Goal: Task Accomplishment & Management: Manage account settings

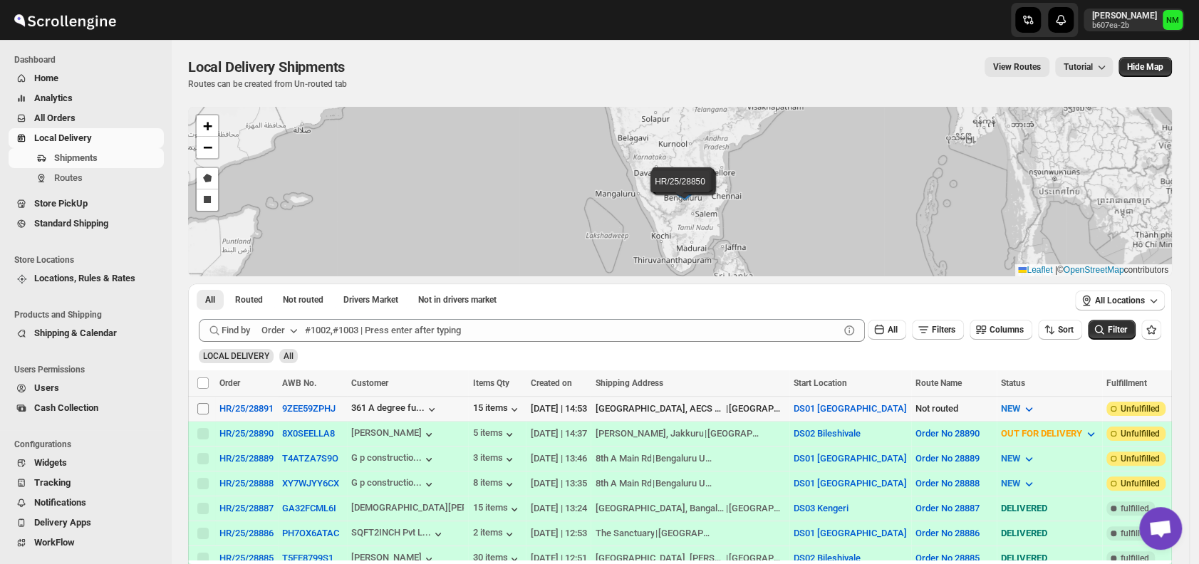
click at [203, 405] on input "Select shipment" at bounding box center [202, 408] width 11 height 11
checkbox input "true"
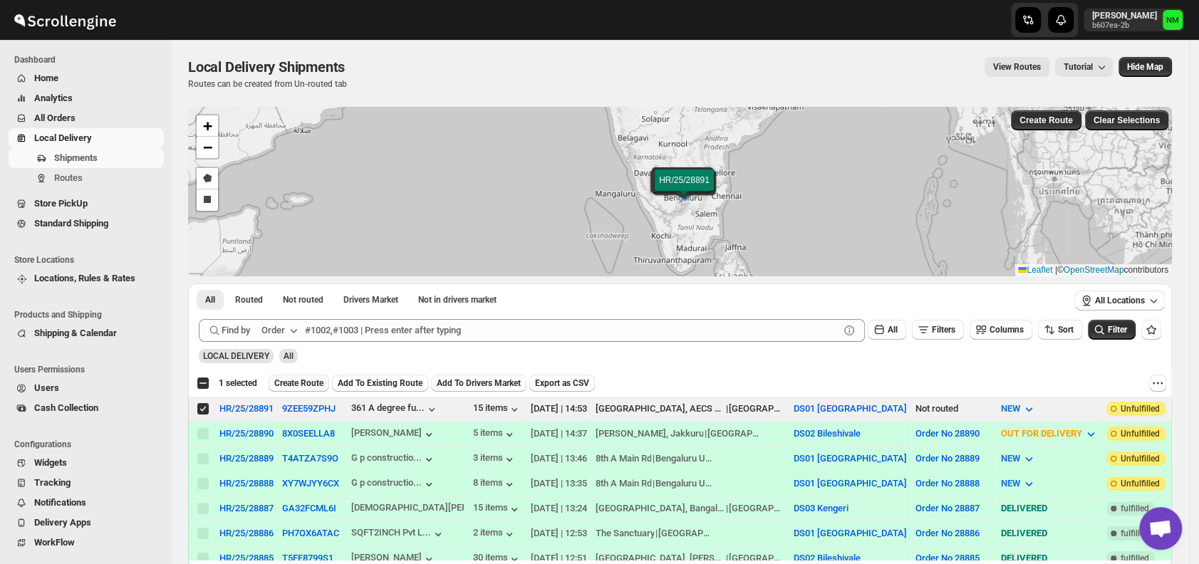
click at [308, 376] on button "Create Route" at bounding box center [299, 383] width 61 height 17
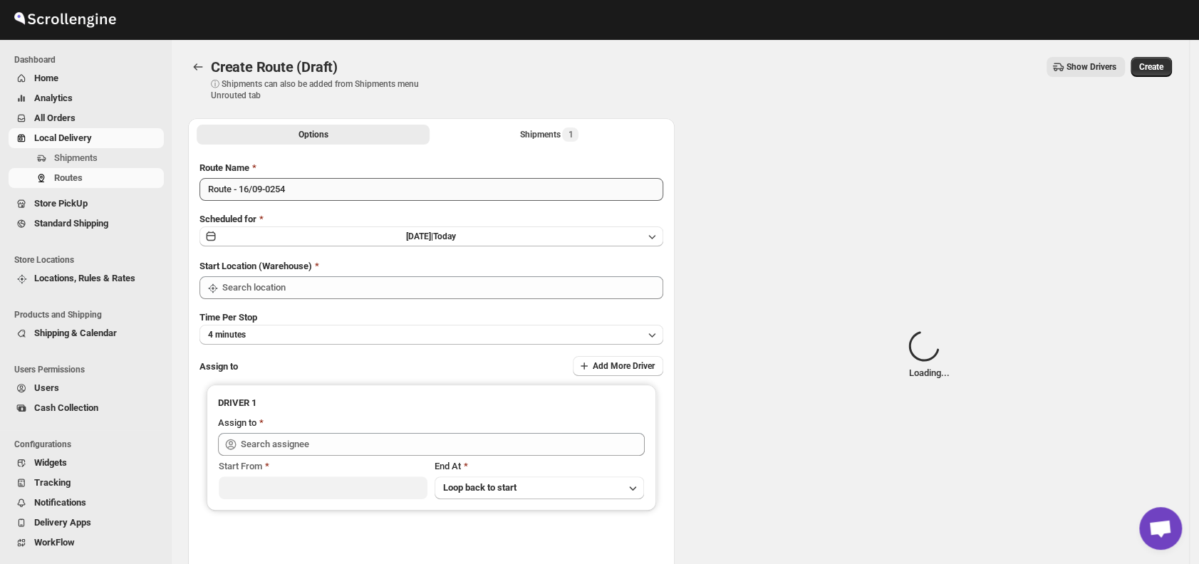
type input "DS01 [GEOGRAPHIC_DATA]"
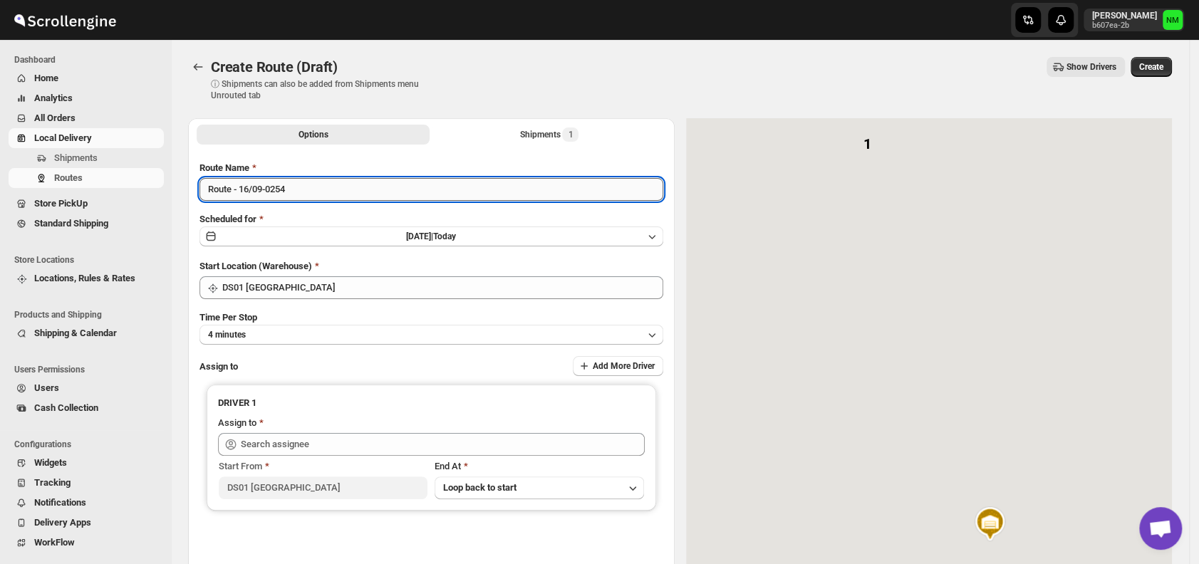
click at [351, 192] on input "Route - 16/09-0254" at bounding box center [431, 189] width 464 height 23
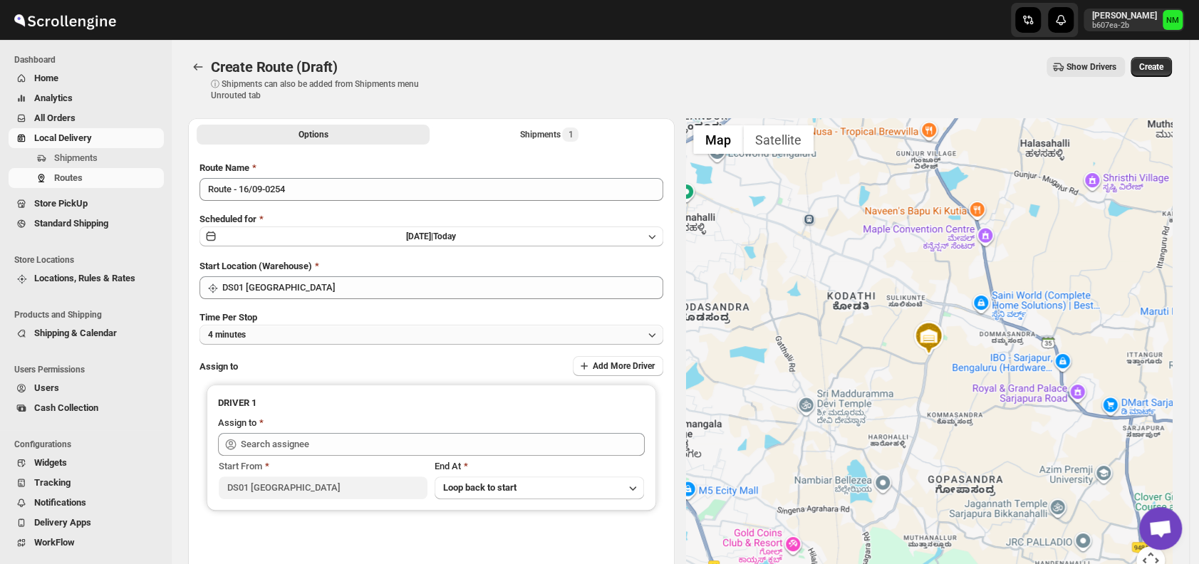
click at [291, 331] on button "4 minutes" at bounding box center [431, 335] width 464 height 20
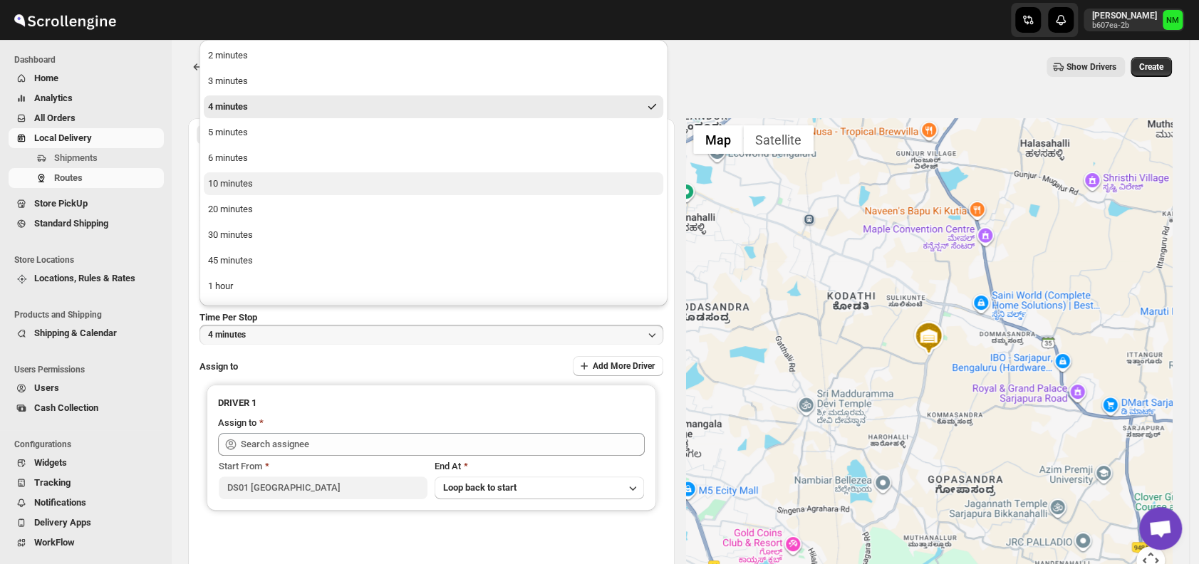
click at [243, 186] on div "10 minutes" at bounding box center [230, 184] width 45 height 14
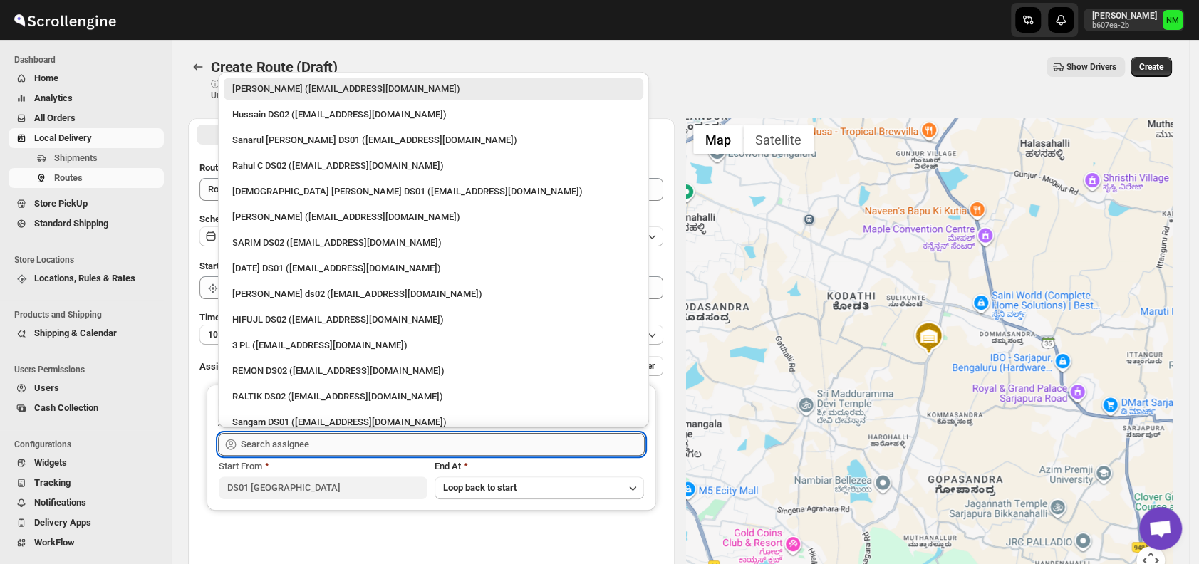
click at [320, 454] on input "text" at bounding box center [443, 444] width 404 height 23
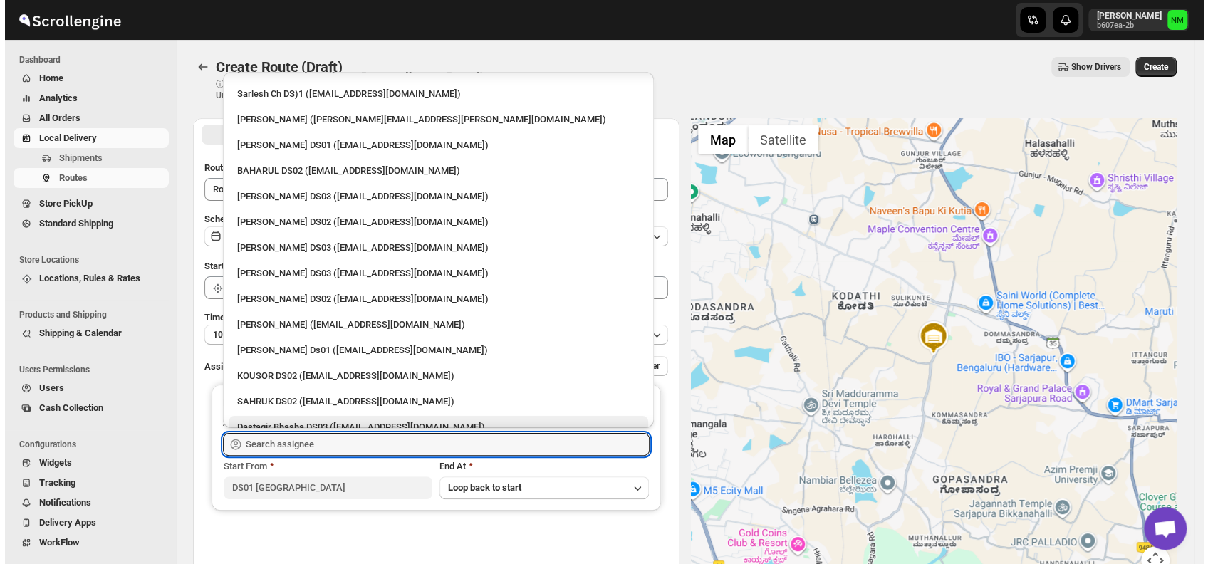
scroll to position [480, 0]
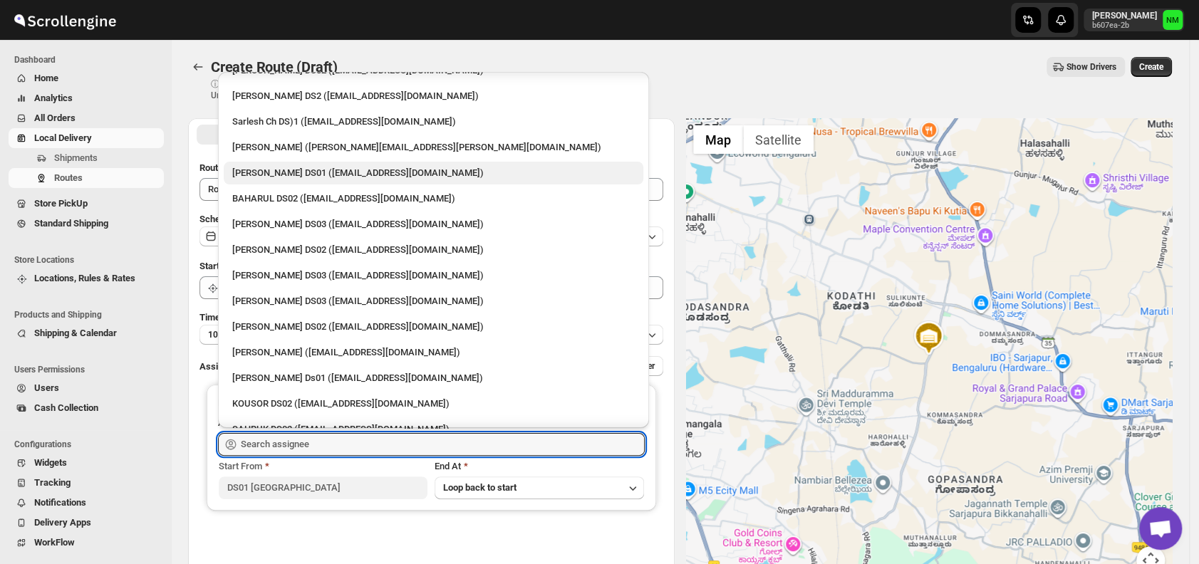
click at [281, 167] on div "Siraj Uddin DS01 (sopom53870@leabro.com)" at bounding box center [433, 173] width 403 height 14
type input "Siraj Uddin DS01 (sopom53870@leabro.com)"
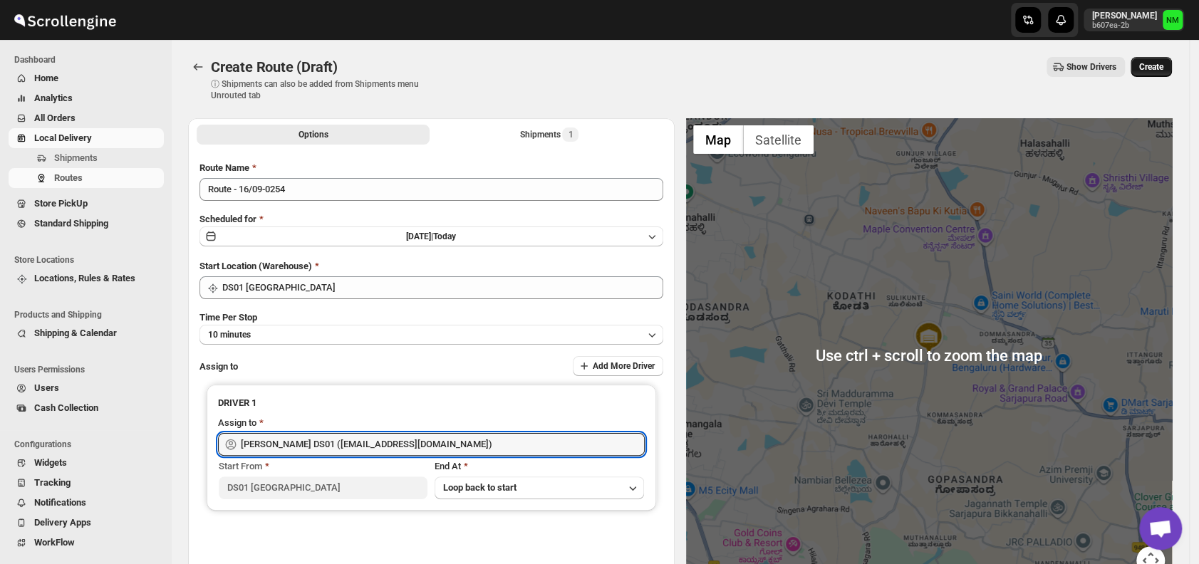
click at [1162, 68] on span "Create" at bounding box center [1151, 66] width 24 height 11
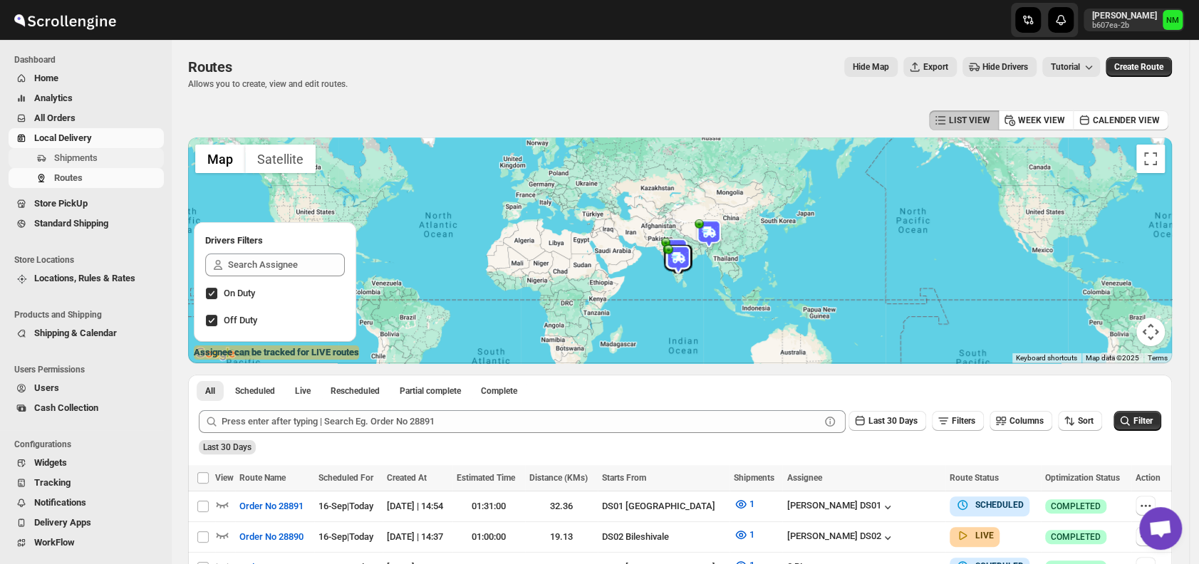
click at [74, 155] on span "Shipments" at bounding box center [75, 157] width 43 height 11
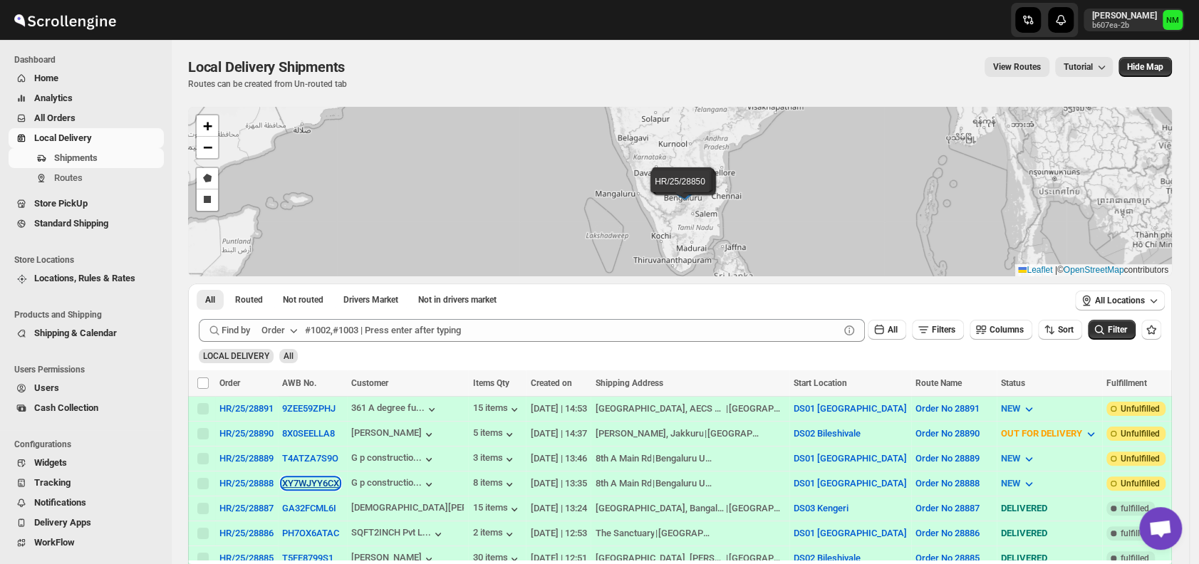
click at [291, 479] on button "XY7WJYY6CX" at bounding box center [310, 483] width 57 height 11
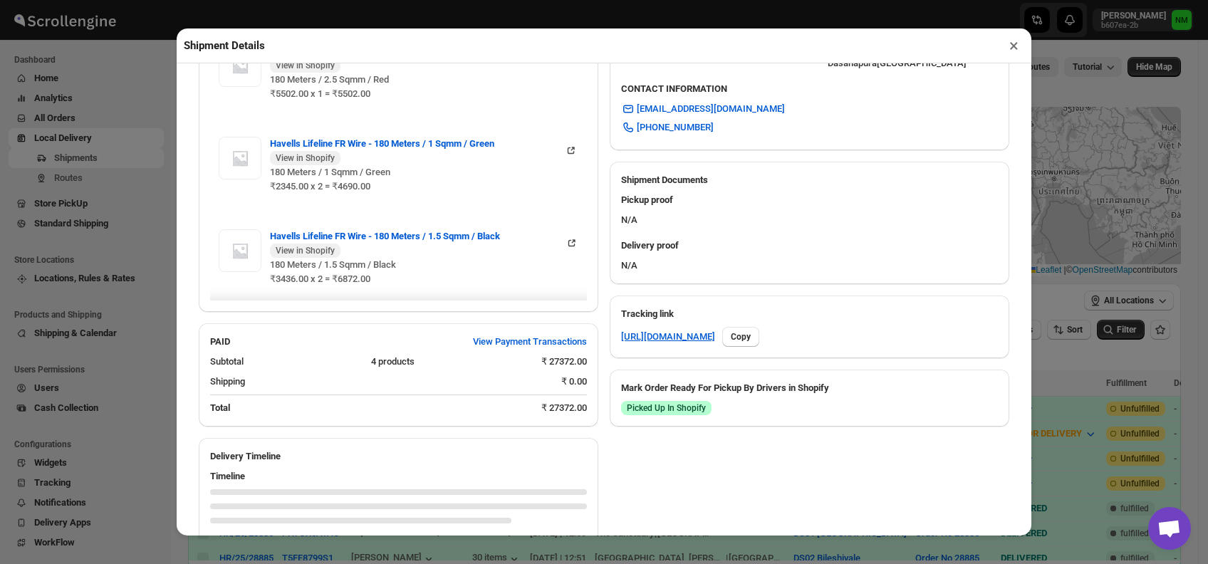
scroll to position [587, 0]
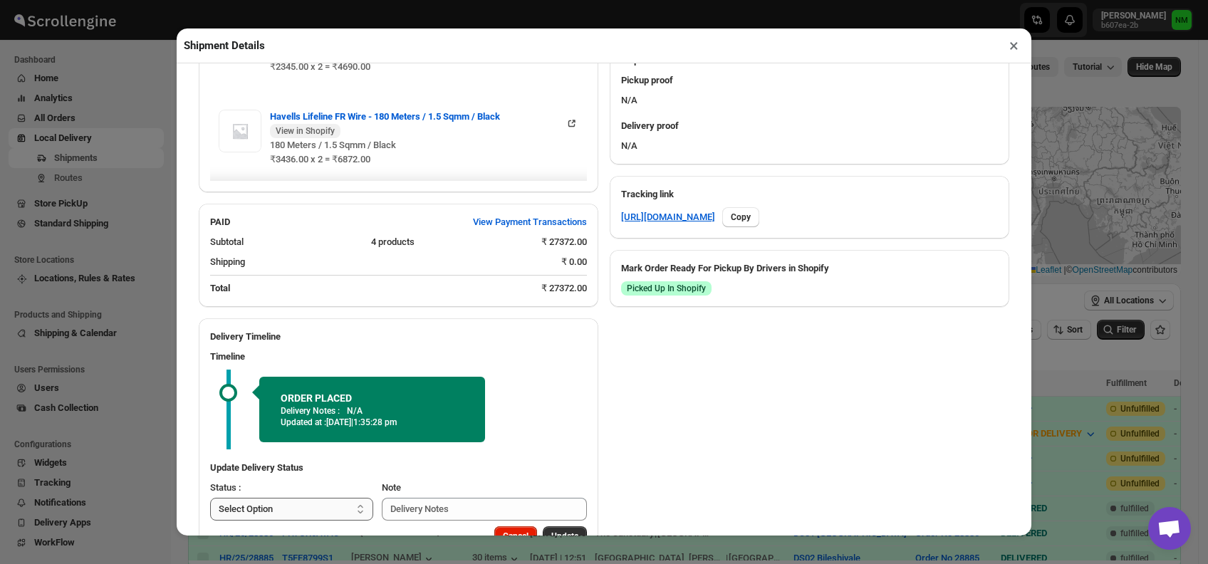
click at [334, 513] on select "Select Option PICKED UP OUT FOR DELIVERY RESCHEDULE DELIVERED CANCELLED" at bounding box center [291, 509] width 163 height 23
select select "PICKED_UP"
click at [210, 499] on select "Select Option PICKED UP OUT FOR DELIVERY RESCHEDULE DELIVERED CANCELLED" at bounding box center [291, 509] width 163 height 23
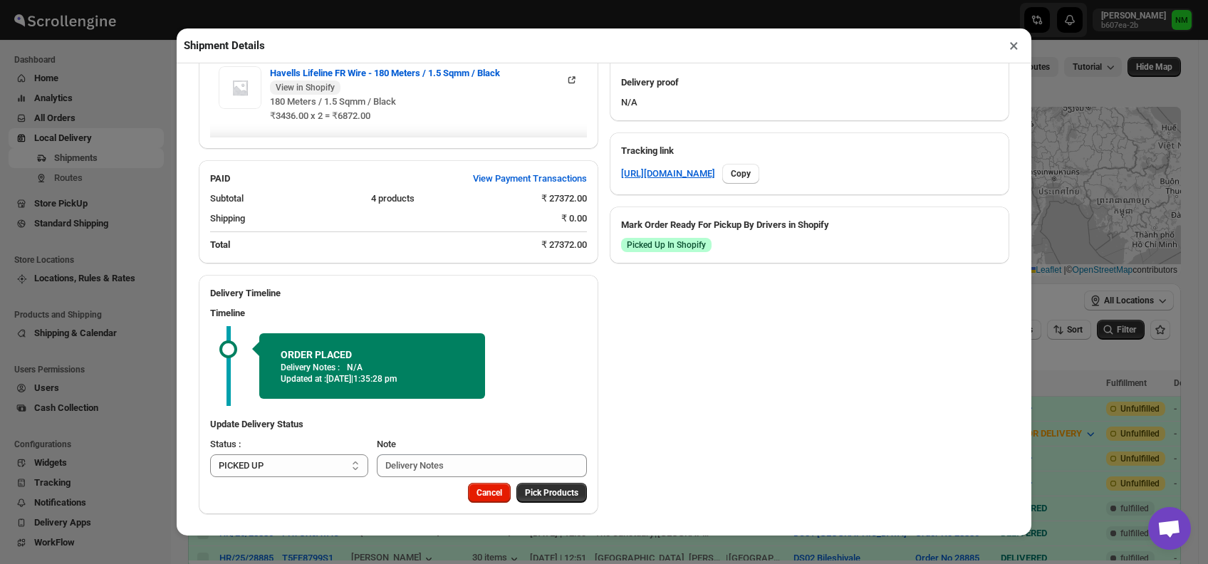
click at [536, 502] on div "Cancel Pick Products" at bounding box center [399, 498] width 400 height 31
click at [536, 490] on span "Pick Products" at bounding box center [551, 492] width 53 height 11
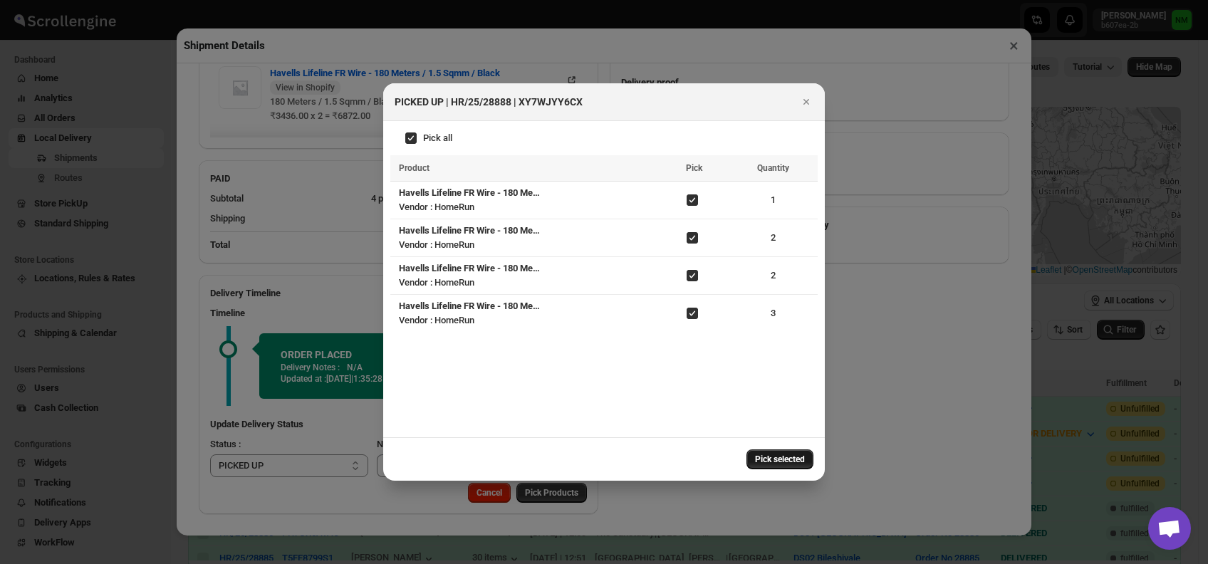
click at [762, 462] on span "Pick selected" at bounding box center [780, 459] width 50 height 11
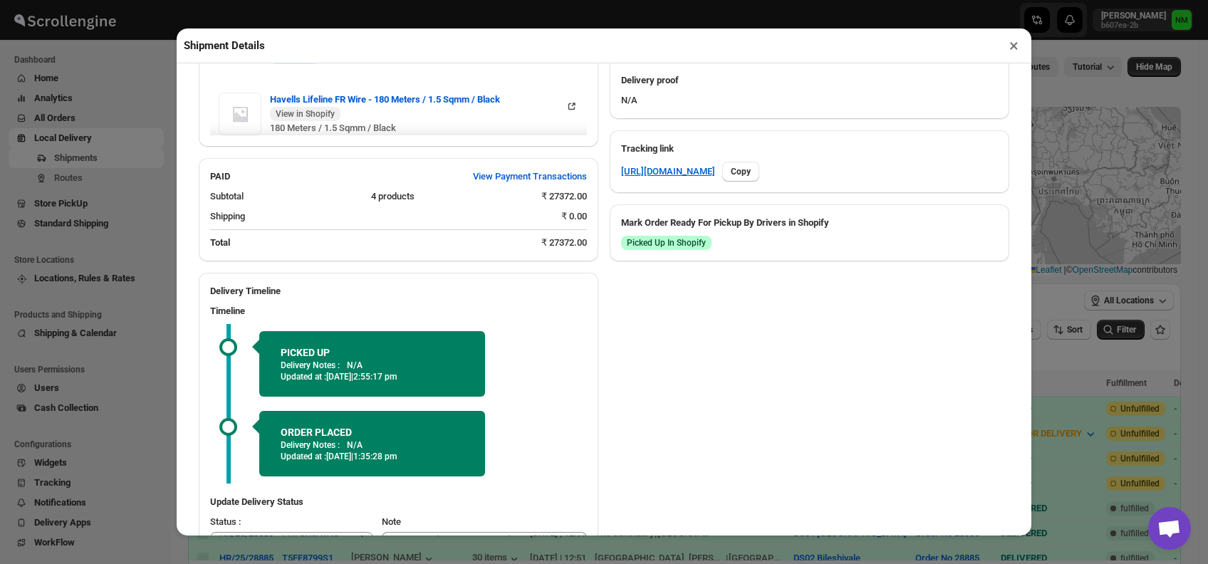
scroll to position [712, 0]
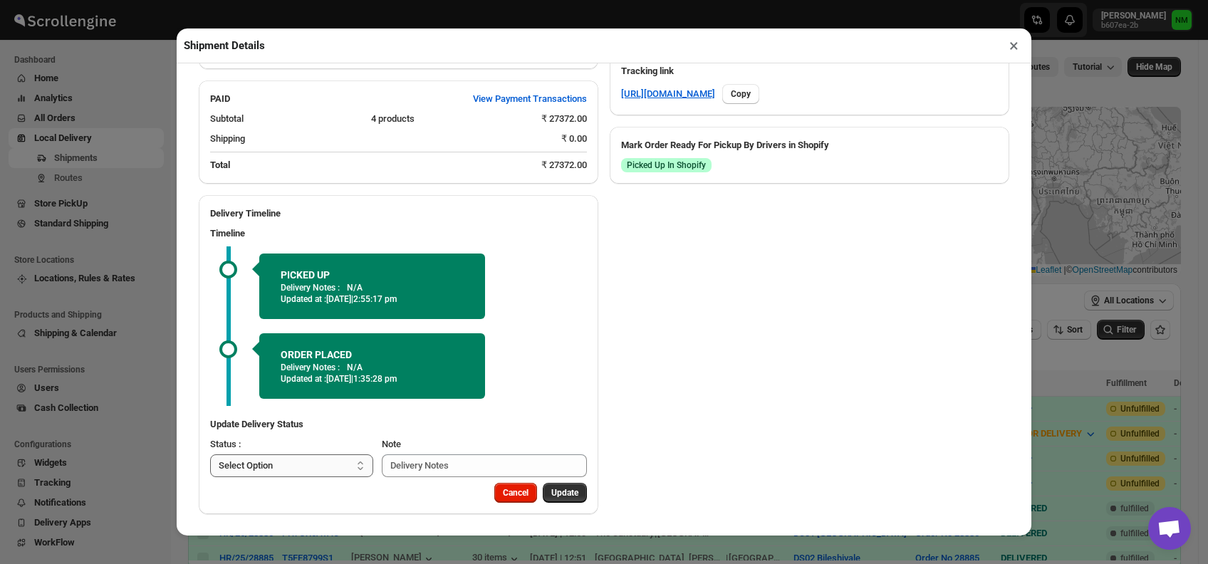
click at [267, 470] on select "Select Option PICKED UP OUT FOR DELIVERY RESCHEDULE DELIVERED CANCELLED" at bounding box center [291, 466] width 163 height 23
select select "OUT_FOR_DELIVERY"
click at [210, 455] on select "Select Option PICKED UP OUT FOR DELIVERY RESCHEDULE DELIVERED CANCELLED" at bounding box center [291, 466] width 163 height 23
click at [556, 490] on span "Update" at bounding box center [564, 492] width 27 height 11
select select
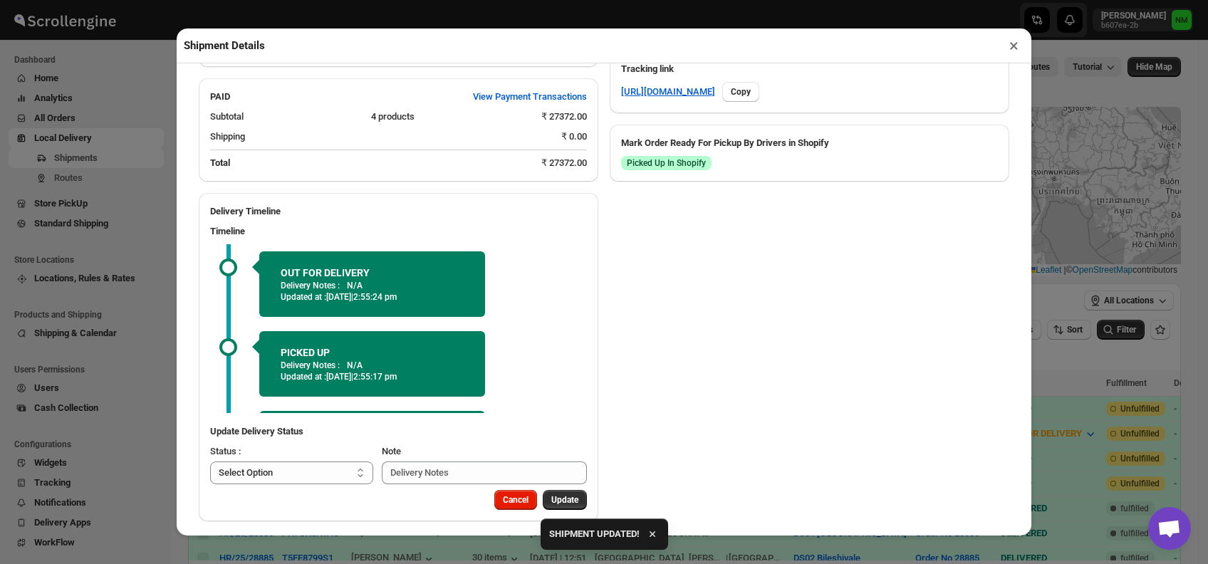
click at [1011, 50] on button "×" at bounding box center [1014, 46] width 21 height 20
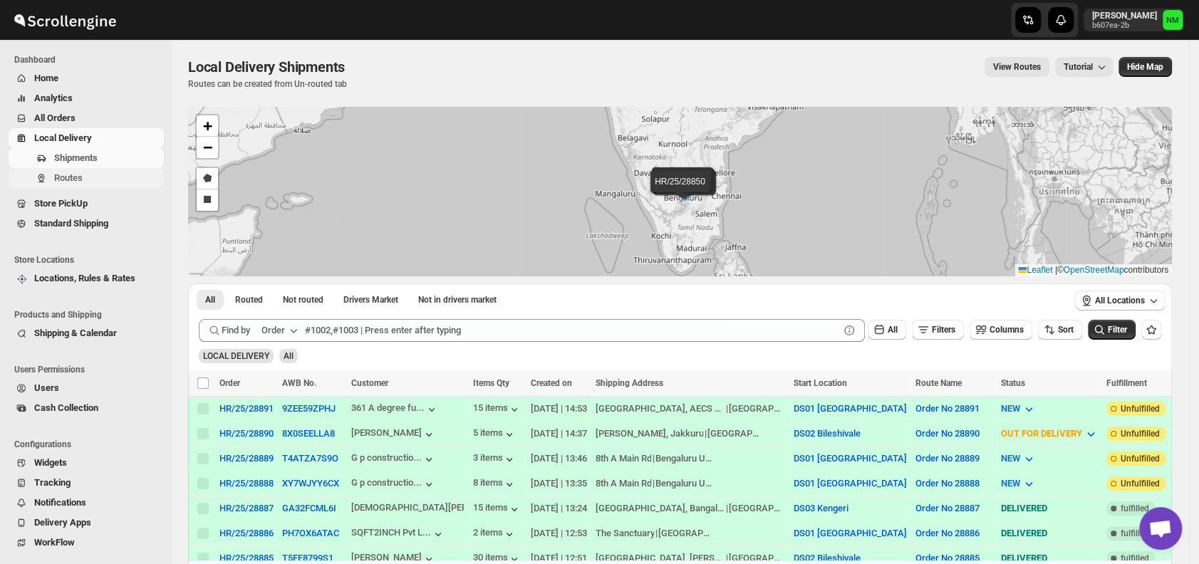
click at [107, 172] on span "Routes" at bounding box center [107, 178] width 107 height 14
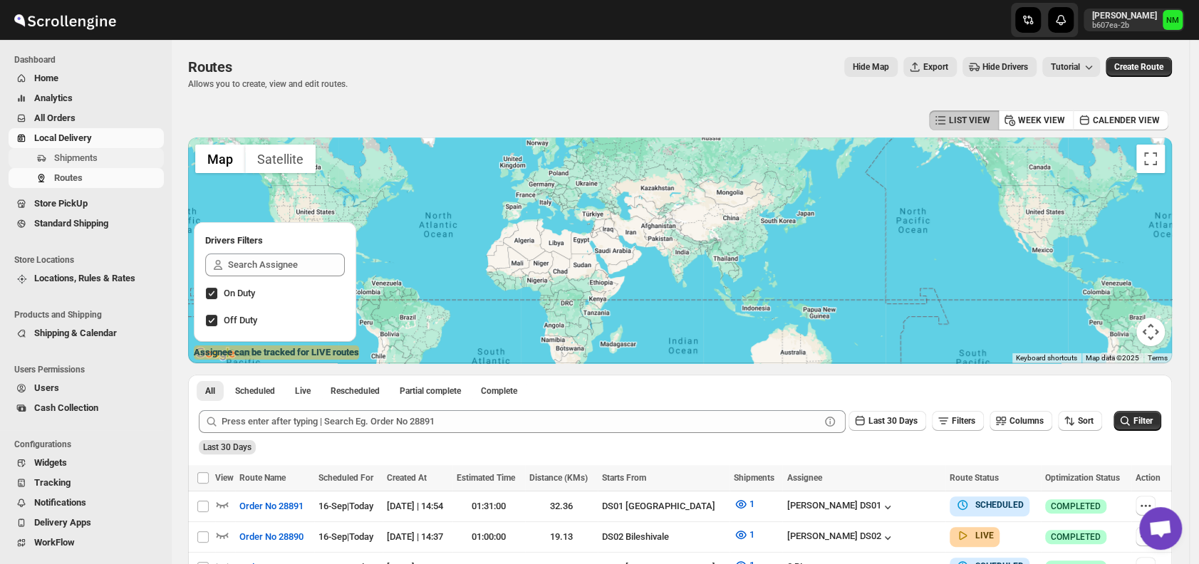
click at [90, 160] on span "Shipments" at bounding box center [75, 157] width 43 height 11
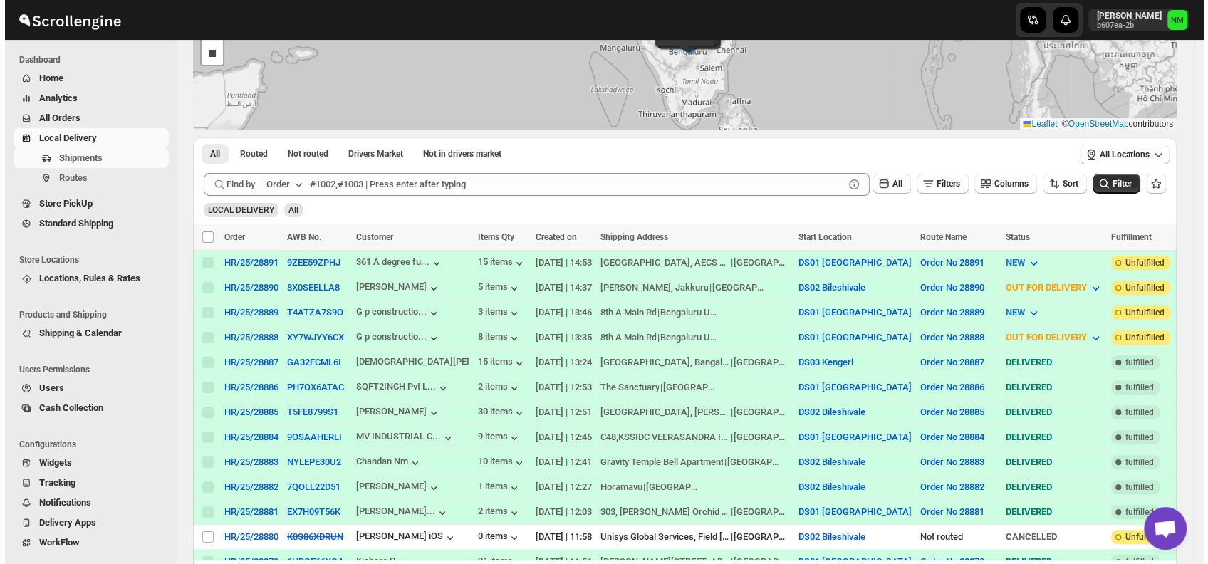
scroll to position [148, 0]
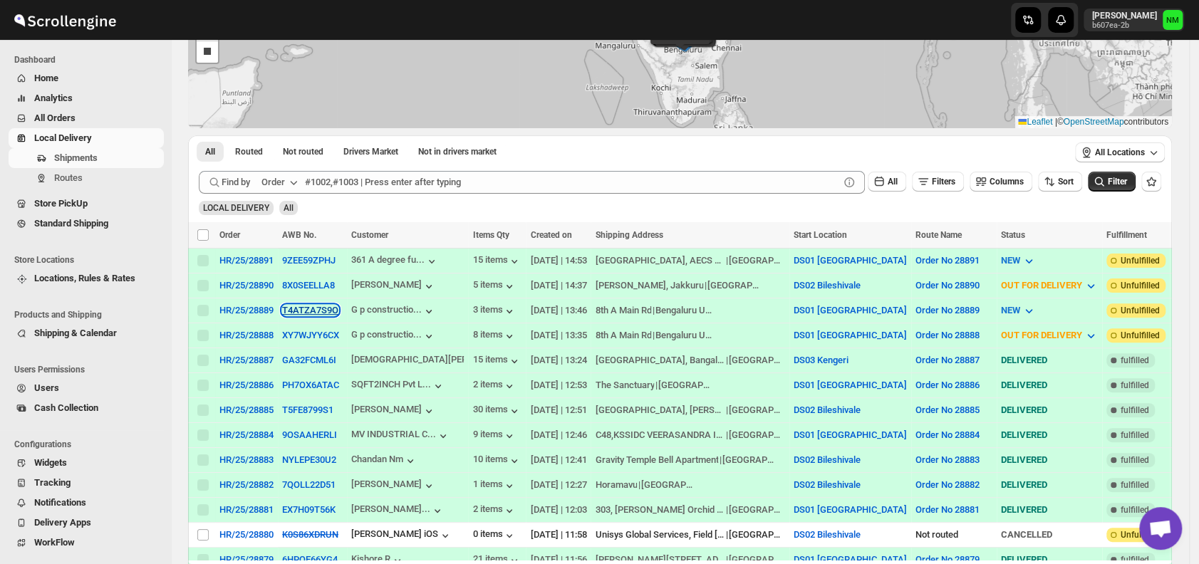
click at [289, 308] on button "T4ATZA7S9O" at bounding box center [310, 310] width 56 height 11
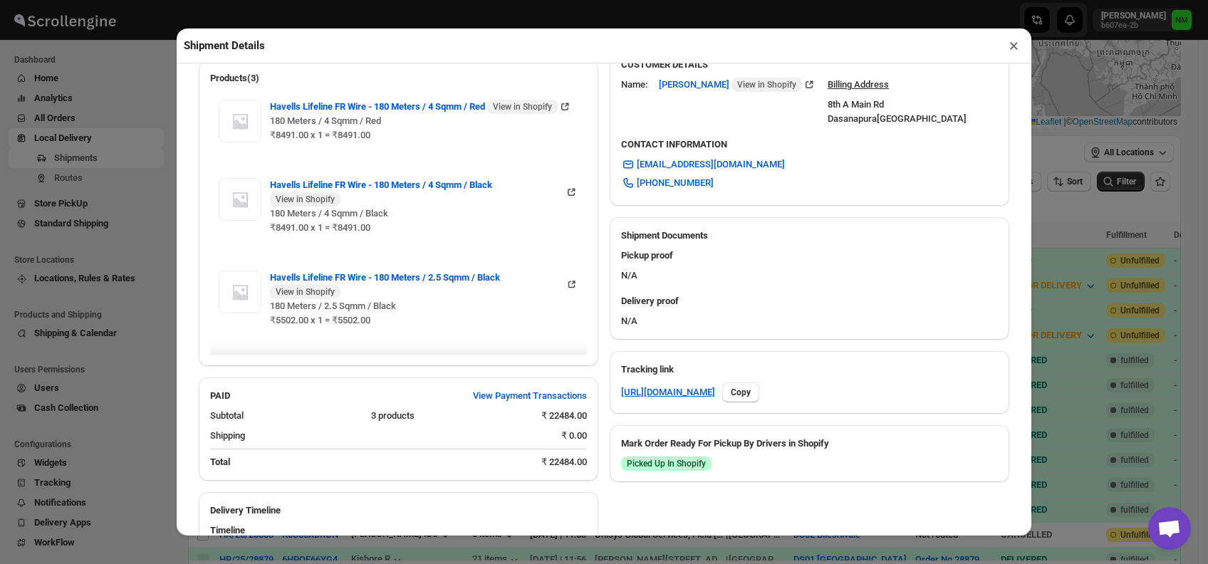
scroll to position [633, 0]
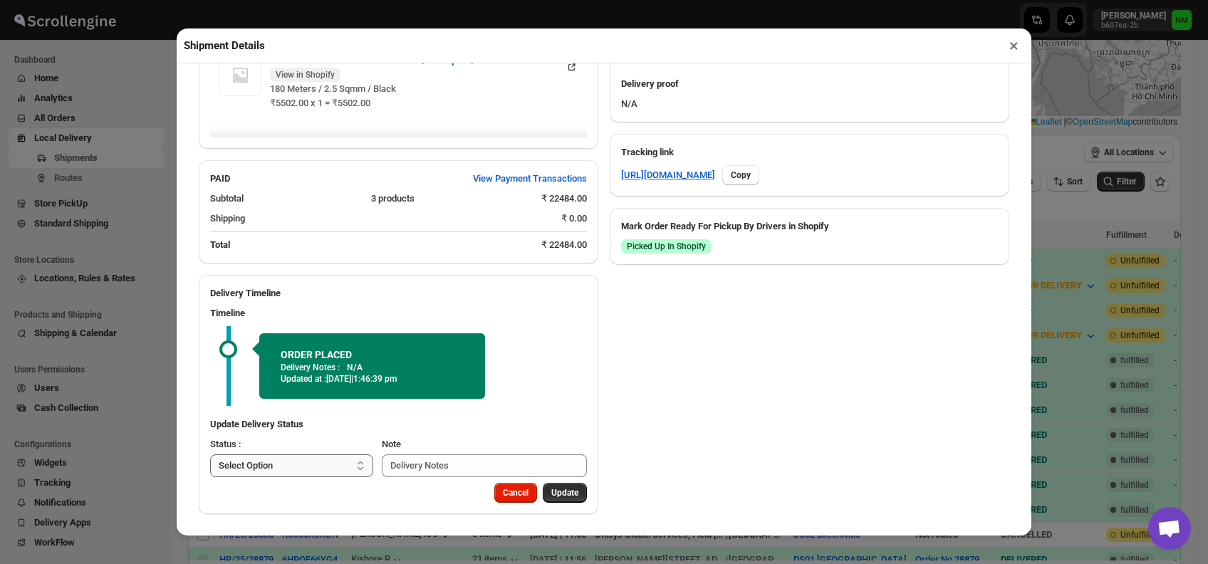
click at [323, 460] on select "Select Option PICKED UP OUT FOR DELIVERY RESCHEDULE DELIVERED CANCELLED" at bounding box center [291, 466] width 163 height 23
select select "PICKED_UP"
click at [210, 455] on select "Select Option PICKED UP OUT FOR DELIVERY RESCHEDULE DELIVERED CANCELLED" at bounding box center [291, 466] width 163 height 23
click at [536, 488] on span "Pick Products" at bounding box center [551, 492] width 53 height 11
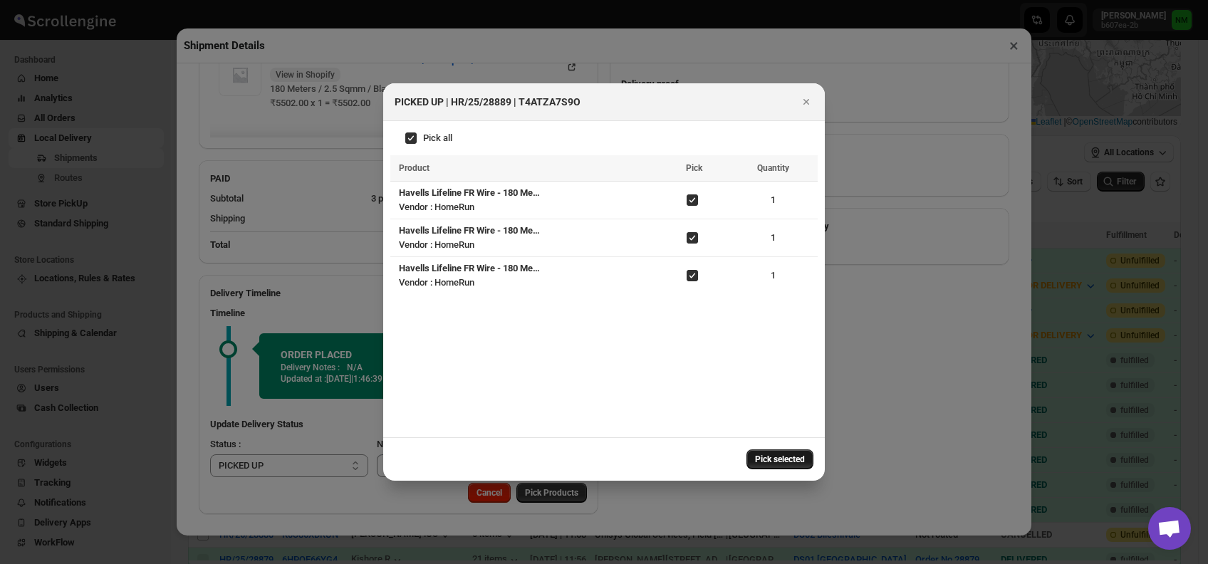
click at [767, 466] on button "Pick selected" at bounding box center [780, 460] width 67 height 20
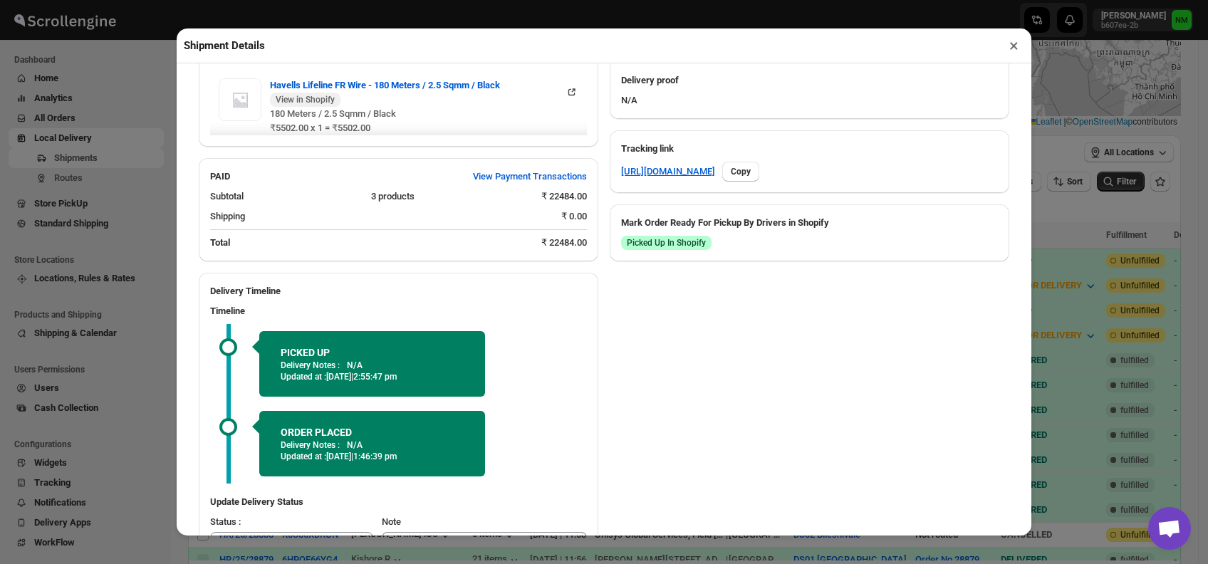
scroll to position [712, 0]
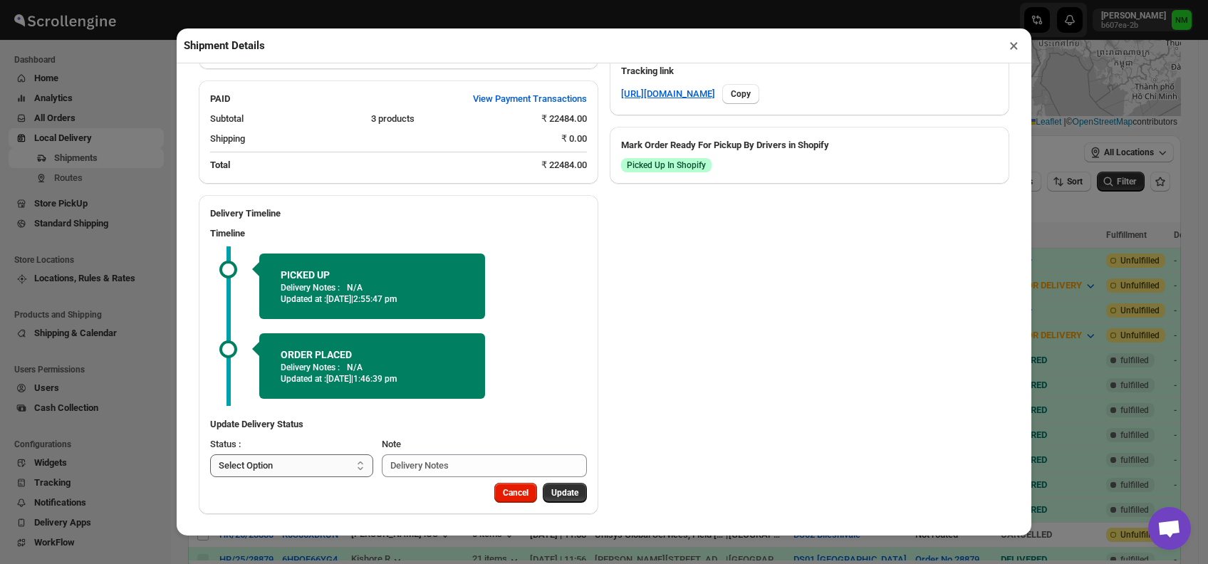
click at [306, 474] on select "Select Option PICKED UP OUT FOR DELIVERY RESCHEDULE DELIVERED CANCELLED" at bounding box center [291, 466] width 163 height 23
select select "OUT_FOR_DELIVERY"
click at [210, 455] on select "Select Option PICKED UP OUT FOR DELIVERY RESCHEDULE DELIVERED CANCELLED" at bounding box center [291, 466] width 163 height 23
click at [554, 498] on button "Update" at bounding box center [565, 493] width 44 height 20
select select
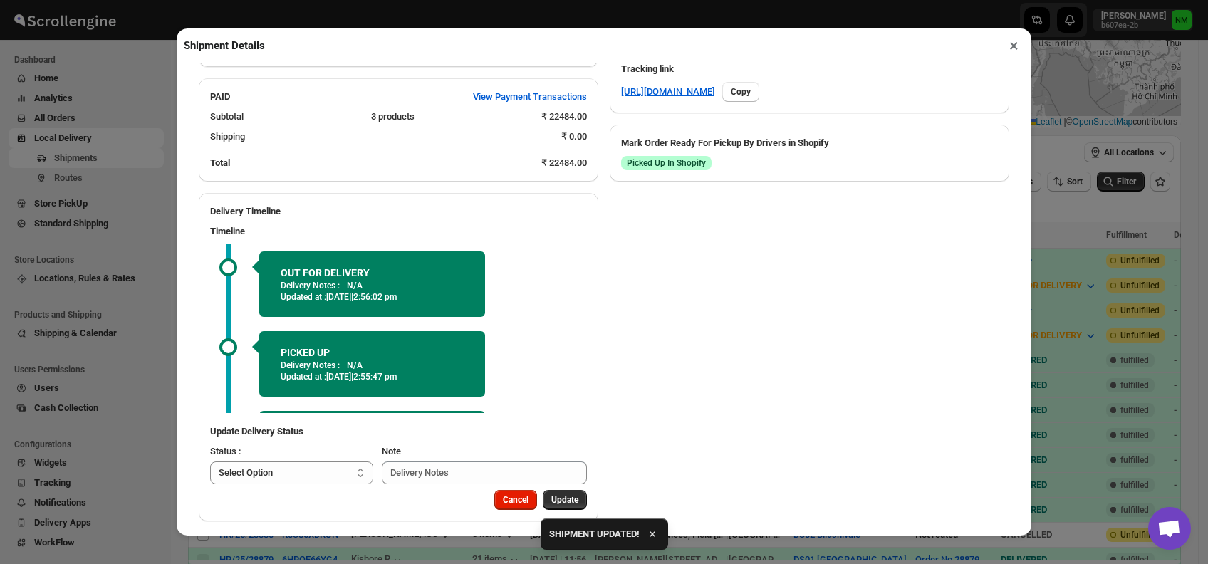
click at [1009, 43] on button "×" at bounding box center [1014, 46] width 21 height 20
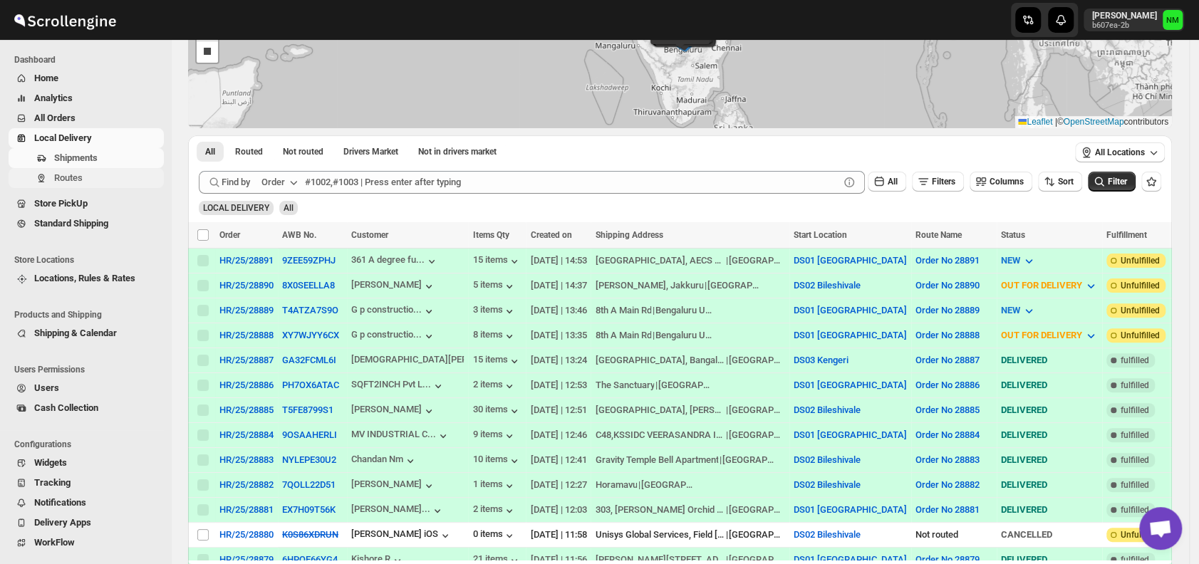
click at [100, 177] on span "Routes" at bounding box center [107, 178] width 107 height 14
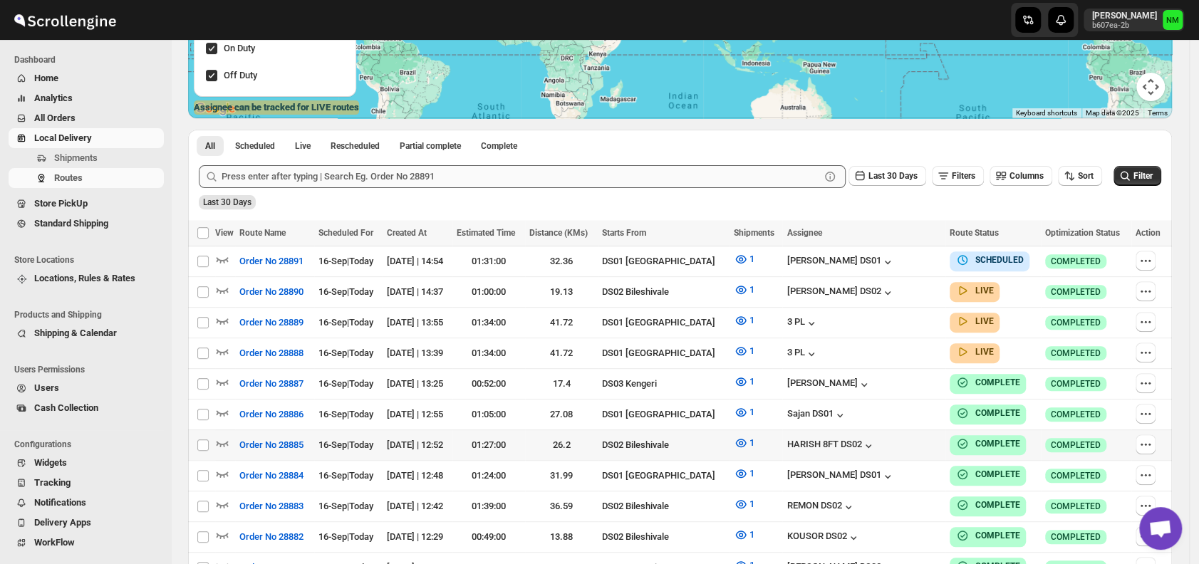
scroll to position [246, 0]
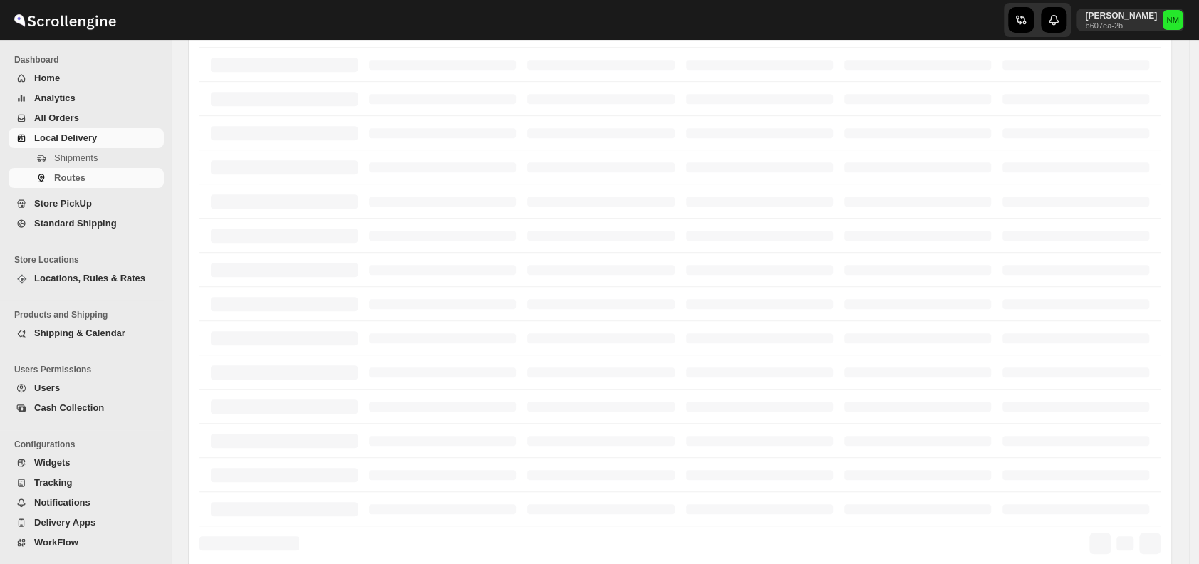
scroll to position [246, 0]
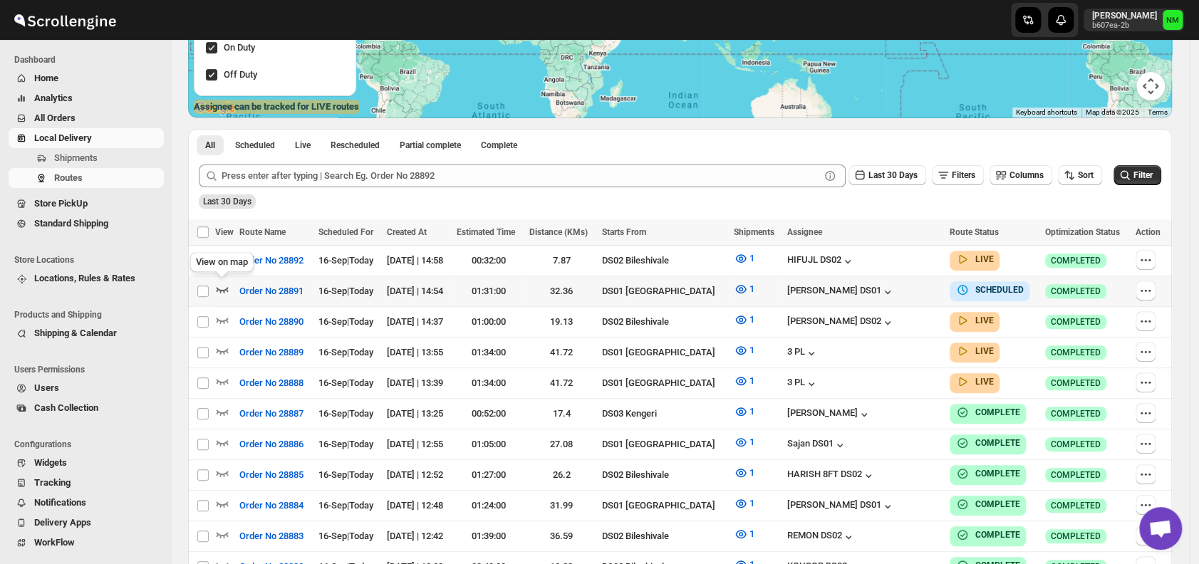
click at [219, 286] on icon "button" at bounding box center [222, 289] width 14 height 14
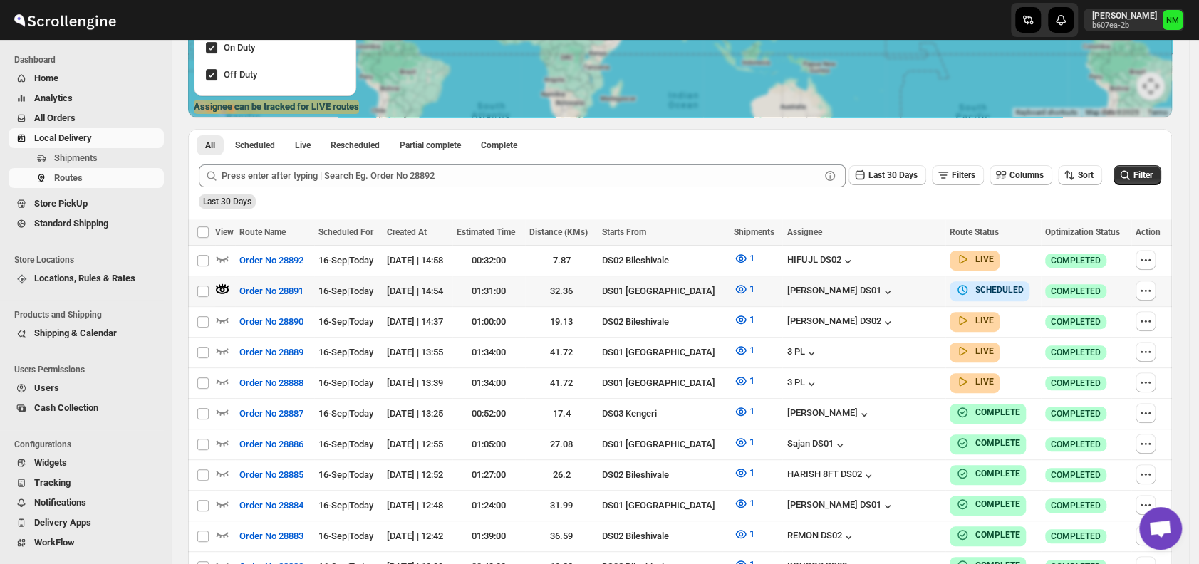
scroll to position [0, 0]
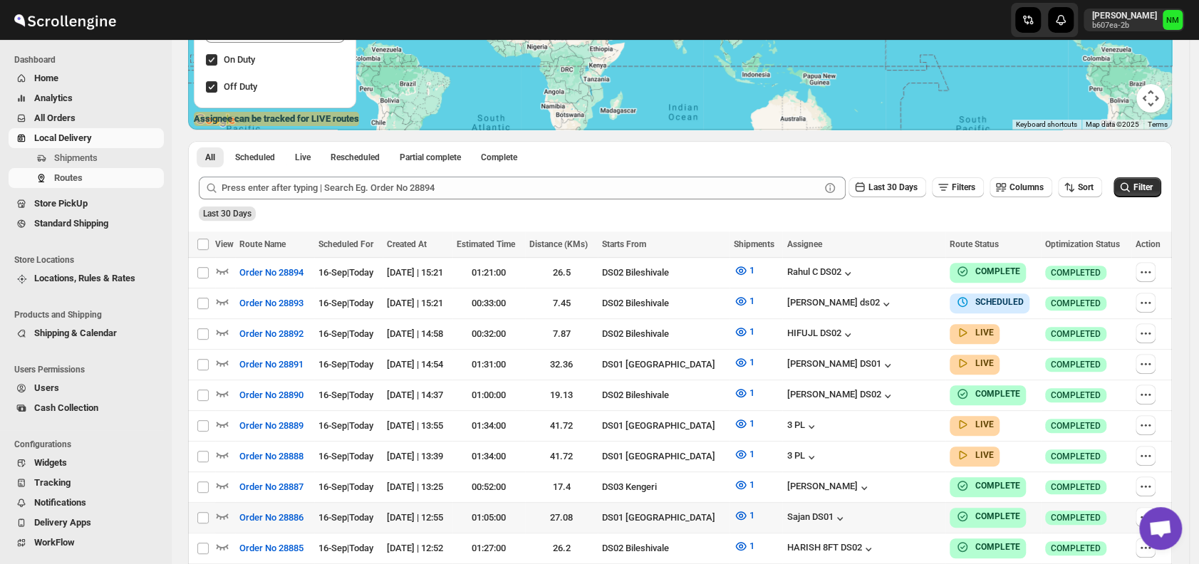
scroll to position [235, 0]
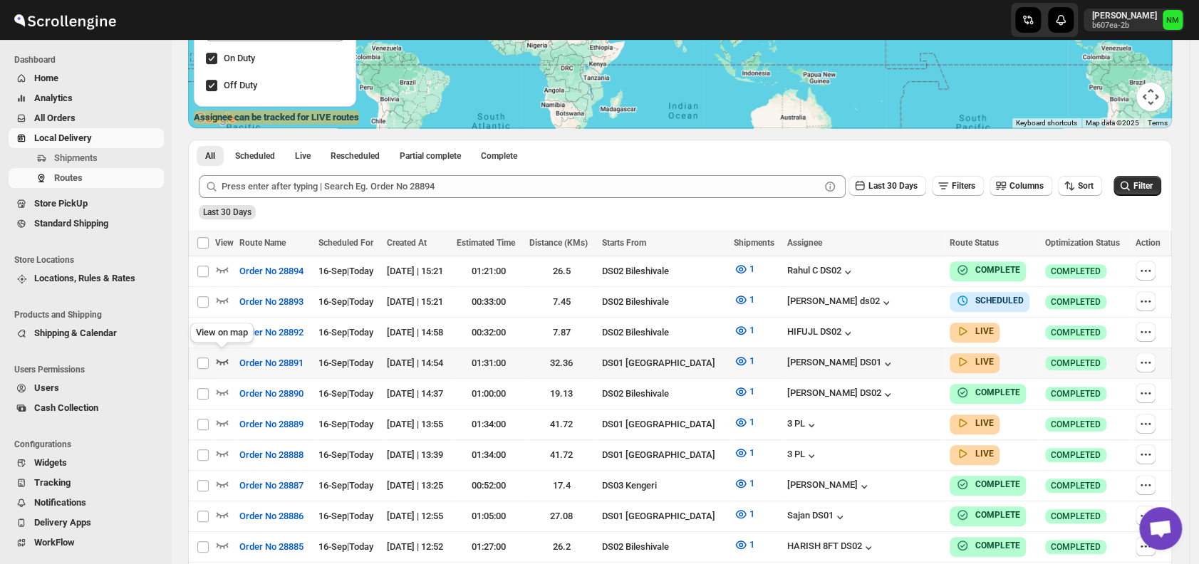
click at [219, 354] on icon "button" at bounding box center [222, 361] width 14 height 14
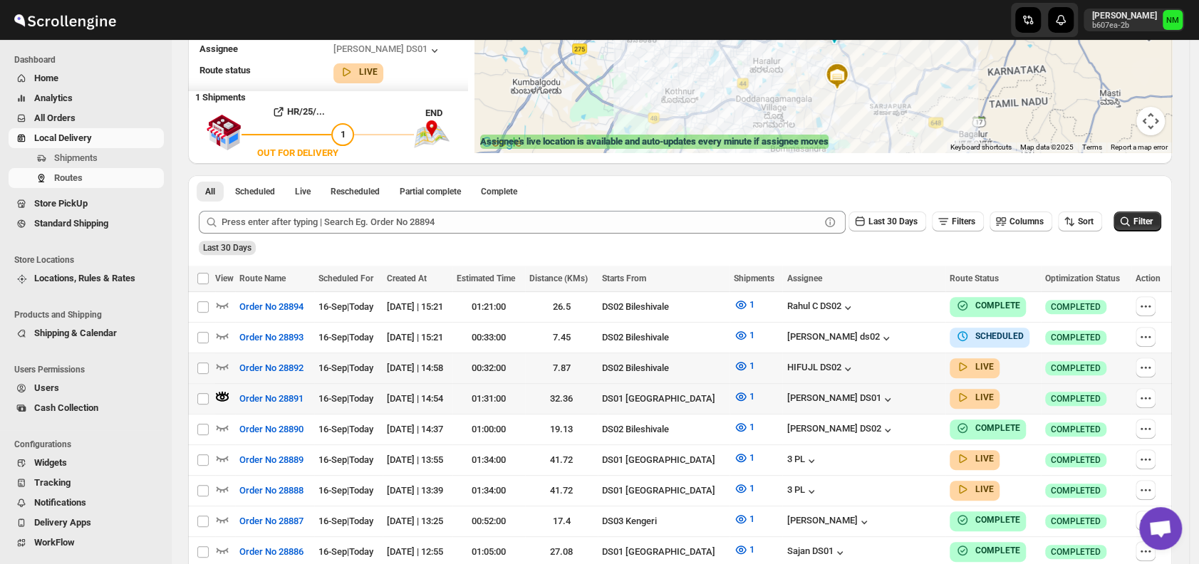
scroll to position [212, 0]
click at [222, 363] on icon "button" at bounding box center [223, 366] width 12 height 6
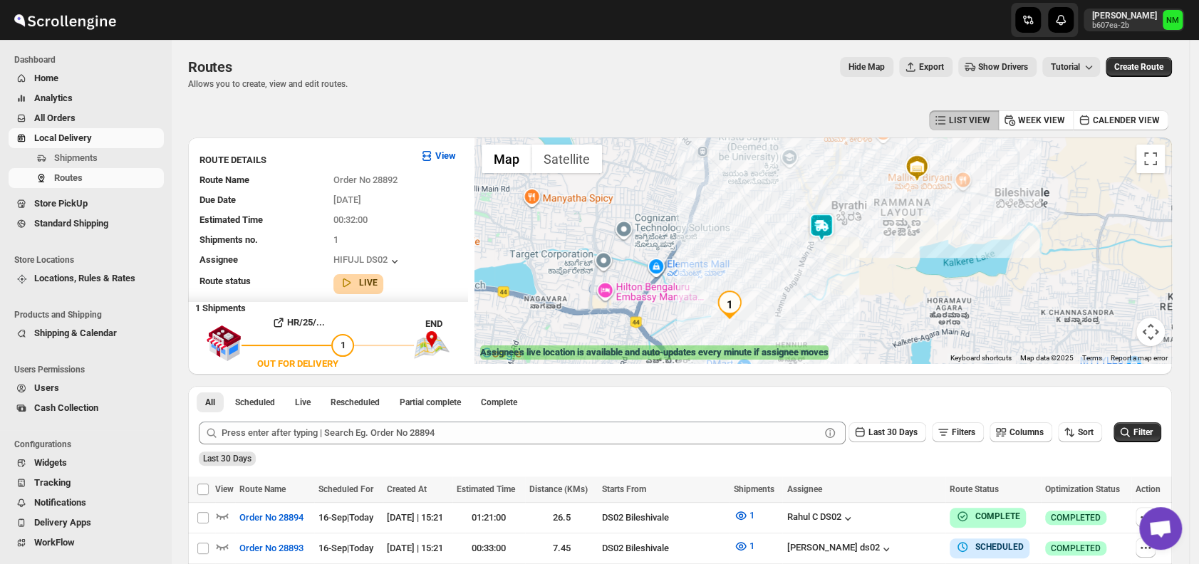
scroll to position [13, 0]
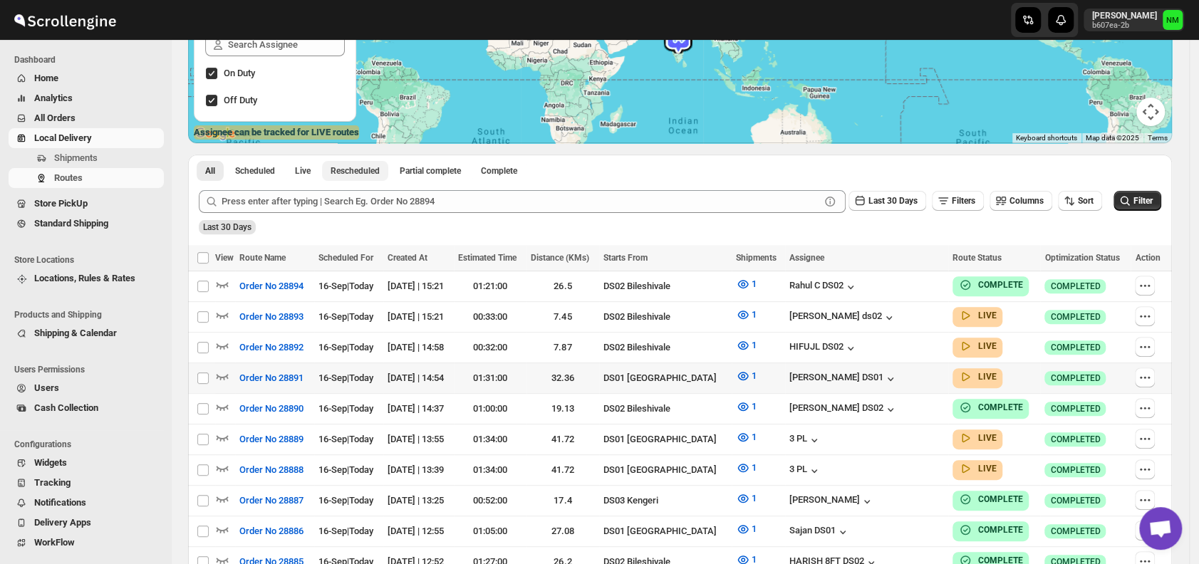
scroll to position [226, 0]
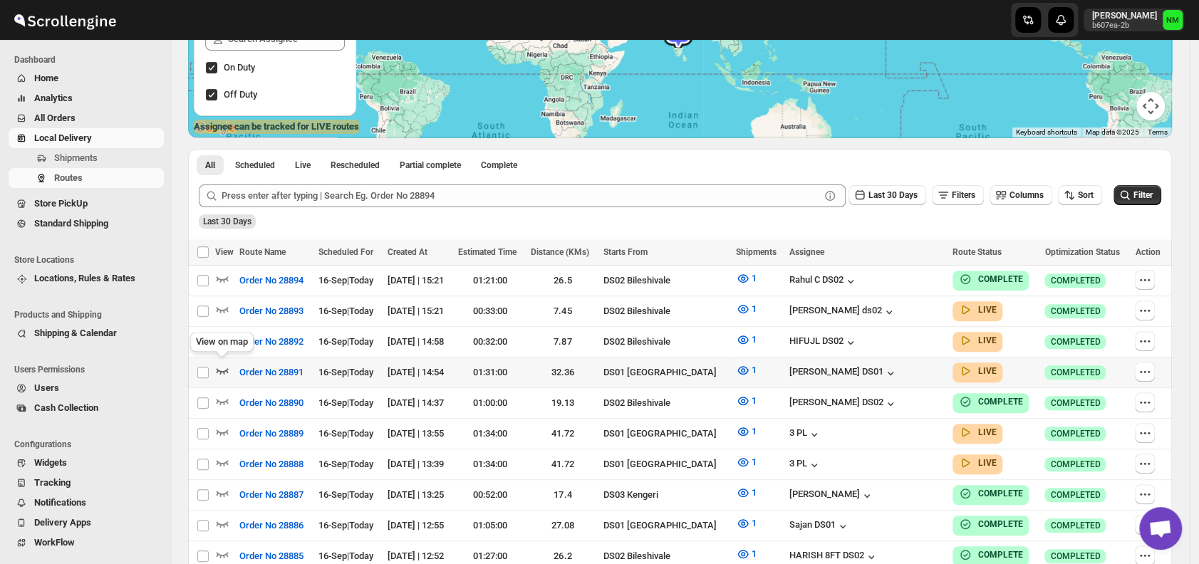
click at [222, 365] on icon "button" at bounding box center [222, 370] width 14 height 14
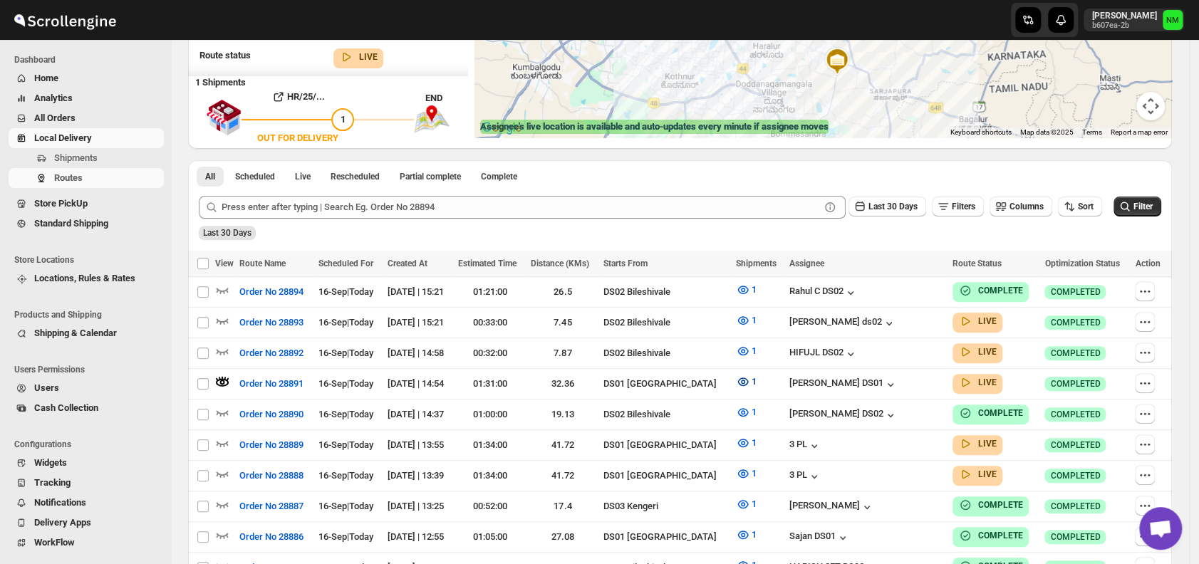
scroll to position [0, 0]
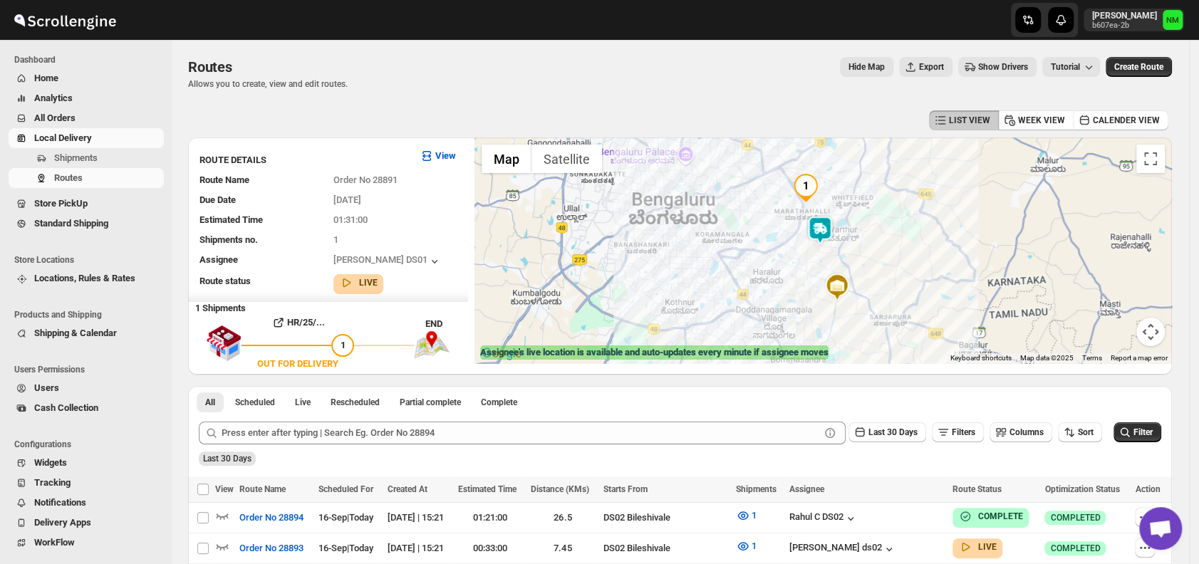
click at [833, 226] on img at bounding box center [820, 230] width 28 height 28
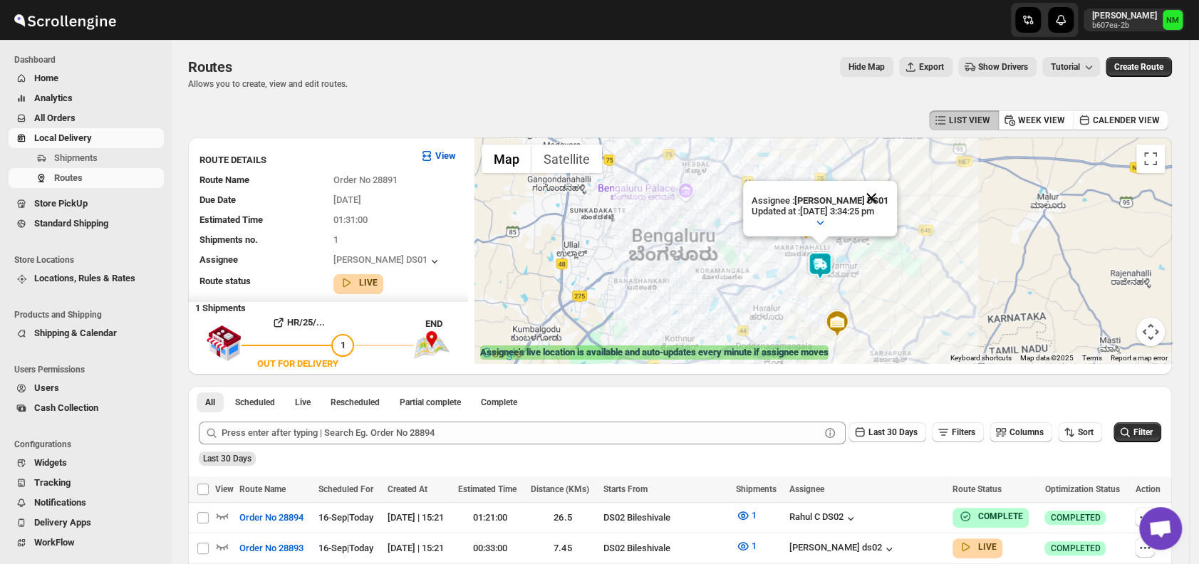
click at [888, 201] on button "Close" at bounding box center [871, 198] width 34 height 34
click at [100, 156] on span "Shipments" at bounding box center [107, 158] width 107 height 14
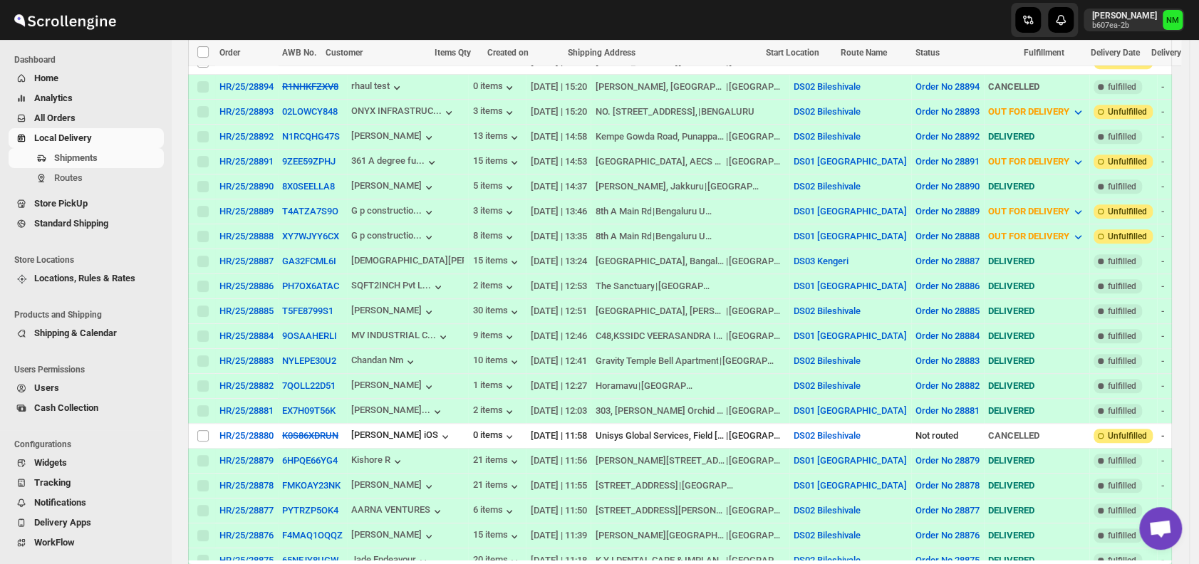
scroll to position [398, 0]
click at [70, 170] on button "Routes" at bounding box center [86, 178] width 155 height 20
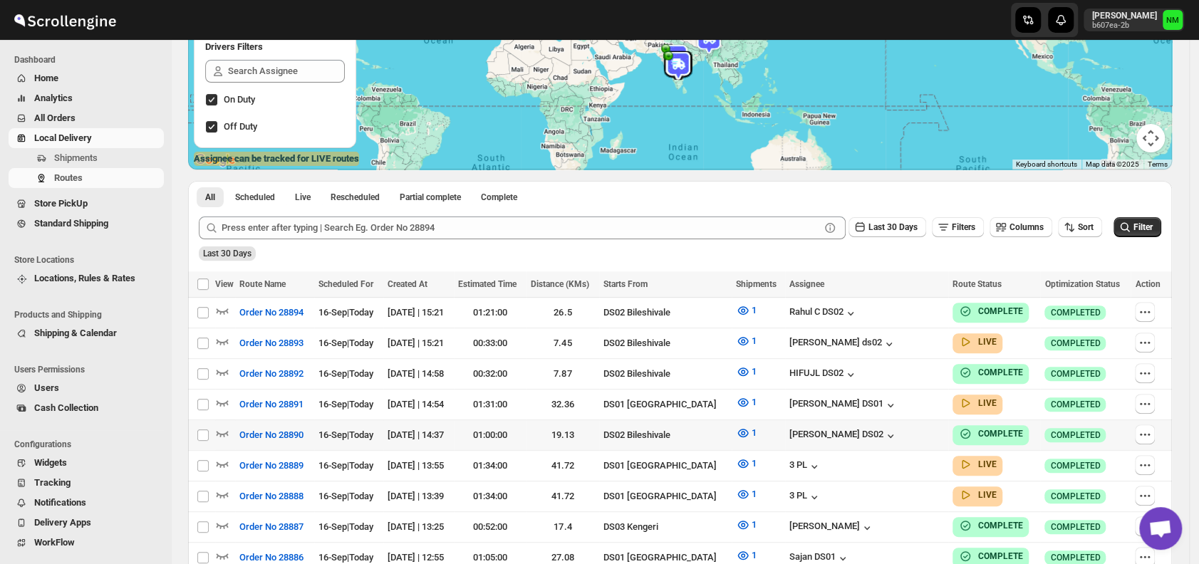
scroll to position [197, 0]
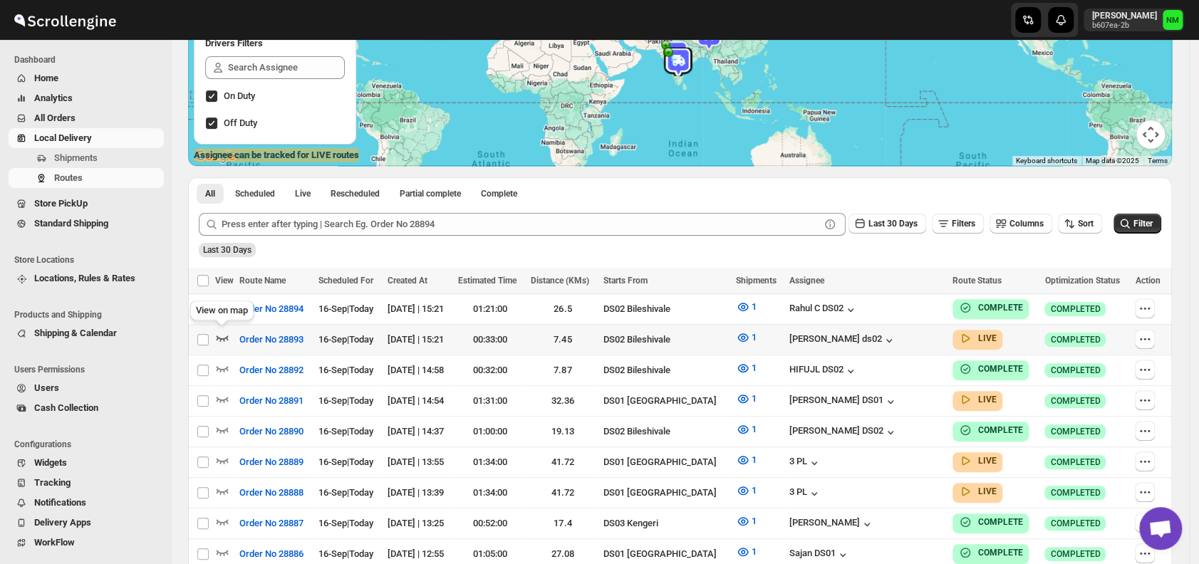
click at [225, 337] on icon "button" at bounding box center [223, 339] width 12 height 6
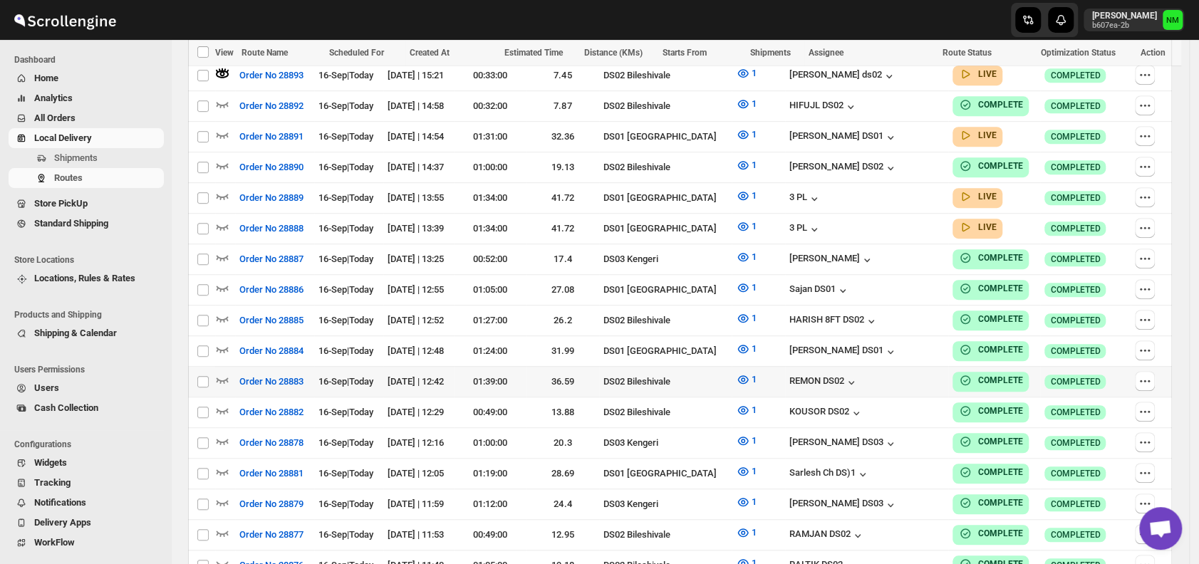
scroll to position [474, 0]
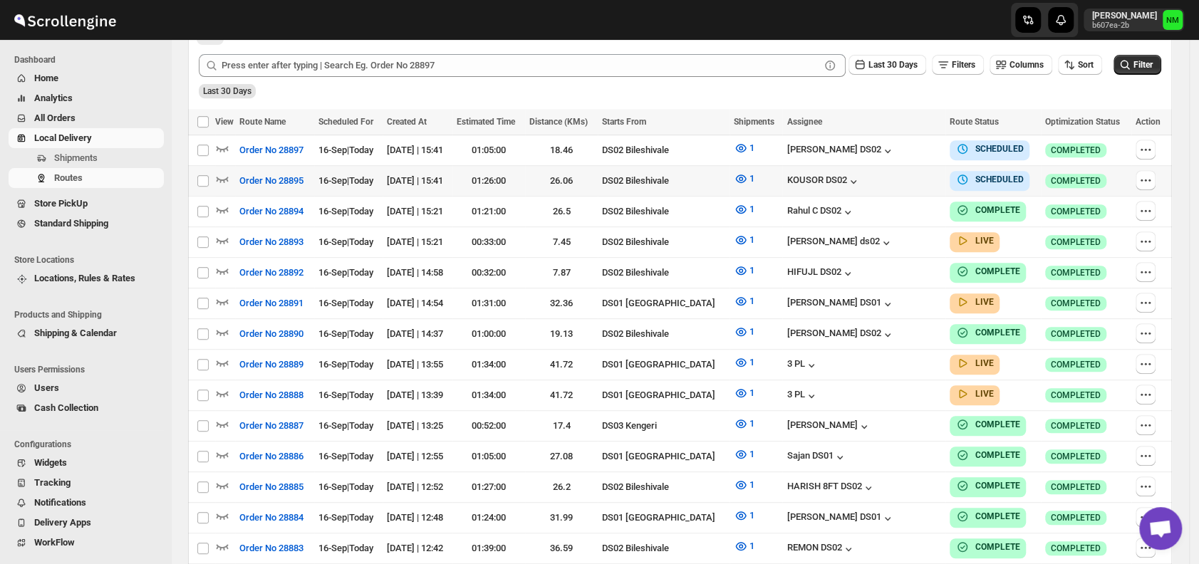
scroll to position [354, 0]
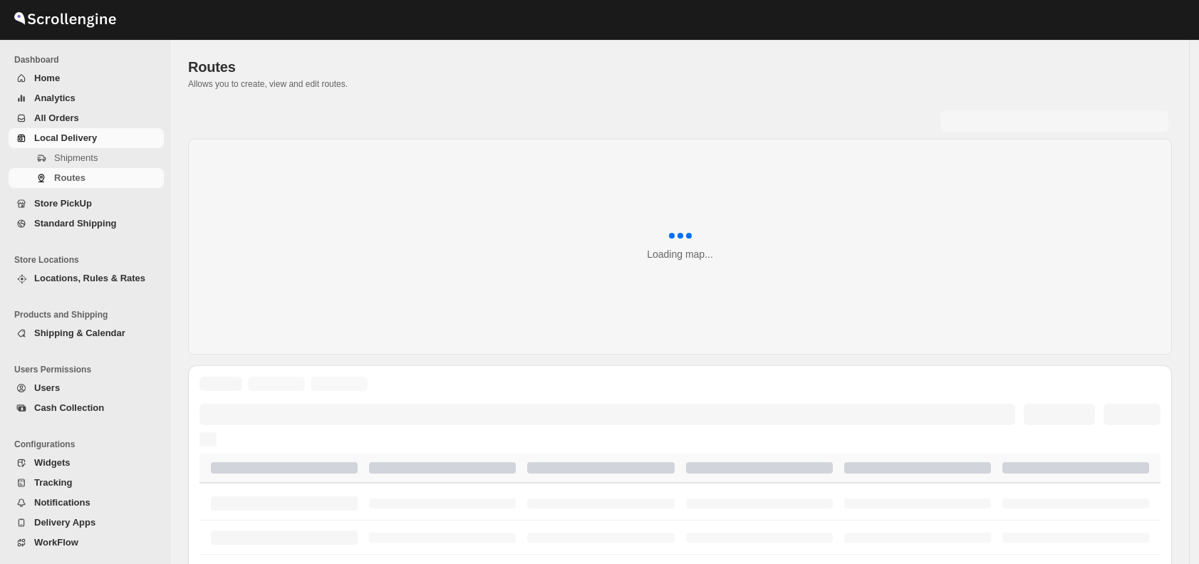
scroll to position [354, 0]
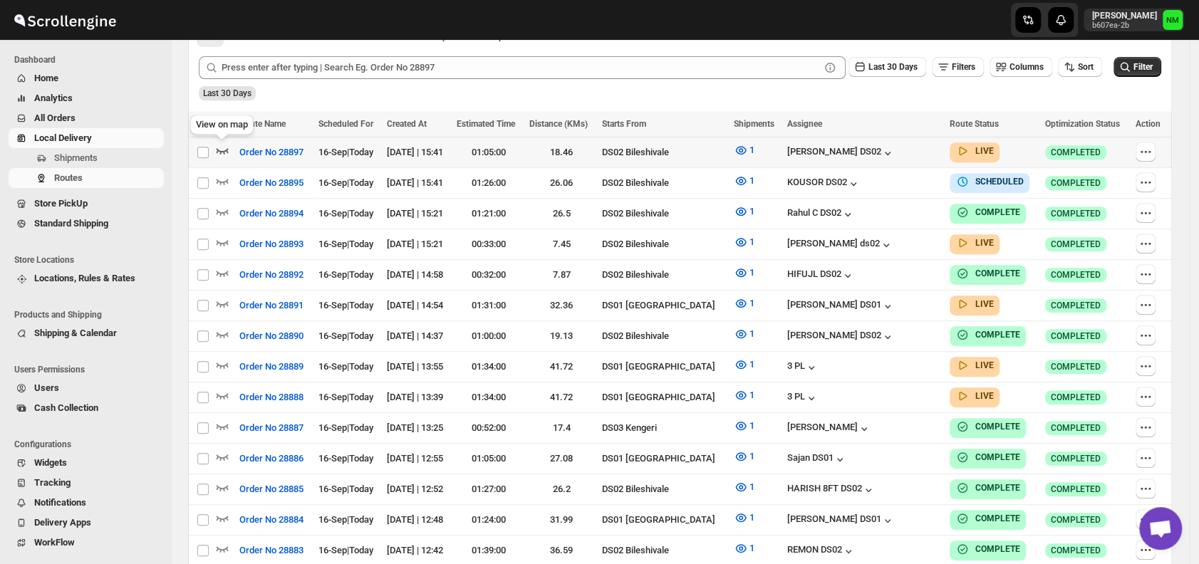
click at [221, 151] on icon "button" at bounding box center [223, 151] width 12 height 6
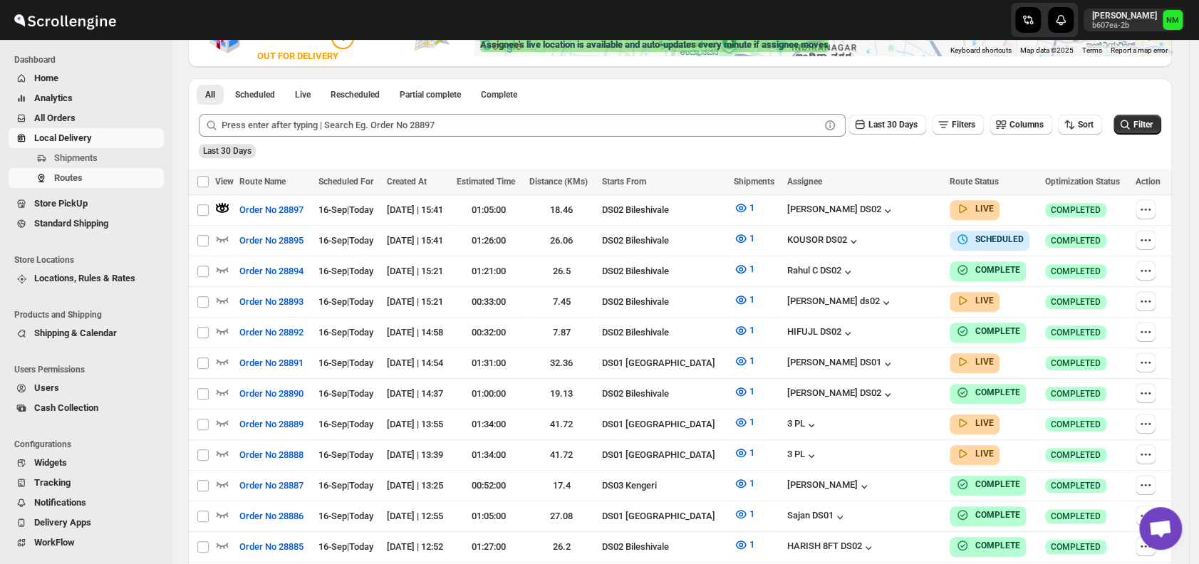
scroll to position [308, 0]
click at [223, 353] on icon "button" at bounding box center [222, 360] width 14 height 14
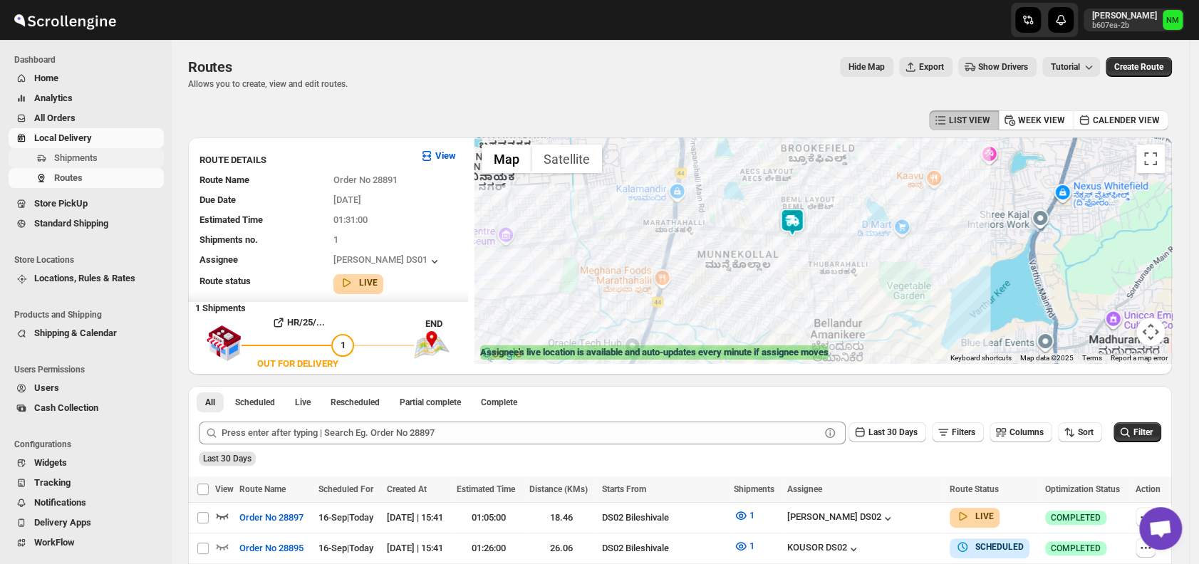
click at [98, 160] on span "Shipments" at bounding box center [107, 158] width 107 height 14
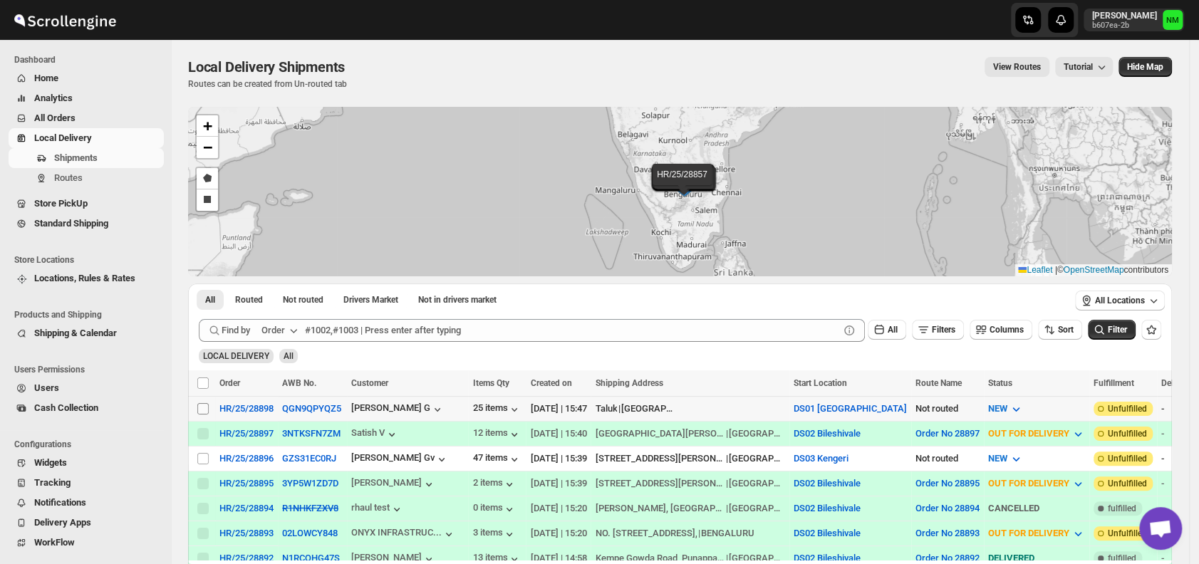
click at [200, 405] on input "Select shipment" at bounding box center [202, 408] width 11 height 11
checkbox input "true"
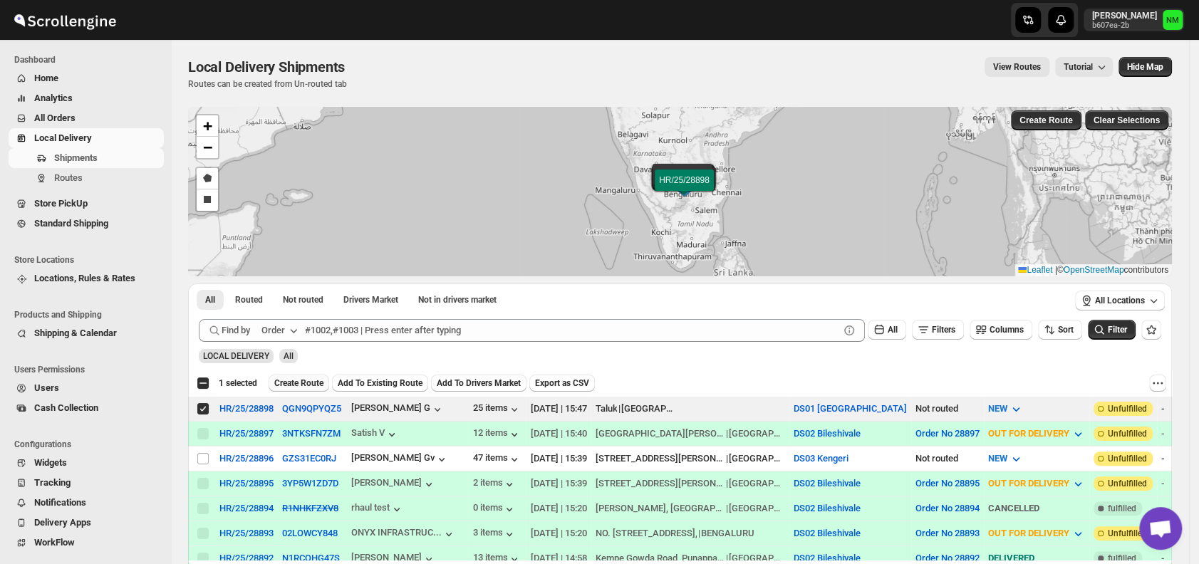
click at [301, 380] on span "Create Route" at bounding box center [298, 383] width 49 height 11
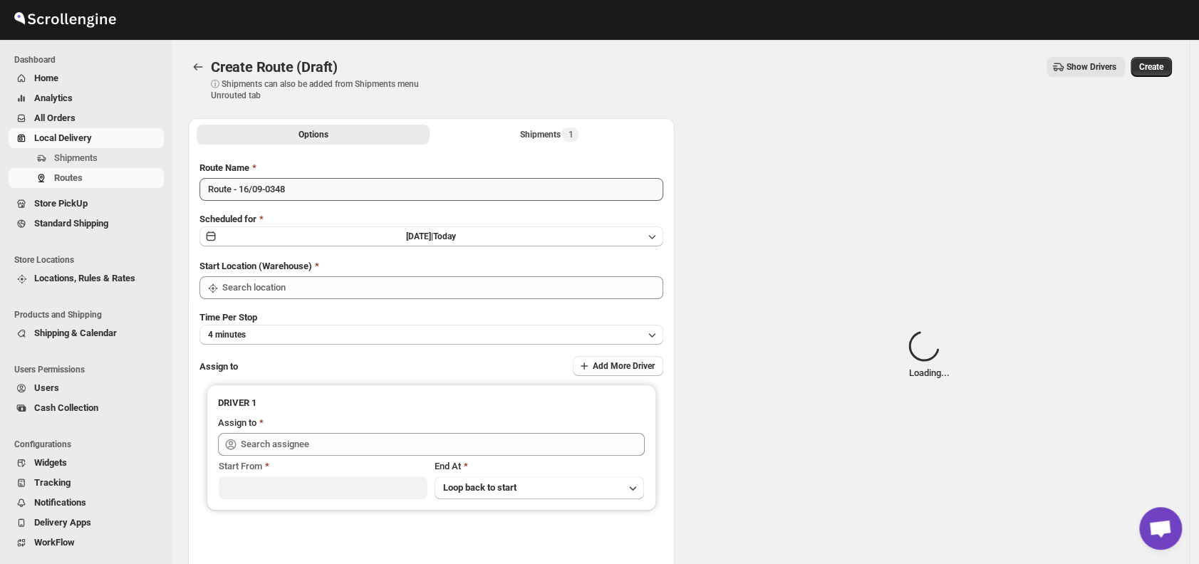
type input "DS01 [GEOGRAPHIC_DATA]"
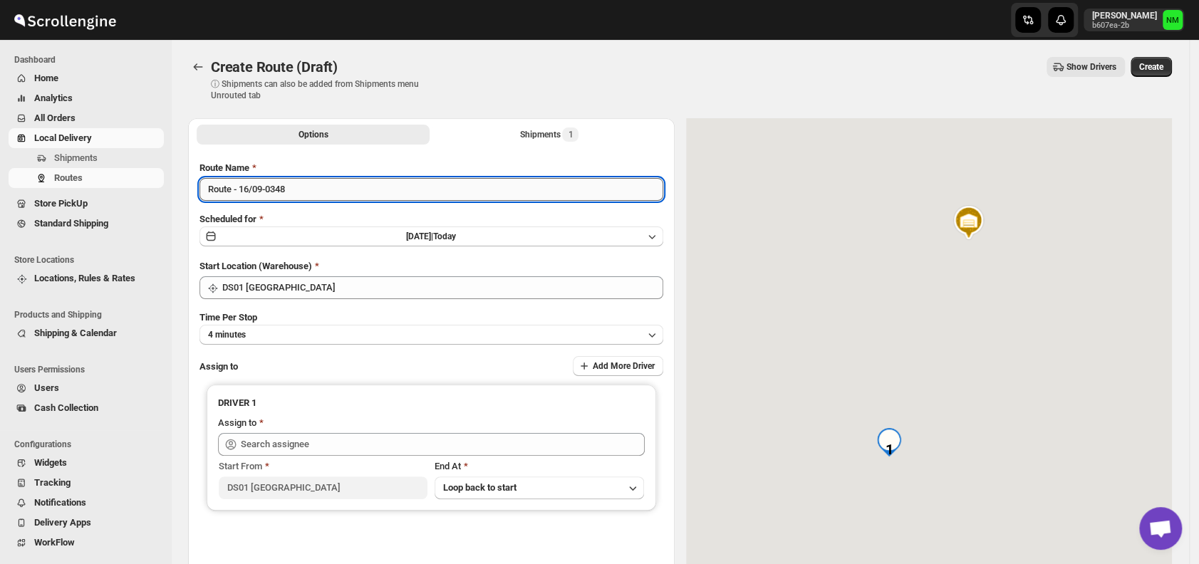
click at [344, 197] on input "Route - 16/09-0348" at bounding box center [431, 189] width 464 height 23
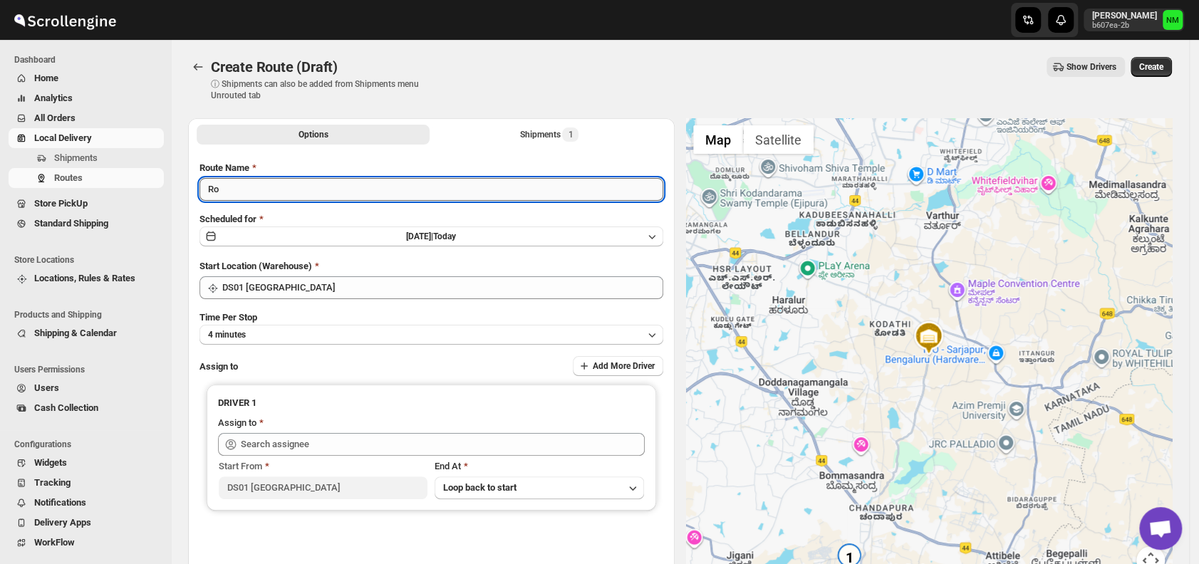
type input "R"
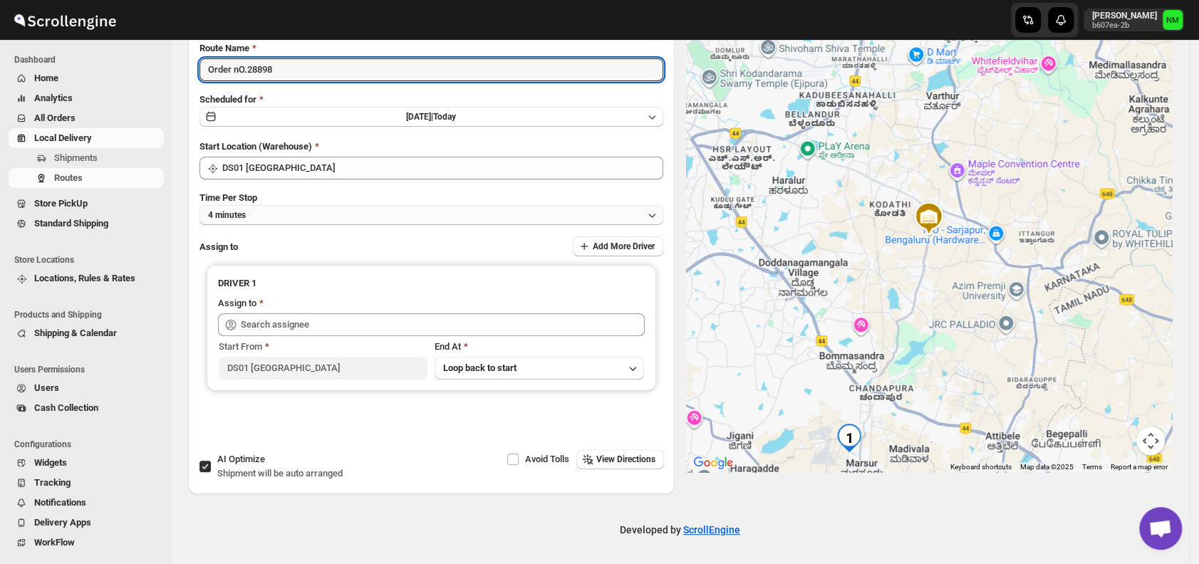
type input "Order nO.28898"
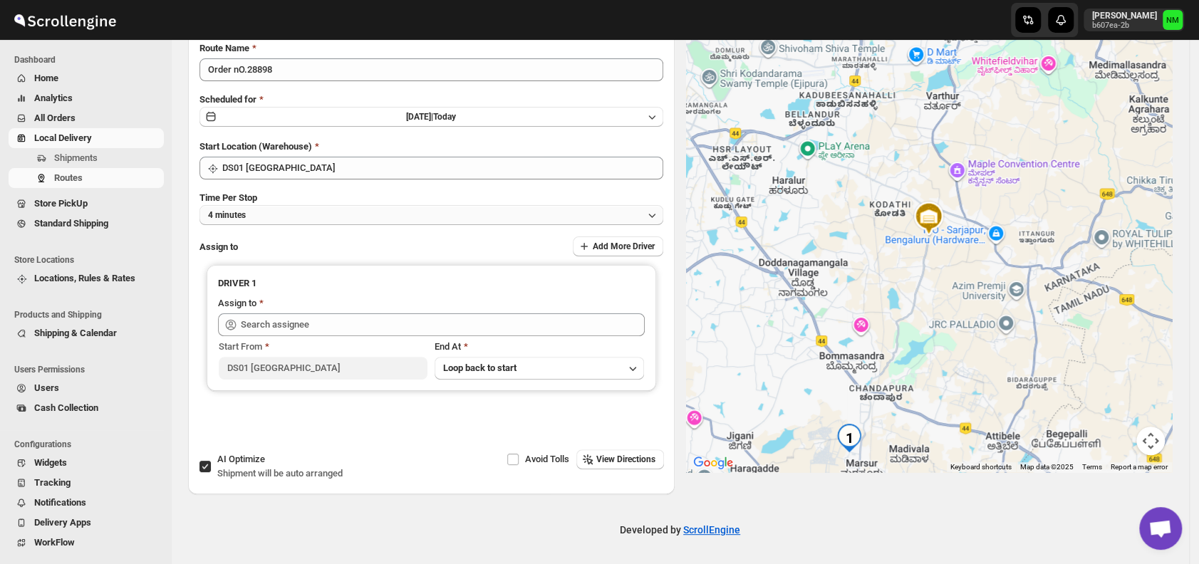
click at [290, 219] on button "4 minutes" at bounding box center [431, 215] width 464 height 20
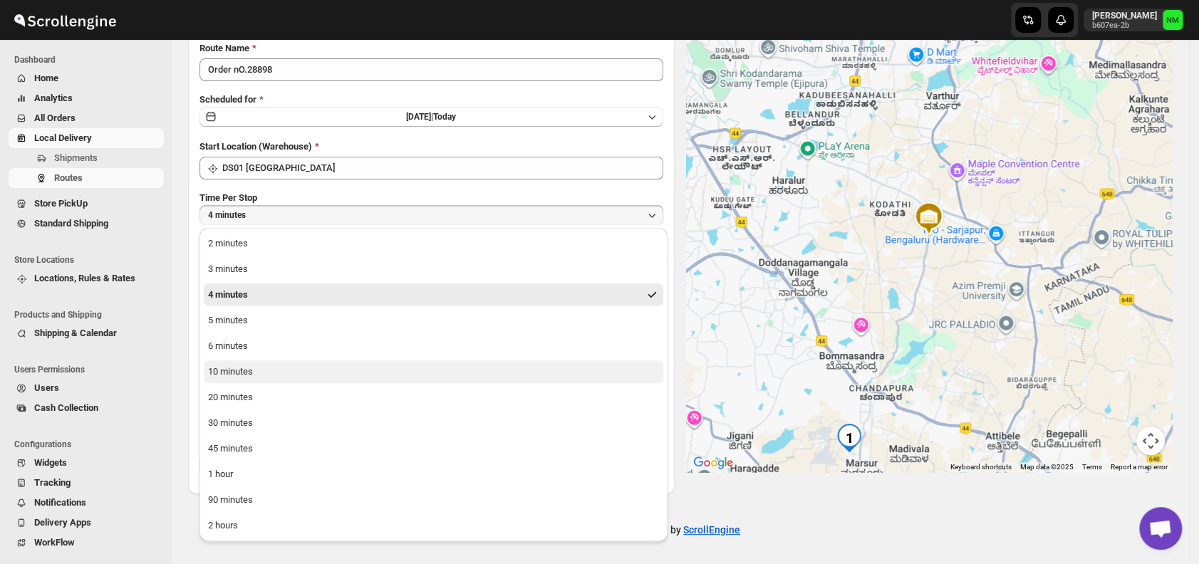
click at [263, 368] on button "10 minutes" at bounding box center [434, 371] width 460 height 23
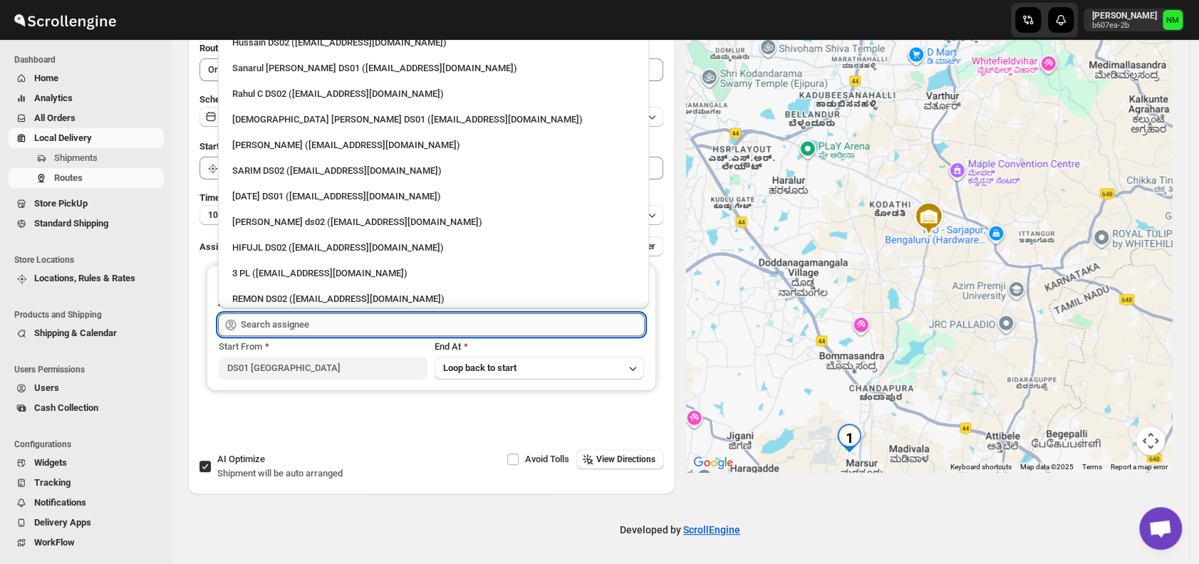
click at [338, 323] on input "text" at bounding box center [443, 324] width 404 height 23
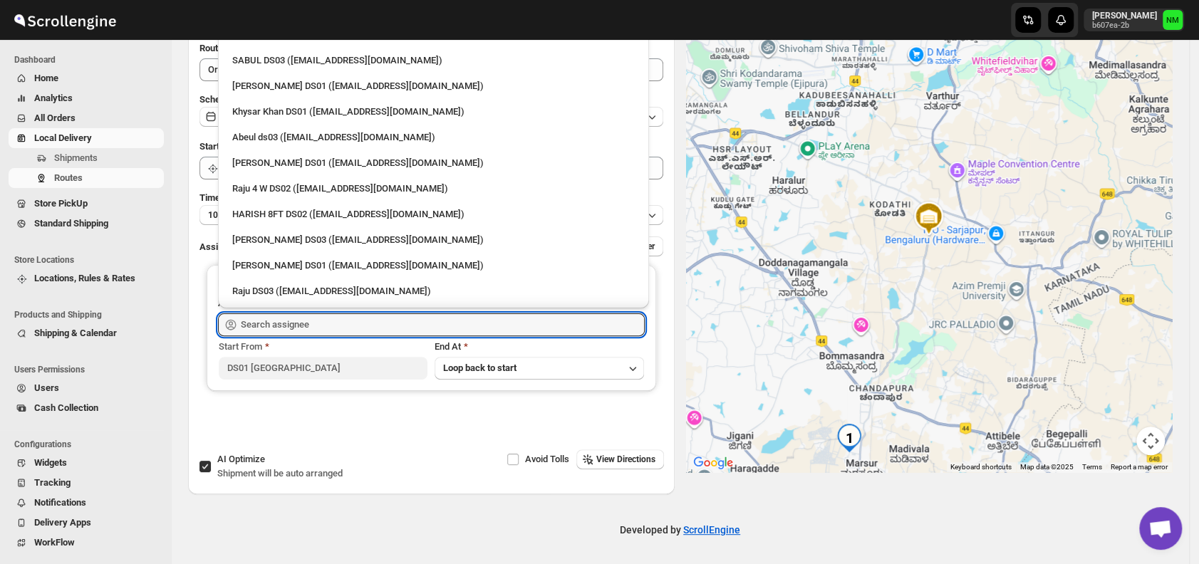
scroll to position [1290, 0]
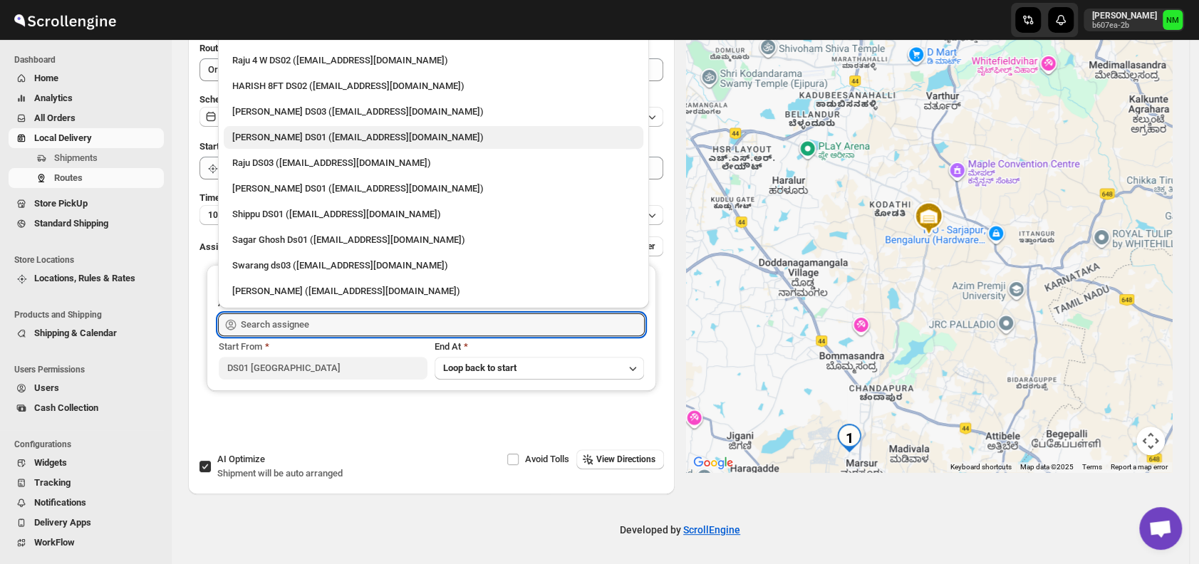
click at [251, 137] on div "Faijal Khan DS01 (tadij98822@cspaus.com)" at bounding box center [433, 137] width 403 height 14
type input "Faijal Khan DS01 (tadij98822@cspaus.com)"
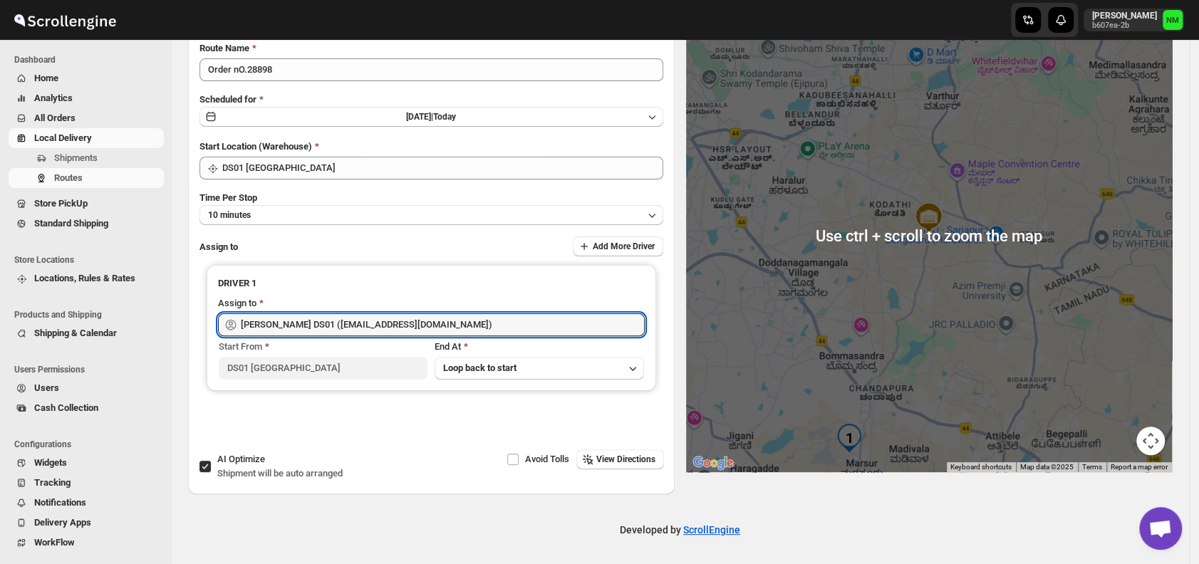
scroll to position [0, 0]
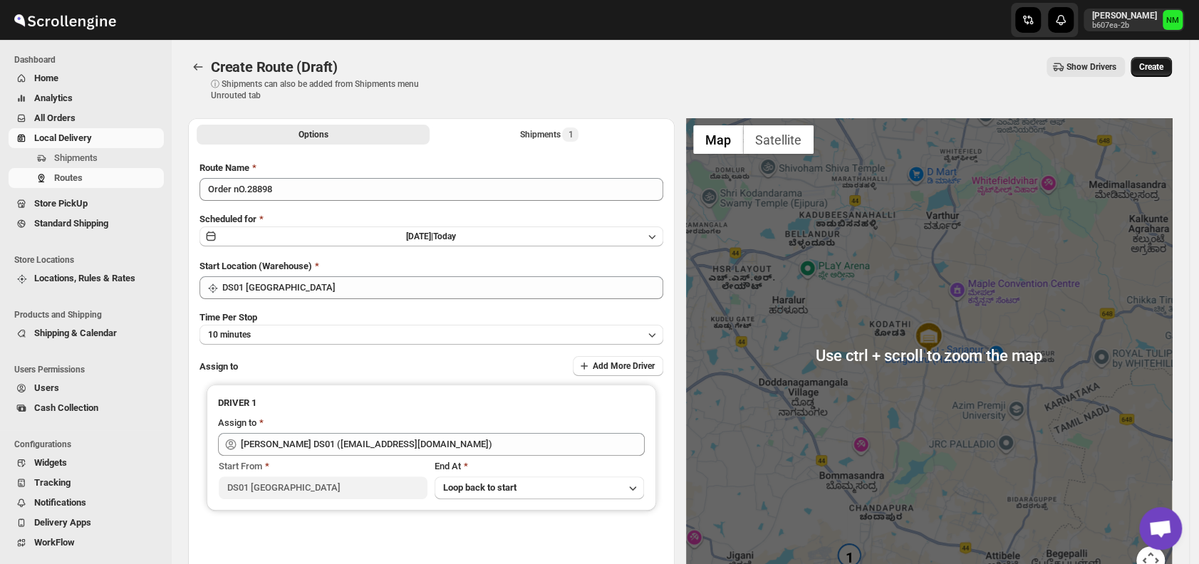
click at [1161, 69] on span "Create" at bounding box center [1151, 66] width 24 height 11
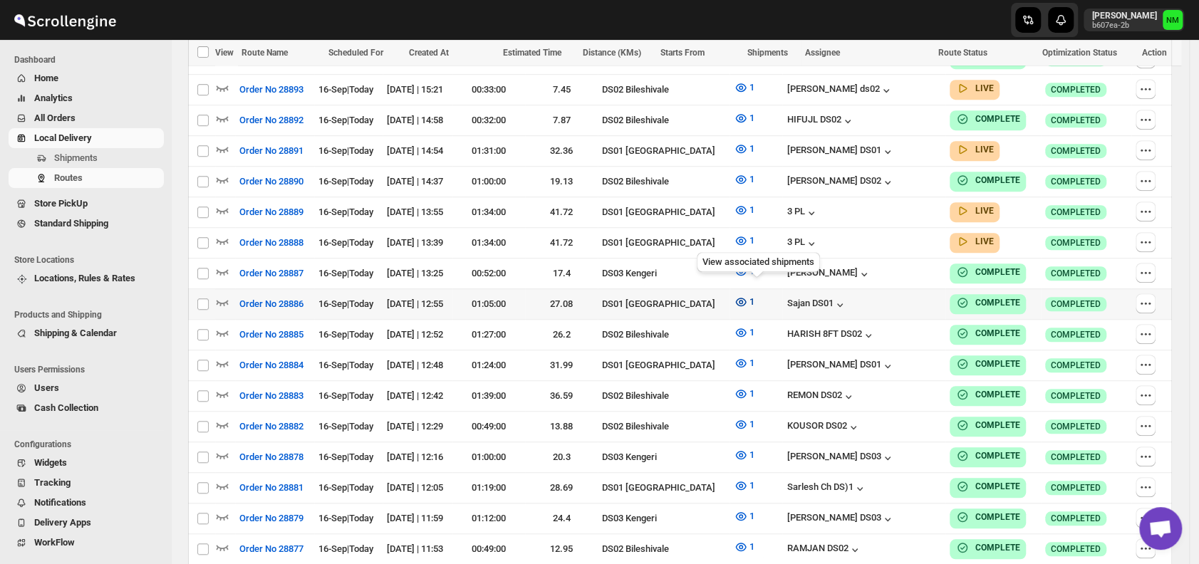
scroll to position [440, 0]
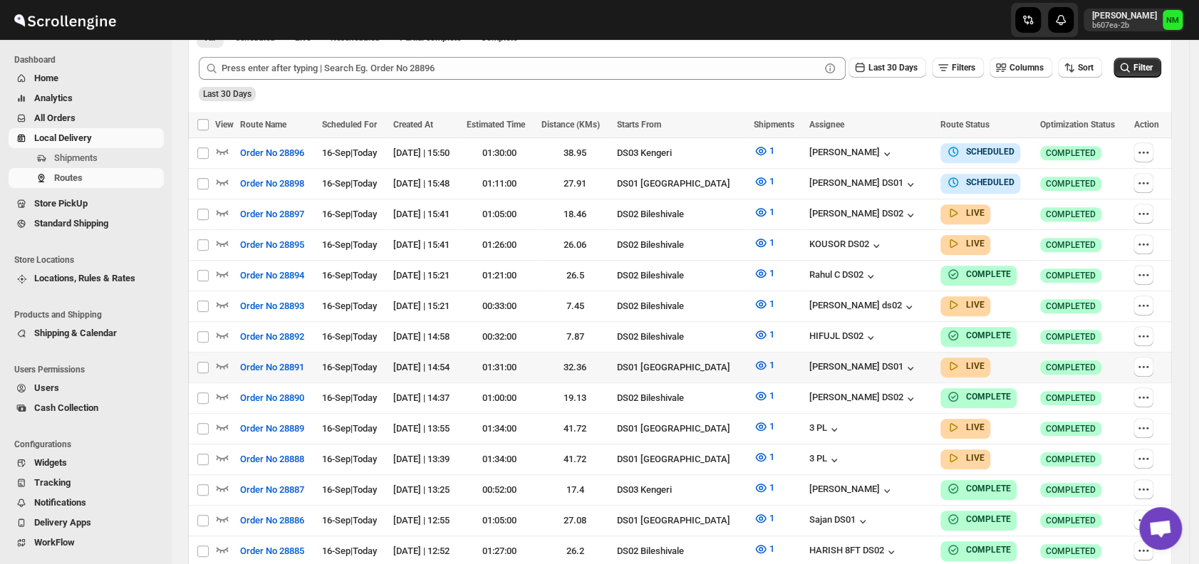
scroll to position [354, 0]
click at [224, 358] on icon "button" at bounding box center [222, 365] width 14 height 14
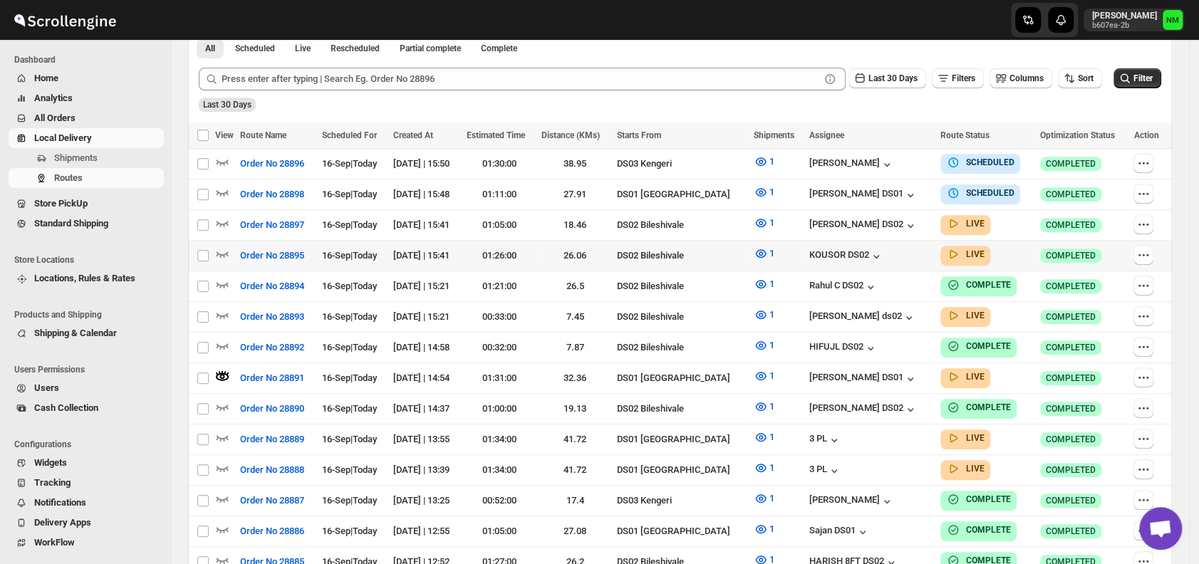
scroll to position [0, 0]
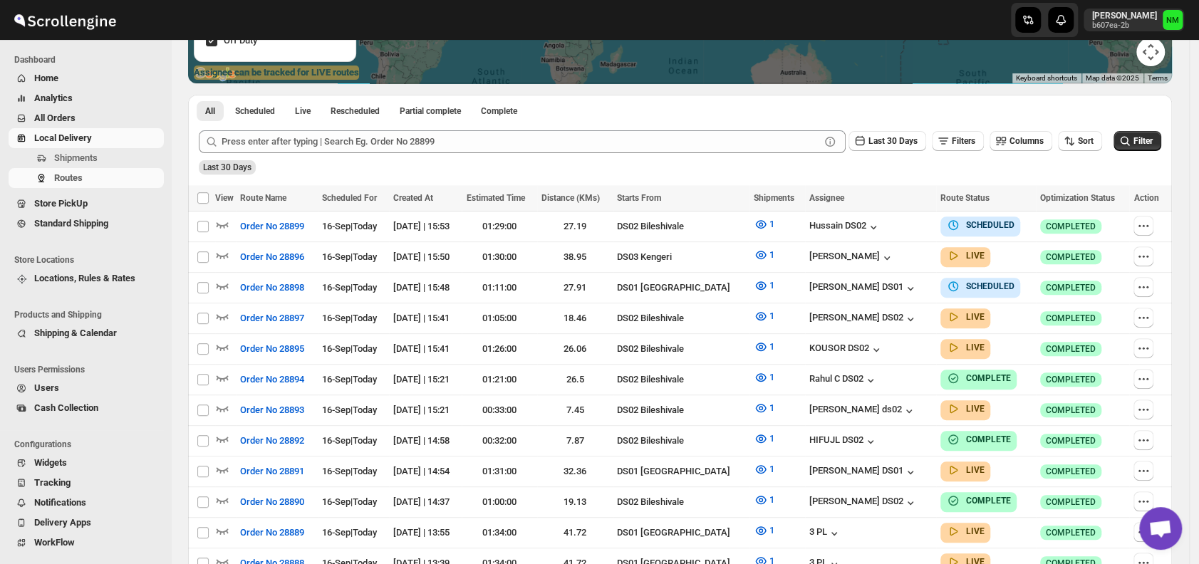
scroll to position [281, 0]
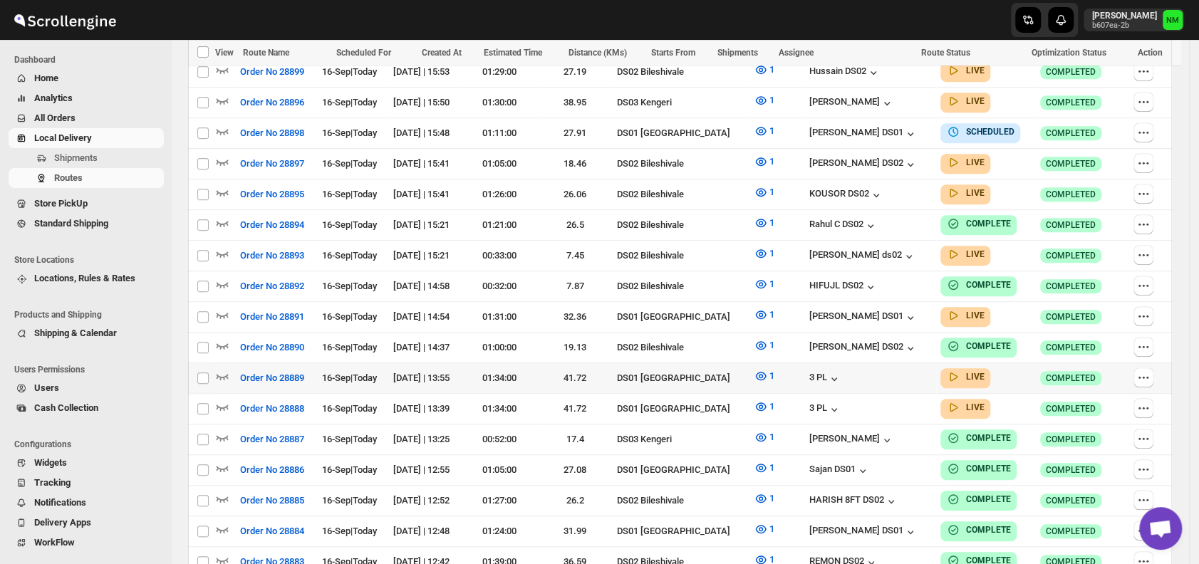
scroll to position [437, 0]
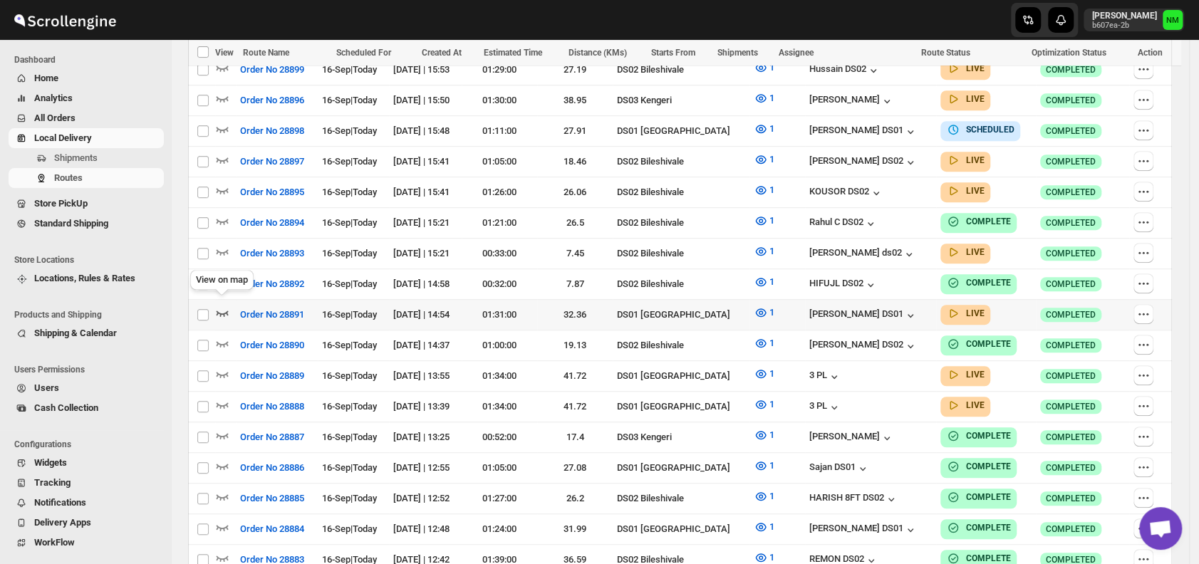
click at [219, 307] on icon "button" at bounding box center [222, 313] width 14 height 14
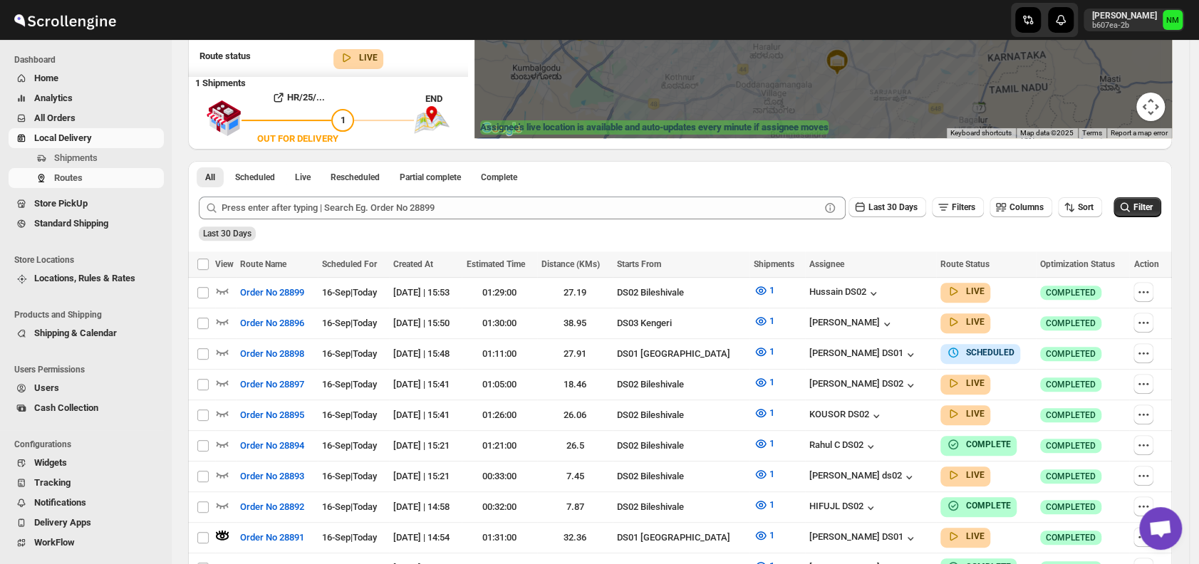
scroll to position [226, 0]
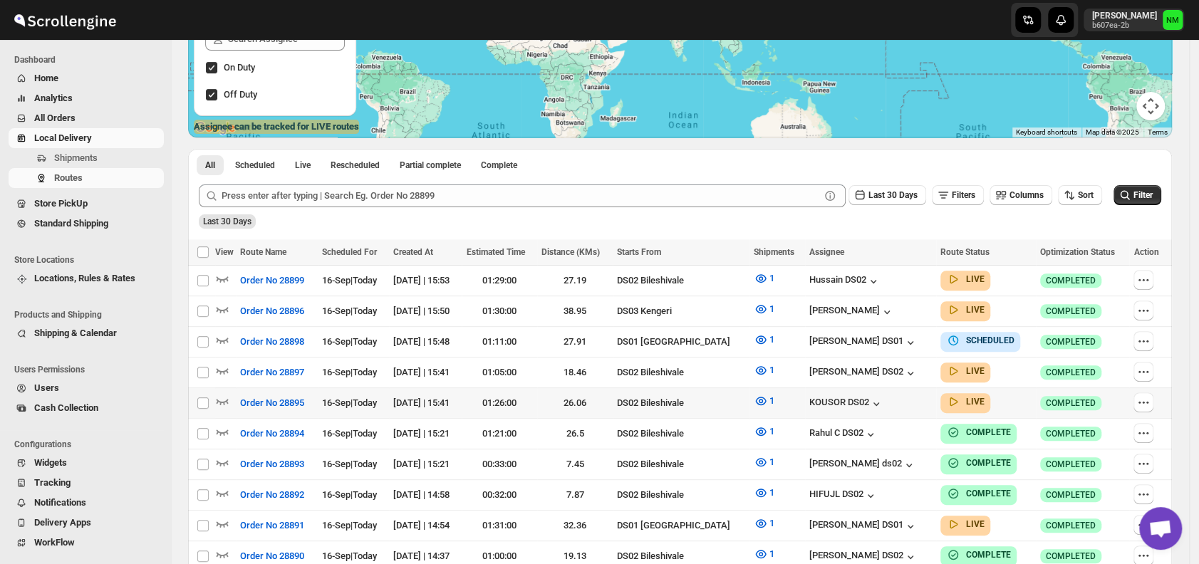
scroll to position [368, 0]
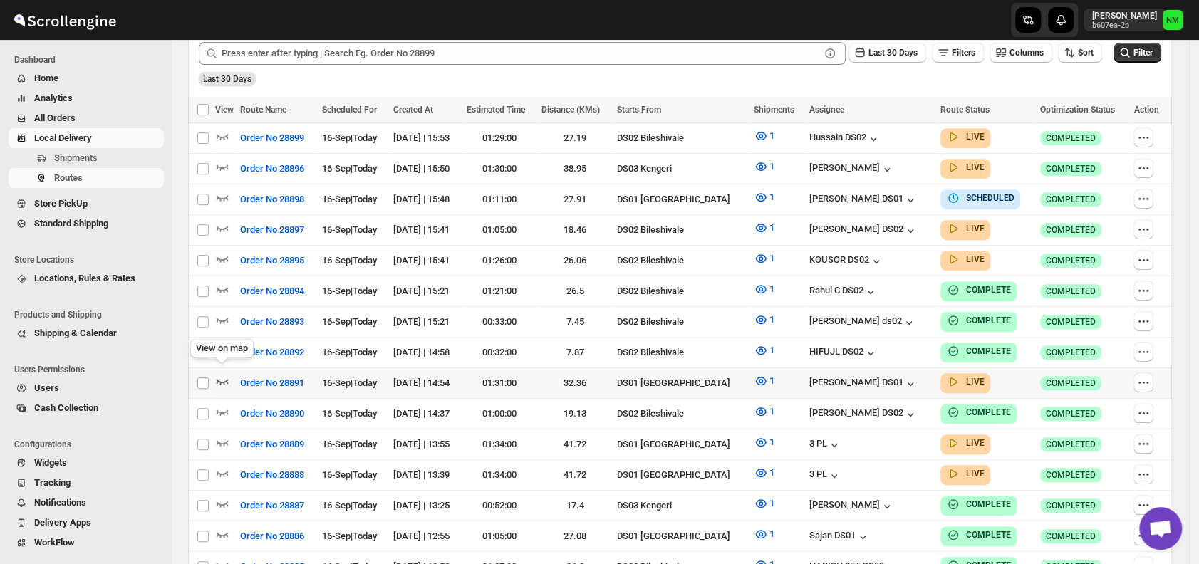
click at [221, 374] on icon "button" at bounding box center [222, 381] width 14 height 14
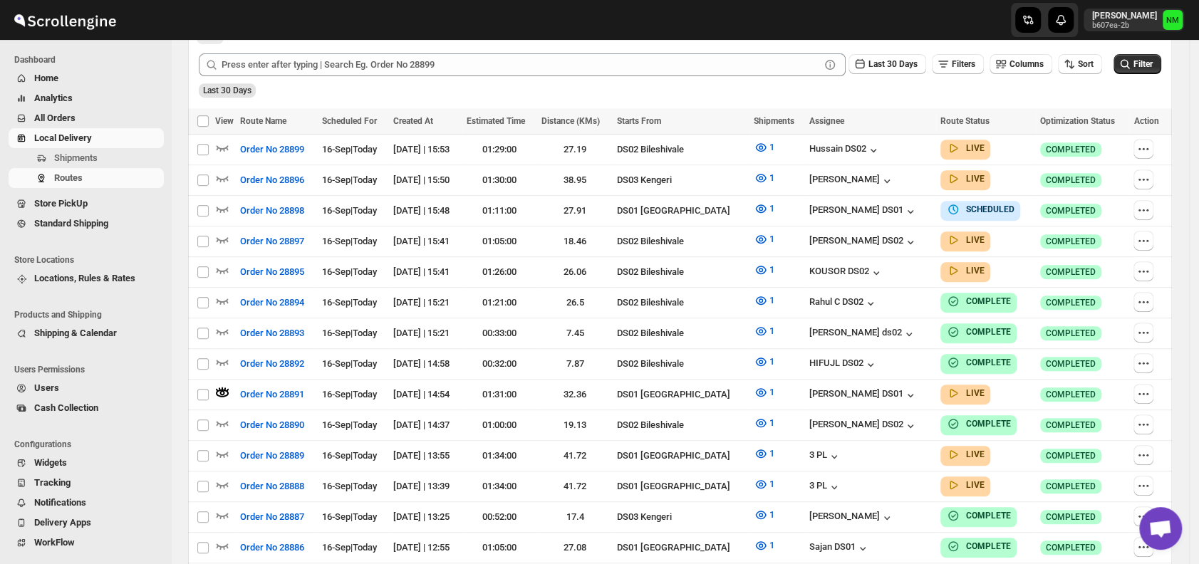
scroll to position [0, 0]
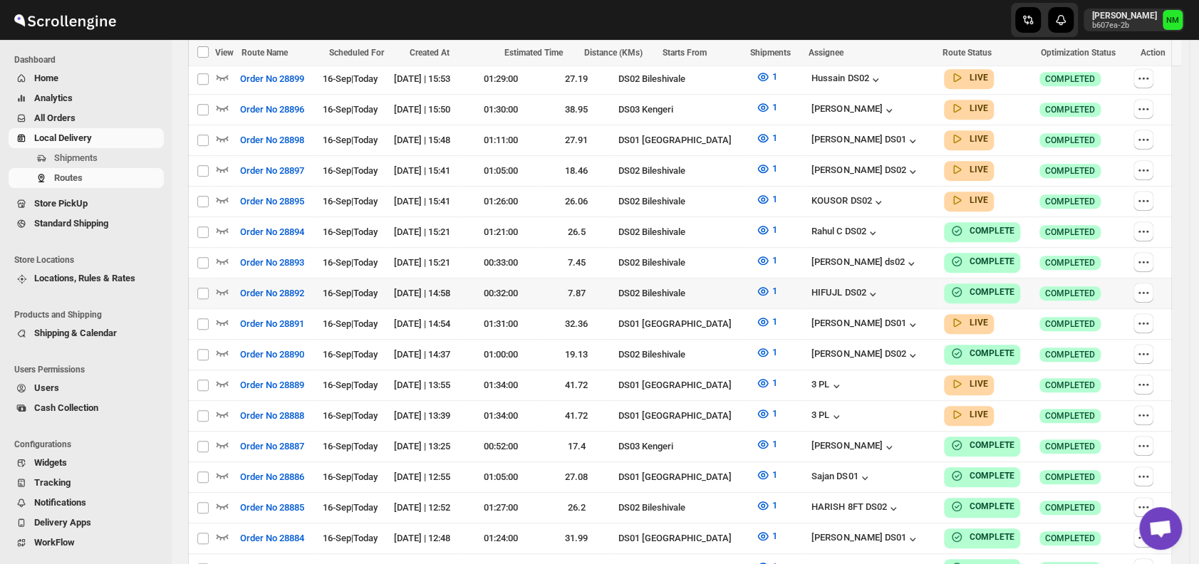
scroll to position [429, 0]
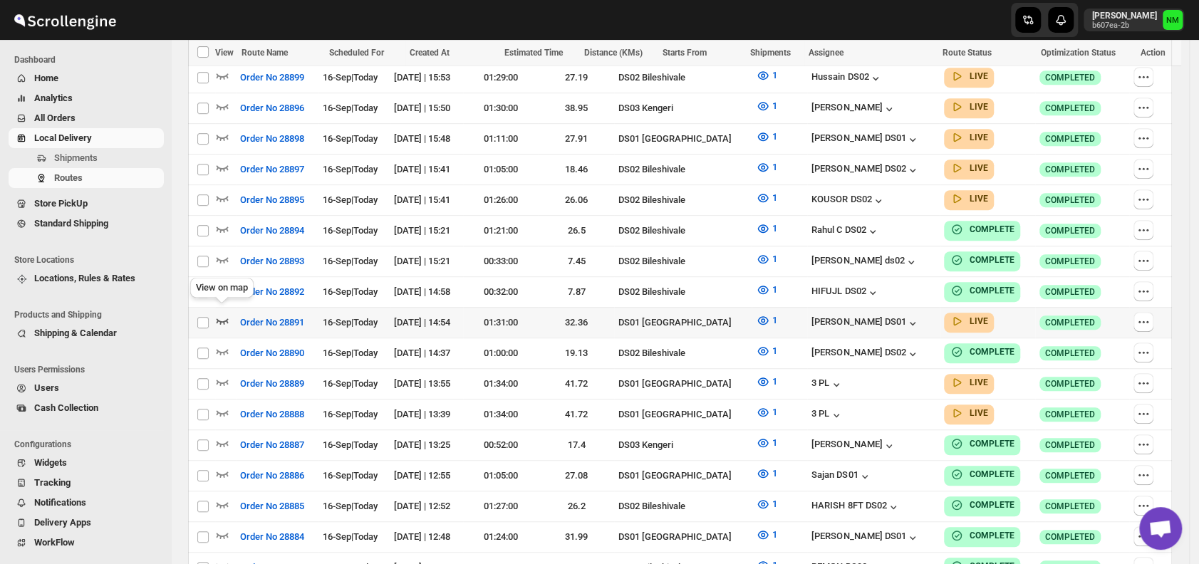
click at [226, 318] on icon "button" at bounding box center [223, 321] width 12 height 6
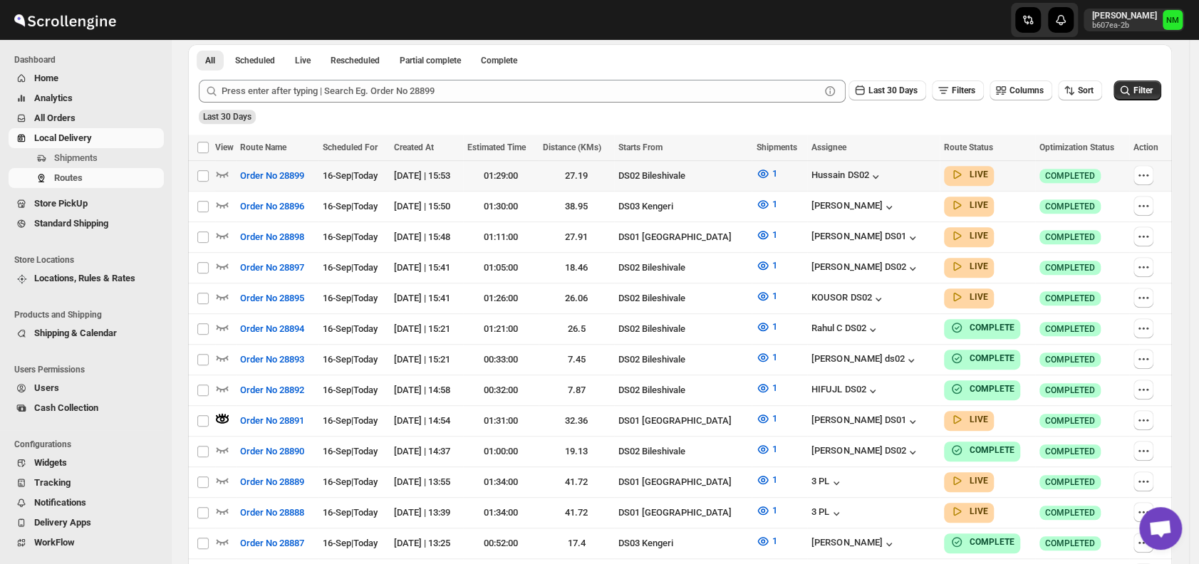
scroll to position [341, 0]
click at [67, 160] on span "Shipments" at bounding box center [75, 157] width 43 height 11
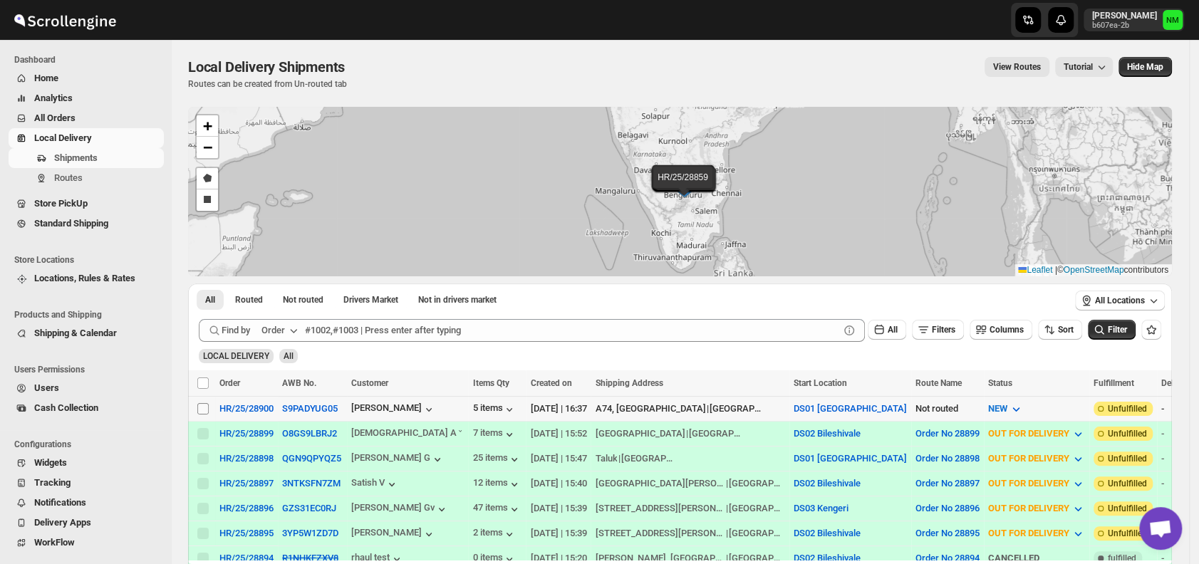
click at [206, 405] on input "Select shipment" at bounding box center [202, 408] width 11 height 11
checkbox input "true"
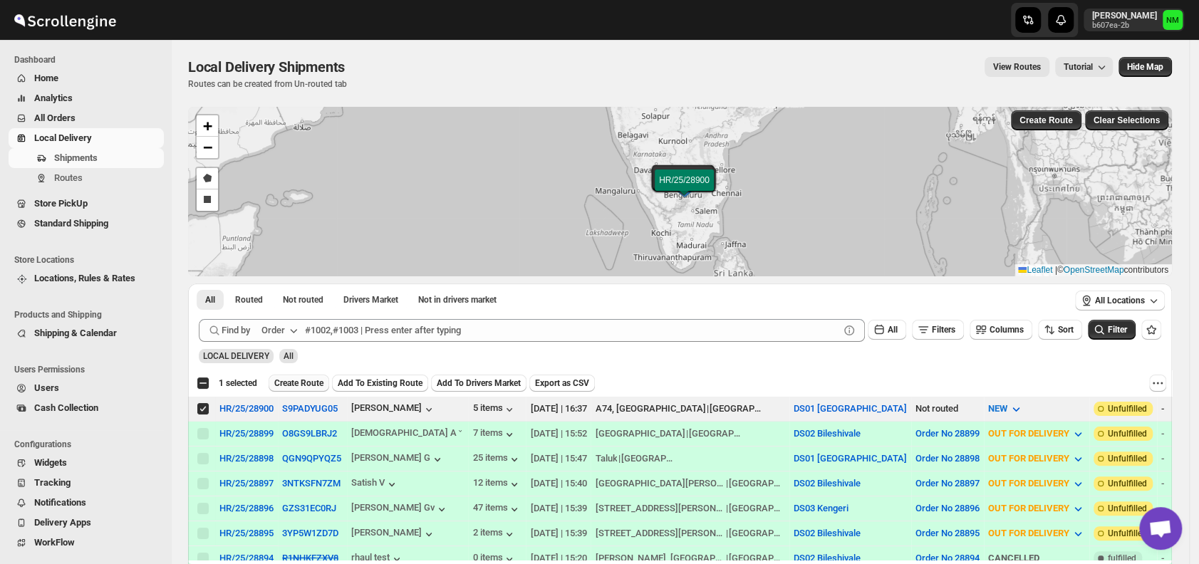
click at [308, 388] on span "Create Route" at bounding box center [298, 383] width 49 height 11
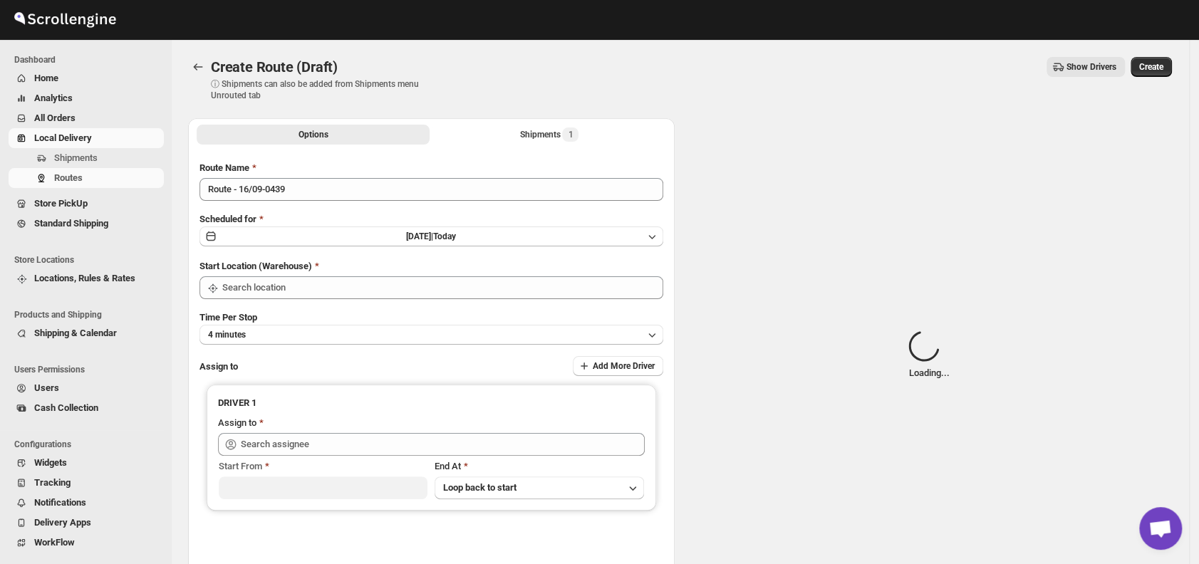
type input "DS01 [GEOGRAPHIC_DATA]"
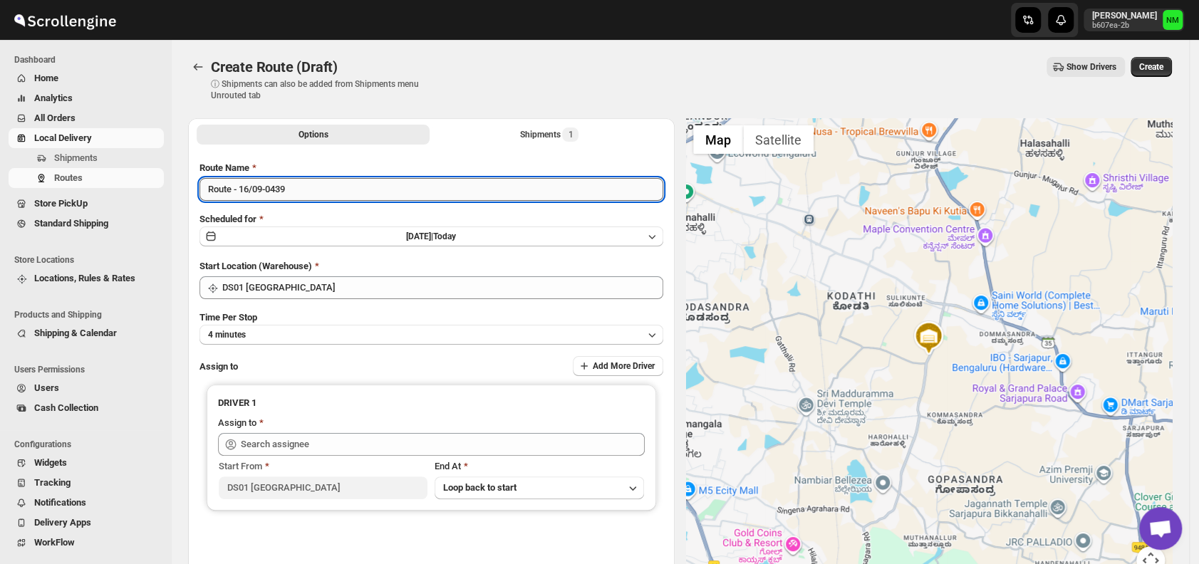
click at [338, 189] on input "Route - 16/09-0439" at bounding box center [431, 189] width 464 height 23
type input "R"
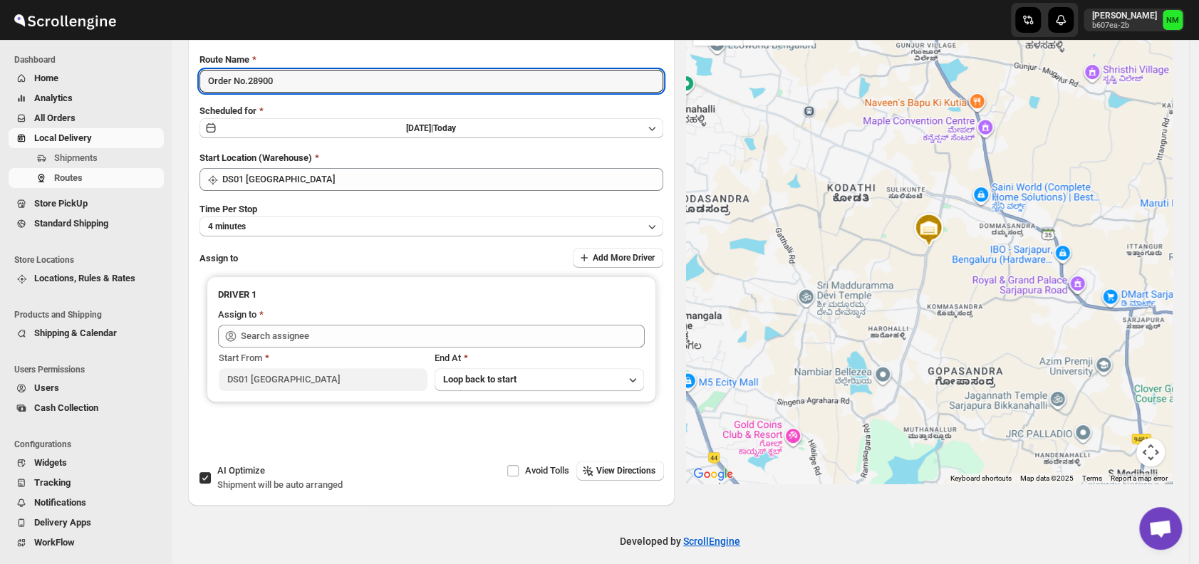
scroll to position [110, 0]
type input "Order No.28900"
click at [244, 232] on button "4 minutes" at bounding box center [431, 225] width 464 height 20
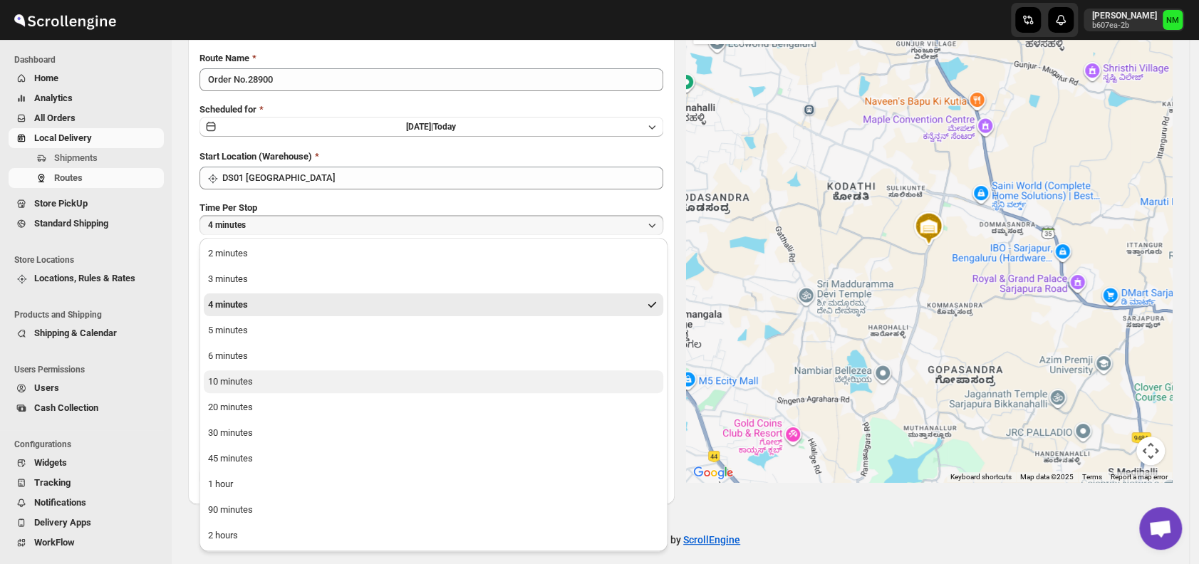
click at [241, 385] on div "10 minutes" at bounding box center [230, 382] width 45 height 14
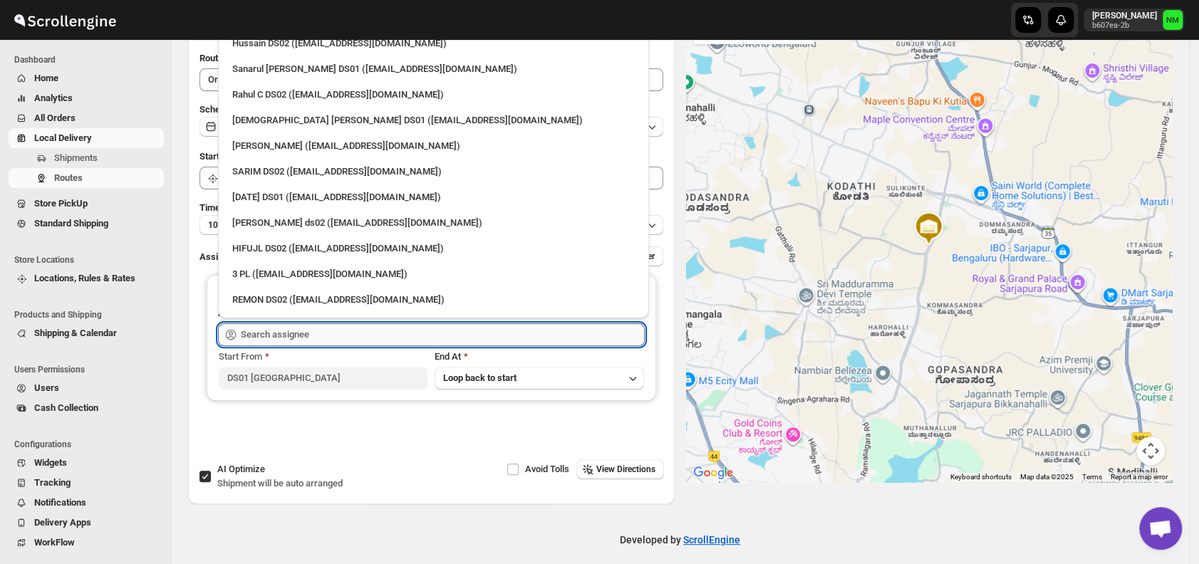
click at [336, 336] on input "text" at bounding box center [443, 334] width 404 height 23
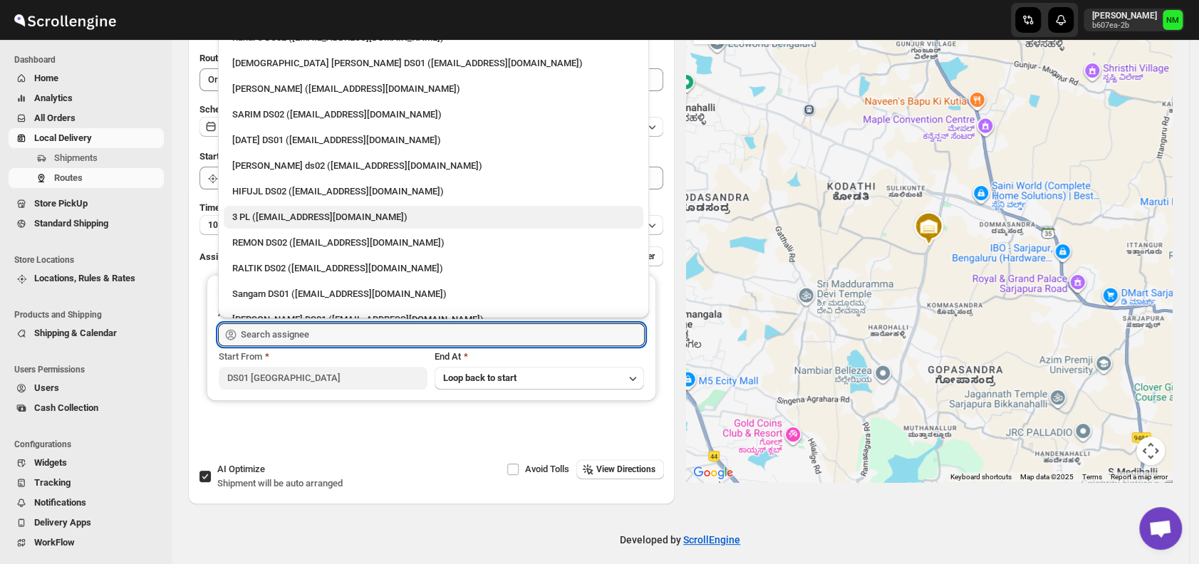
scroll to position [0, 0]
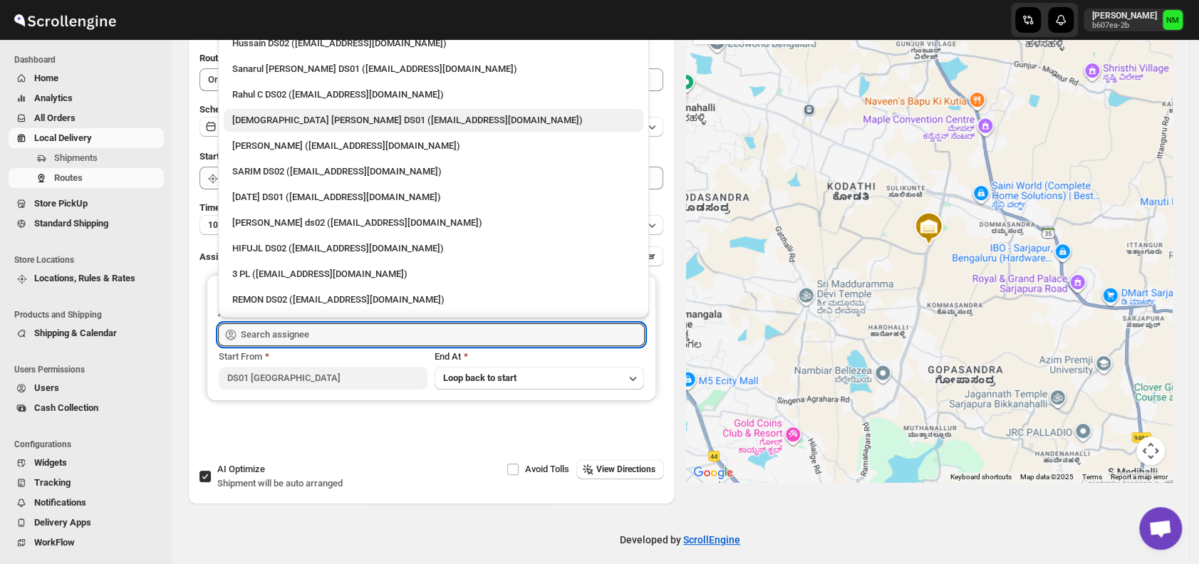
click at [261, 120] on div "Islam Laskar DS01 (vixib74172@ikowat.com)" at bounding box center [433, 120] width 403 height 14
type input "Islam Laskar DS01 (vixib74172@ikowat.com)"
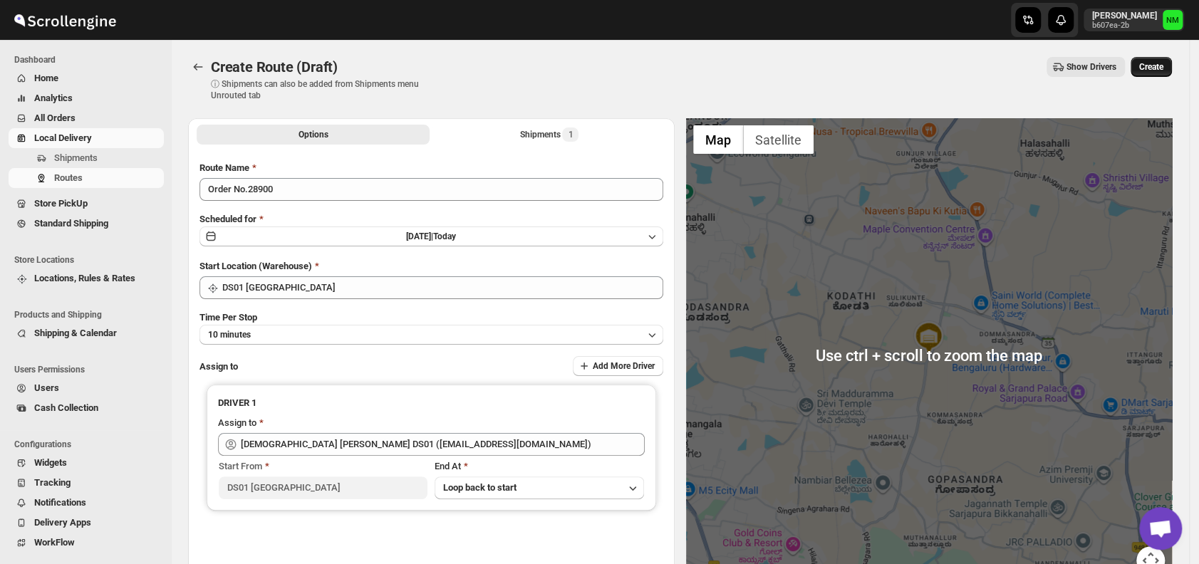
click at [1163, 66] on span "Create" at bounding box center [1151, 66] width 24 height 11
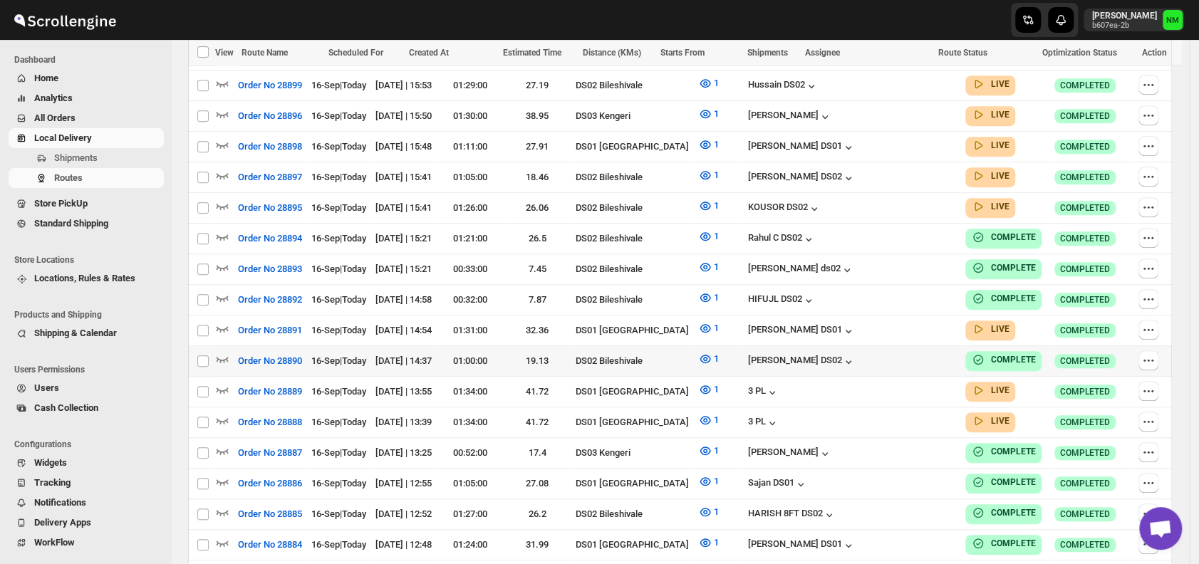
scroll to position [455, 0]
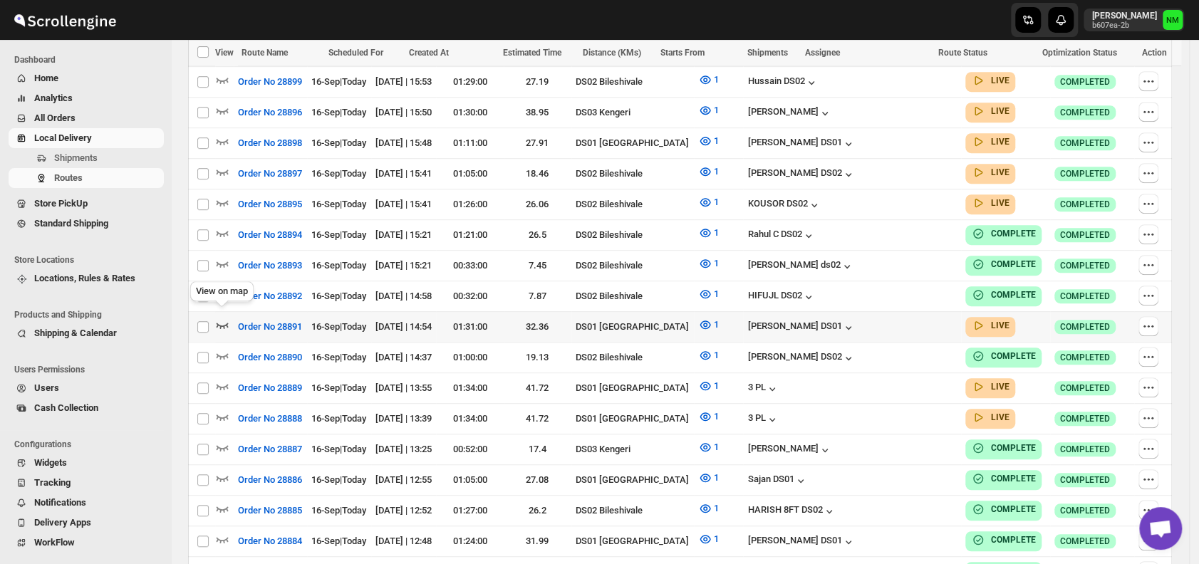
click at [224, 318] on icon "button" at bounding box center [222, 325] width 14 height 14
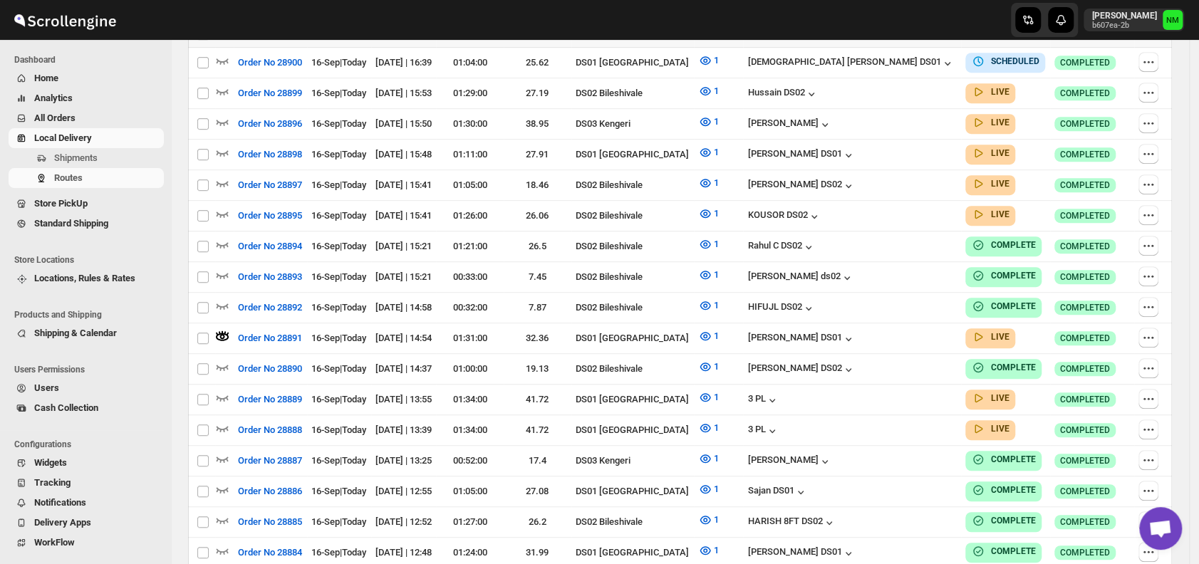
scroll to position [0, 0]
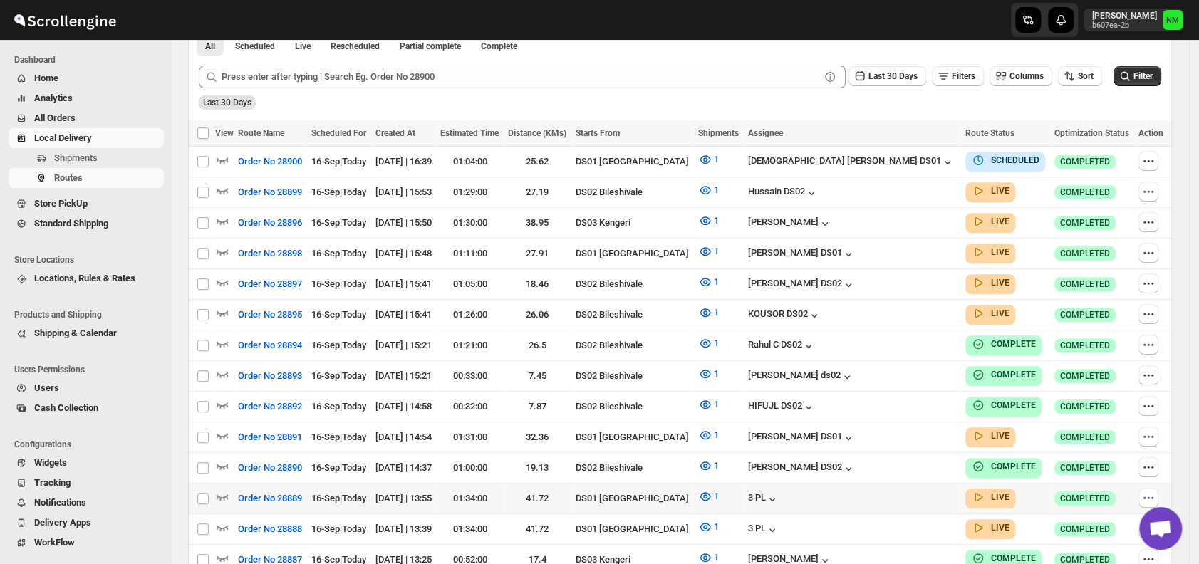
scroll to position [347, 0]
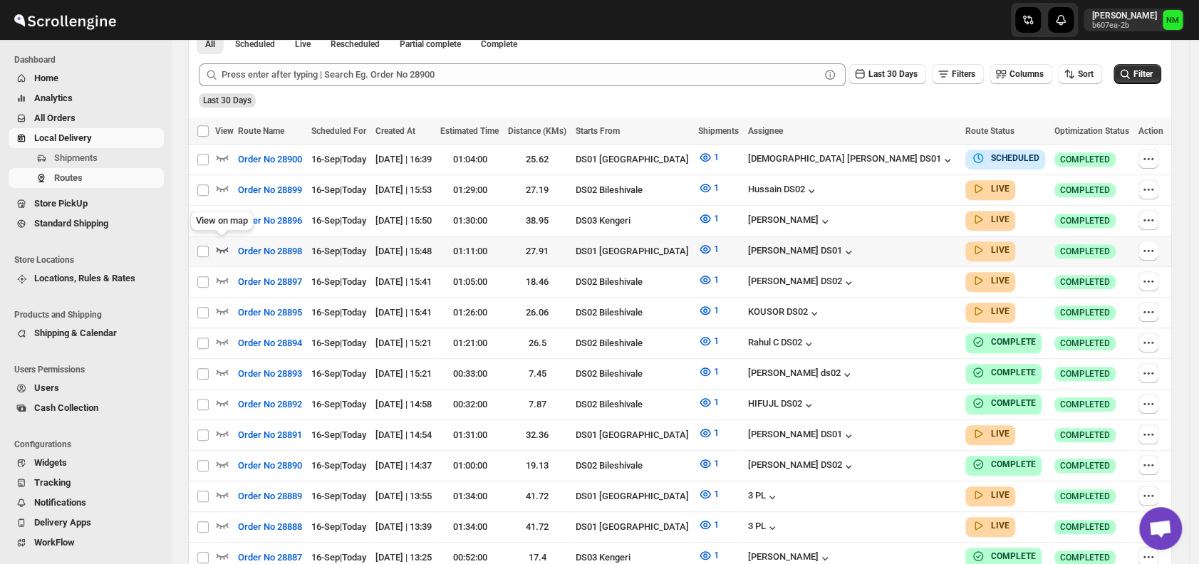
click at [216, 251] on icon "button" at bounding box center [222, 249] width 14 height 14
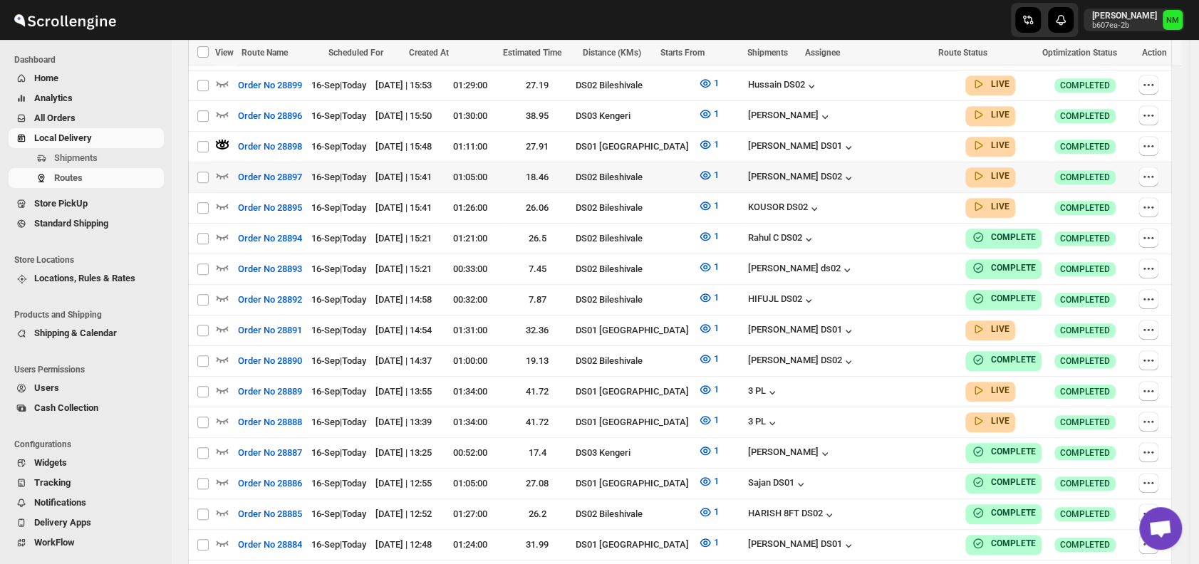
scroll to position [464, 0]
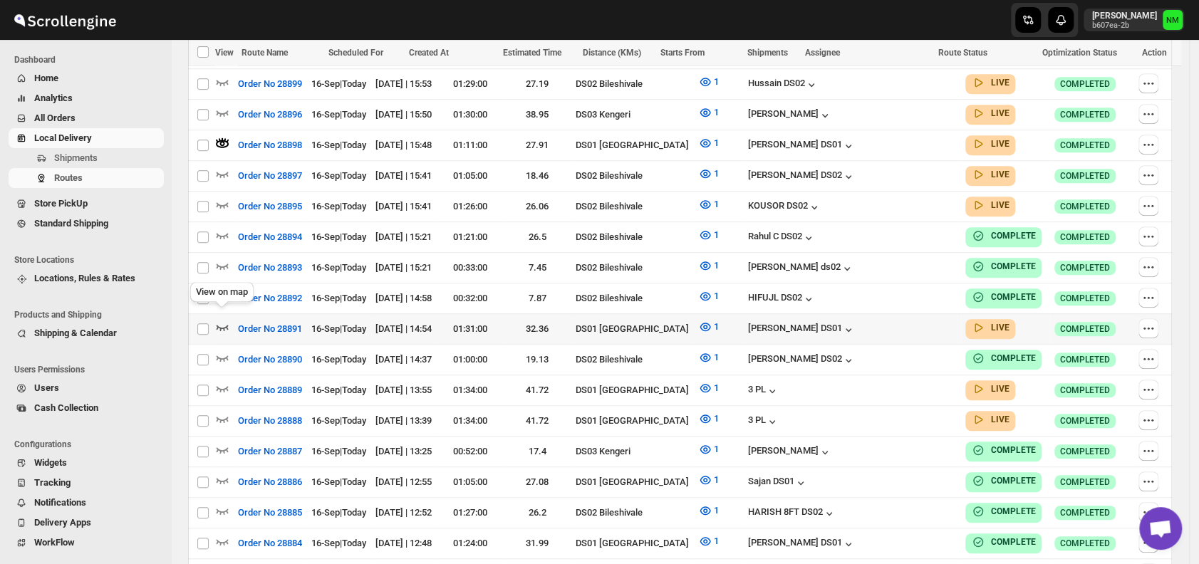
click at [219, 320] on icon "button" at bounding box center [222, 327] width 14 height 14
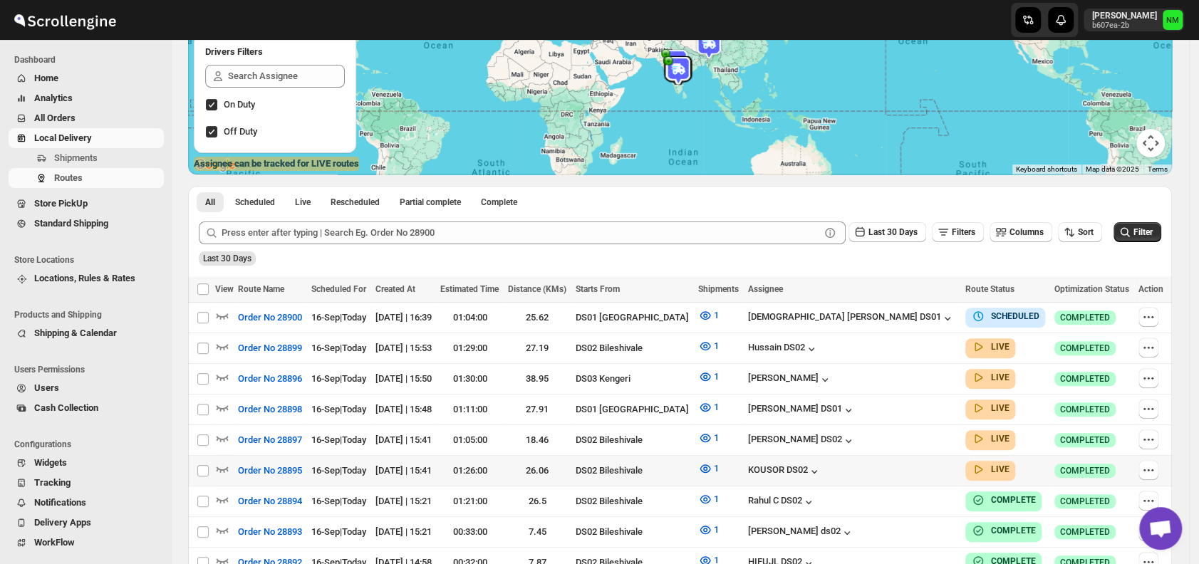
scroll to position [193, 0]
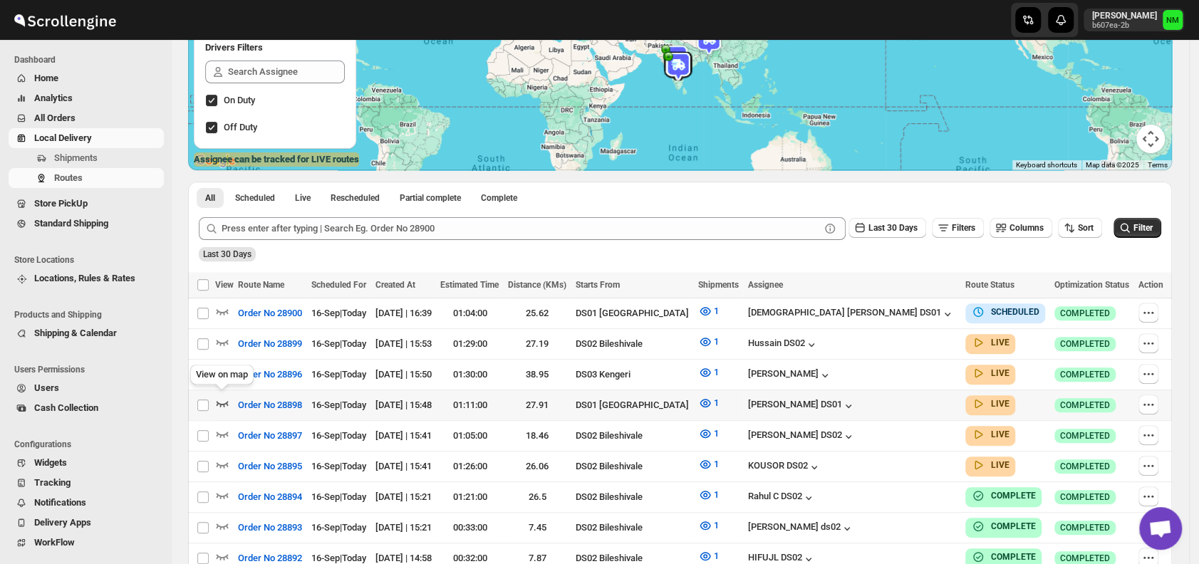
click at [225, 401] on icon "button" at bounding box center [223, 404] width 12 height 6
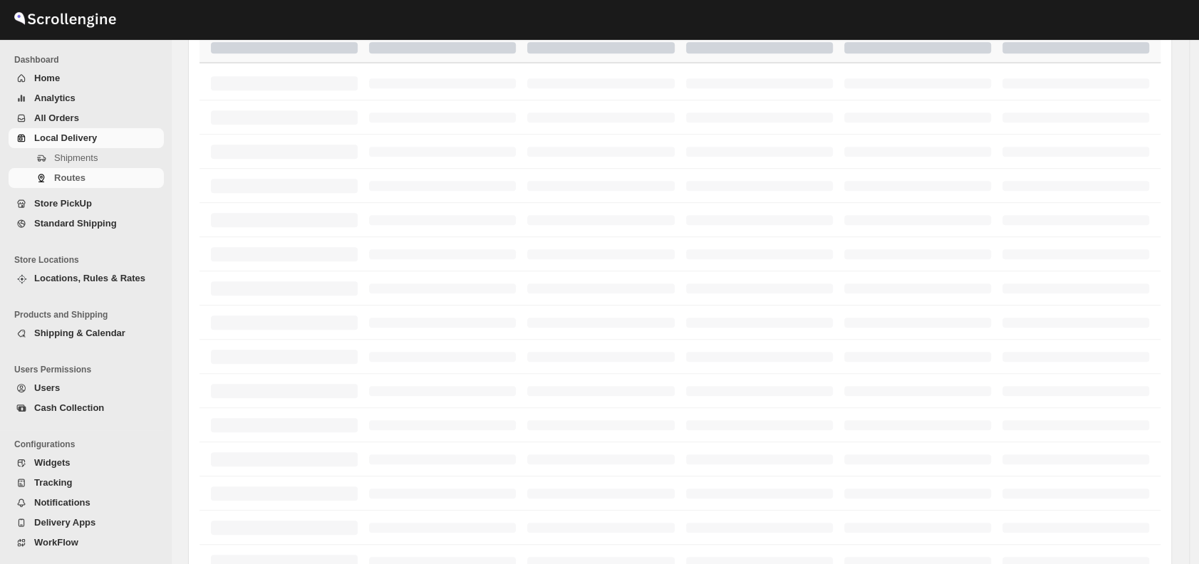
scroll to position [193, 0]
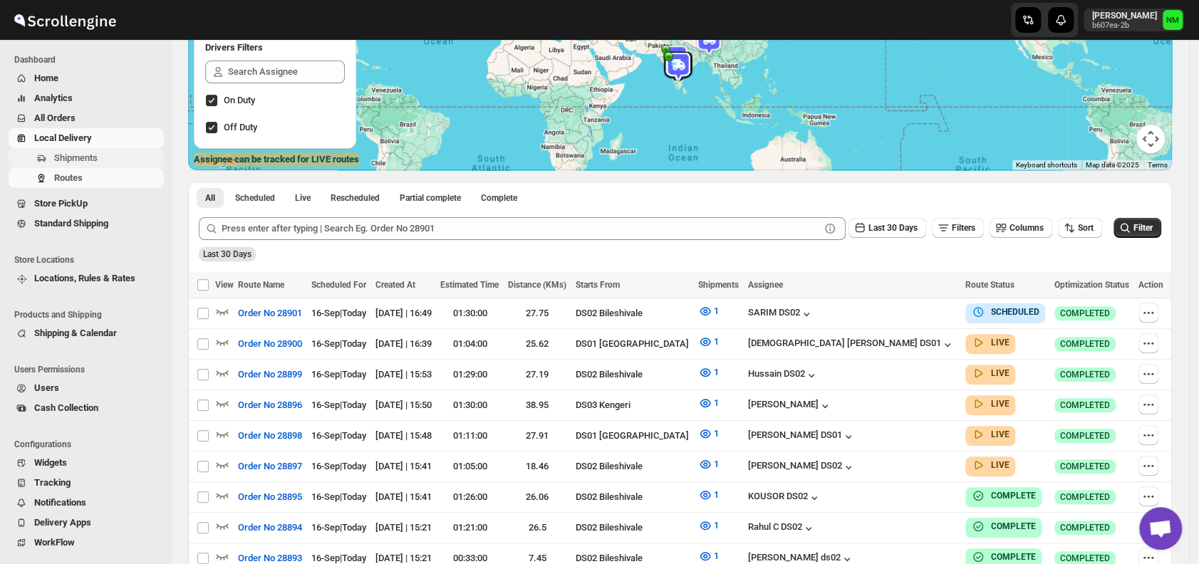
click at [81, 159] on span "Shipments" at bounding box center [75, 157] width 43 height 11
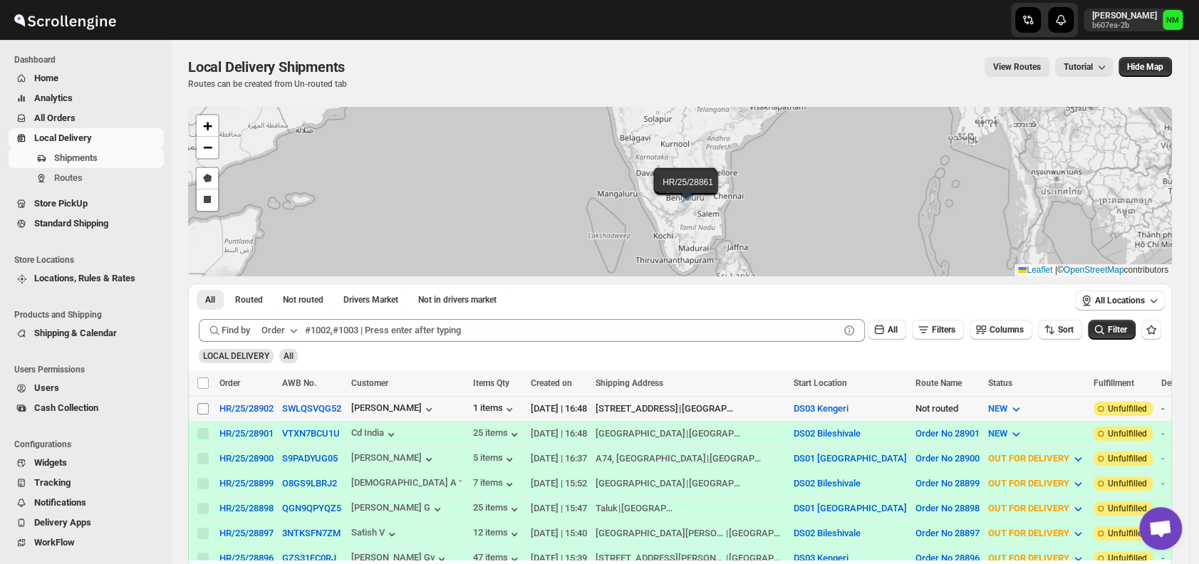
click at [203, 409] on input "Select shipment" at bounding box center [202, 408] width 11 height 11
checkbox input "true"
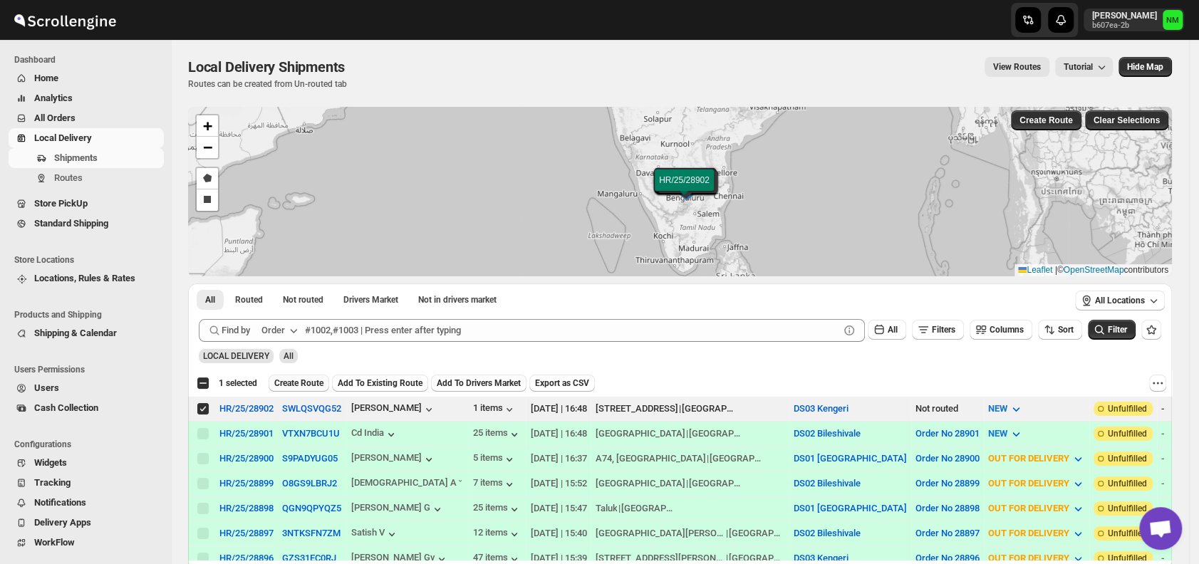
click at [288, 386] on span "Create Route" at bounding box center [298, 383] width 49 height 11
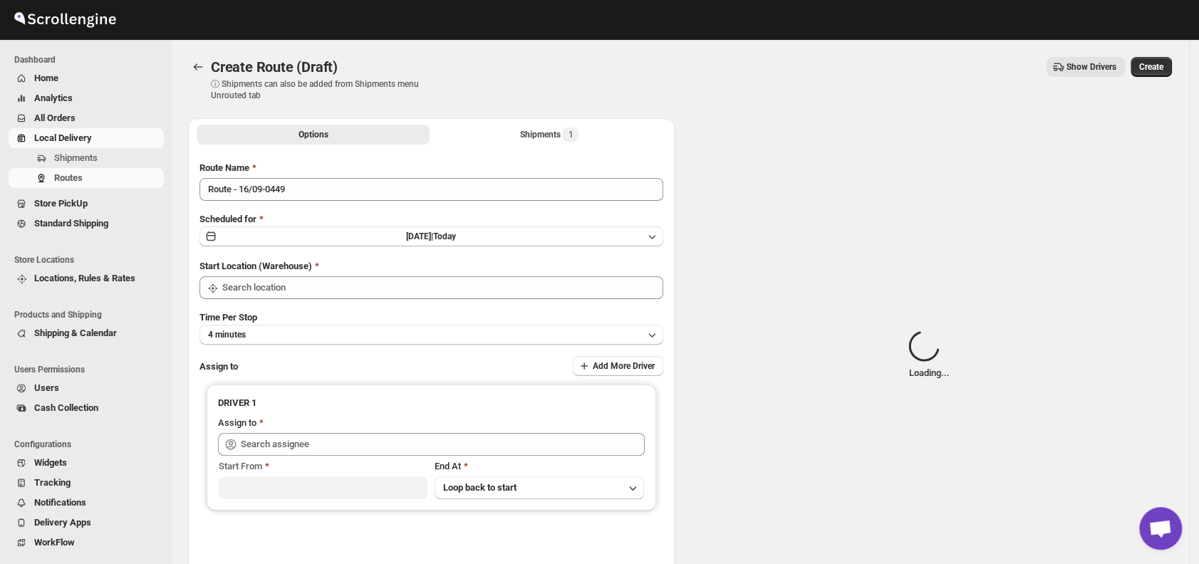
type input "DS03 Kengeri"
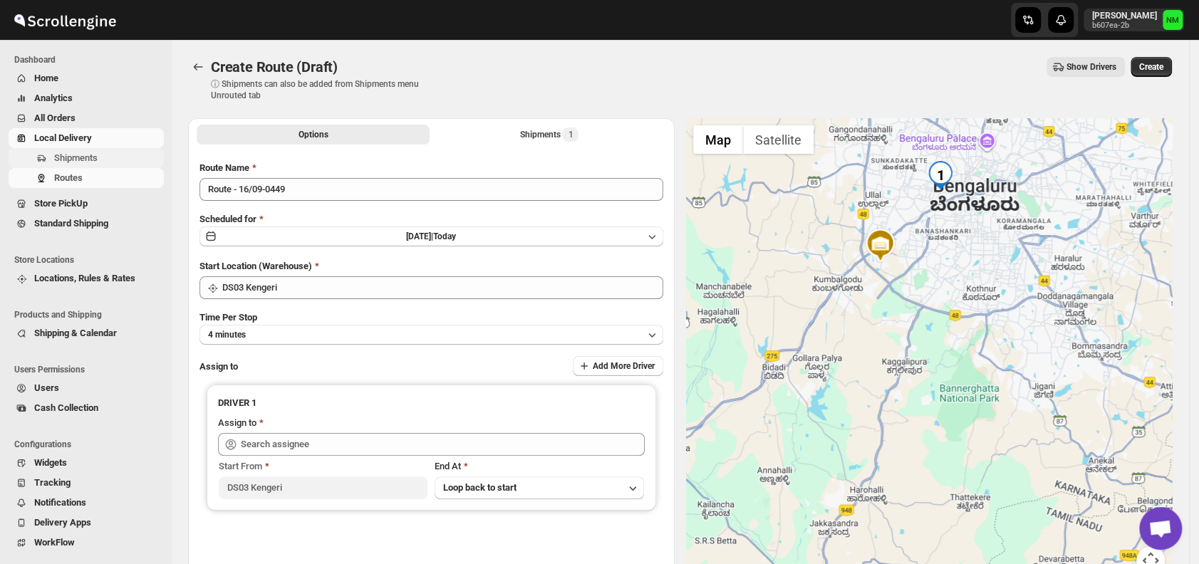
click at [92, 155] on span "Shipments" at bounding box center [75, 157] width 43 height 11
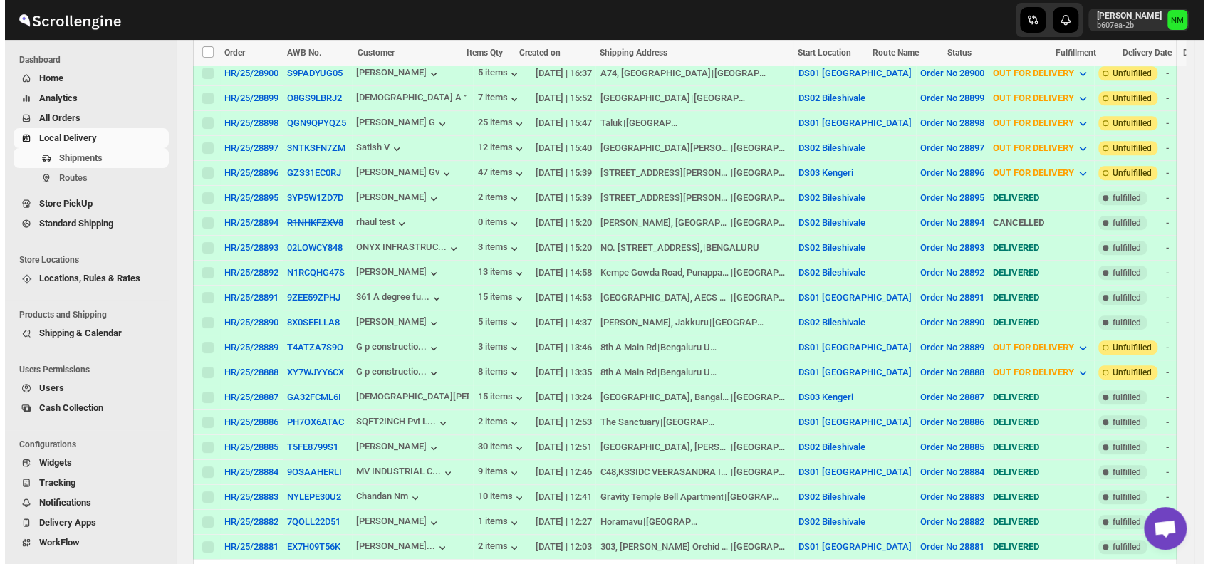
scroll to position [387, 0]
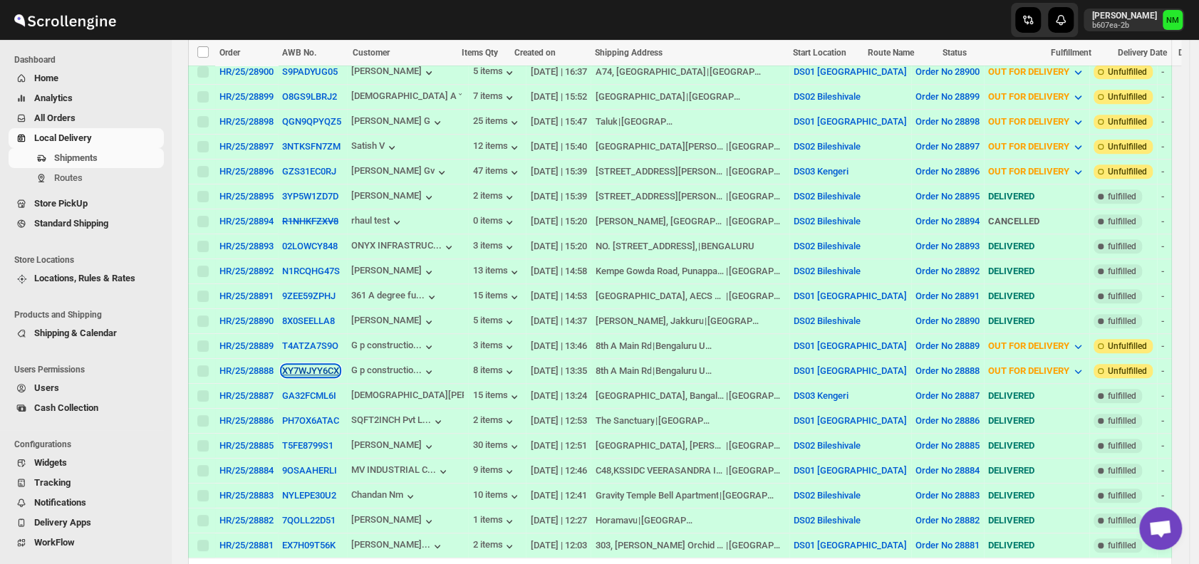
click at [306, 365] on button "XY7WJYY6CX" at bounding box center [310, 370] width 57 height 11
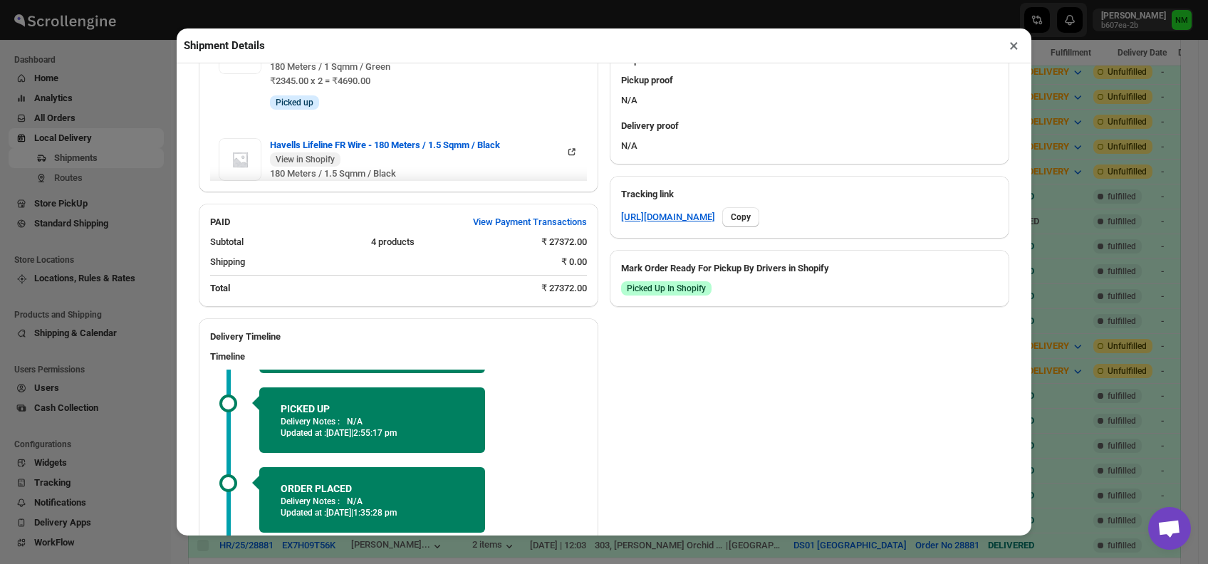
scroll to position [723, 0]
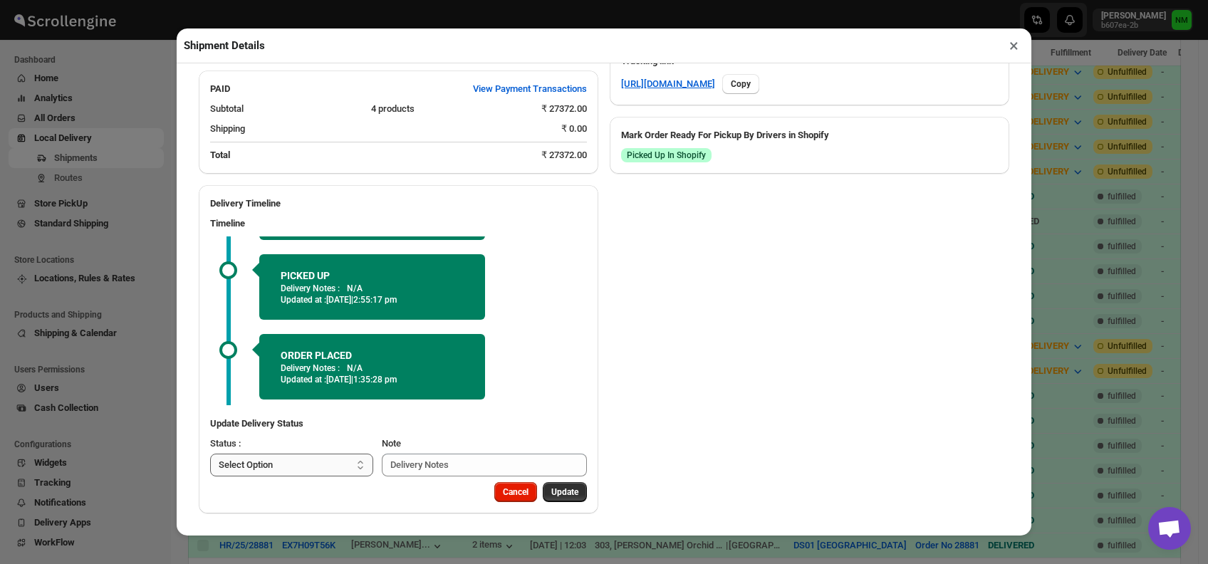
click at [308, 464] on select "Select Option PICKED UP OUT FOR DELIVERY RESCHEDULE DELIVERED CANCELLED" at bounding box center [291, 465] width 163 height 23
select select "DELIVERED"
click at [210, 454] on select "Select Option PICKED UP OUT FOR DELIVERY RESCHEDULE DELIVERED CANCELLED" at bounding box center [291, 465] width 163 height 23
click at [551, 491] on span "Update" at bounding box center [564, 492] width 27 height 11
select select
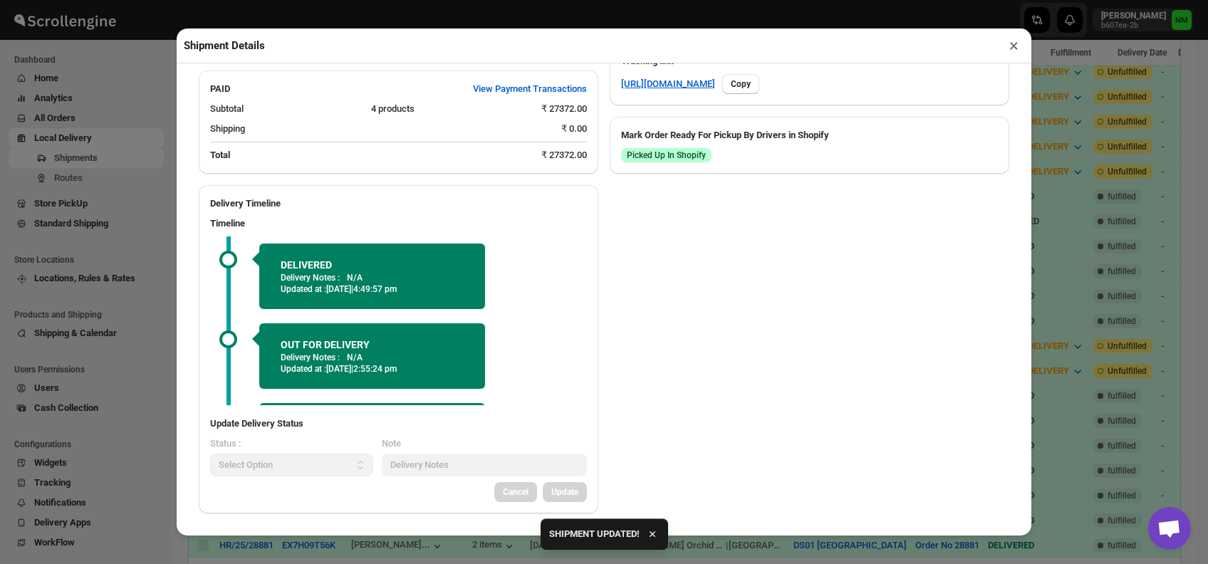
click at [1016, 48] on button "×" at bounding box center [1014, 46] width 21 height 20
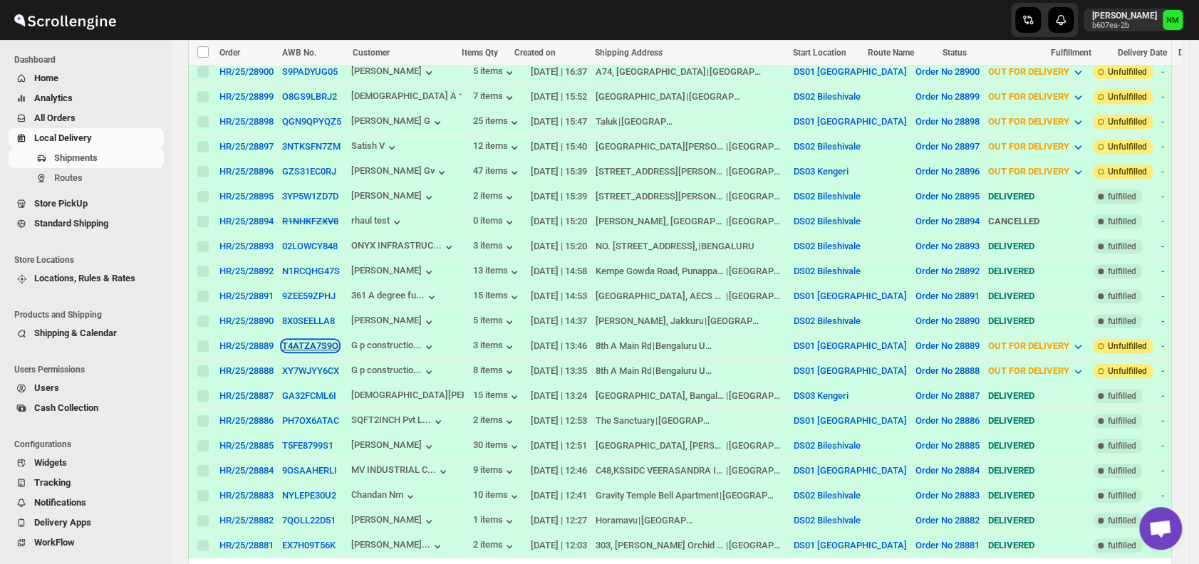
click at [310, 341] on button "T4ATZA7S9O" at bounding box center [310, 346] width 56 height 11
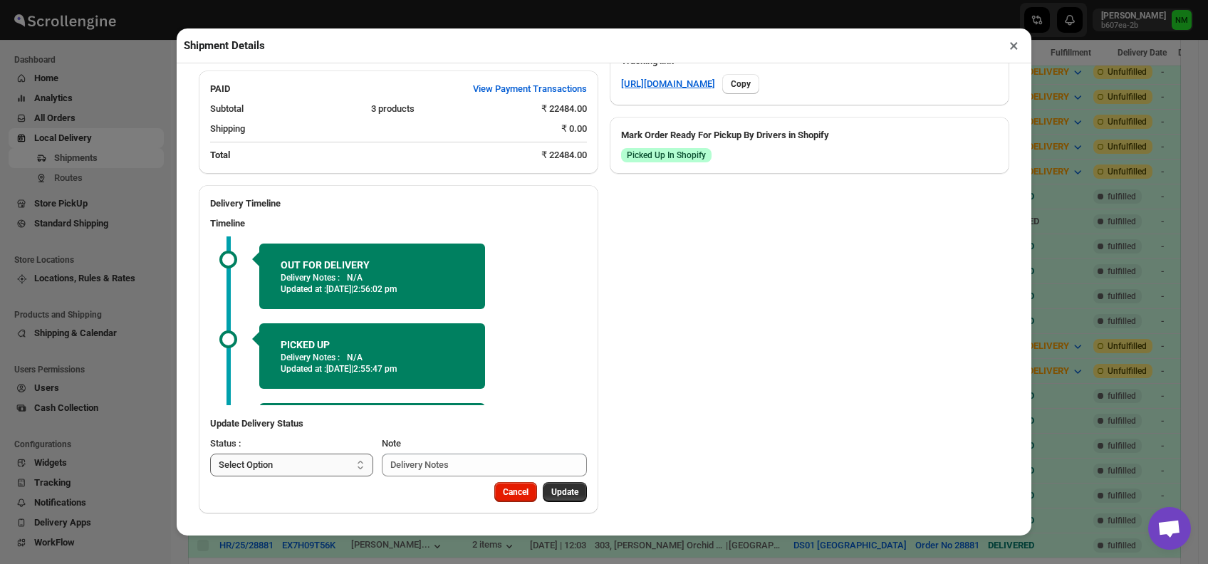
click at [308, 458] on select "Select Option PICKED UP OUT FOR DELIVERY RESCHEDULE DELIVERED CANCELLED" at bounding box center [291, 465] width 163 height 23
select select "DELIVERED"
click at [210, 454] on select "Select Option PICKED UP OUT FOR DELIVERY RESCHEDULE DELIVERED CANCELLED" at bounding box center [291, 465] width 163 height 23
click at [551, 489] on span "Update" at bounding box center [564, 492] width 27 height 11
select select
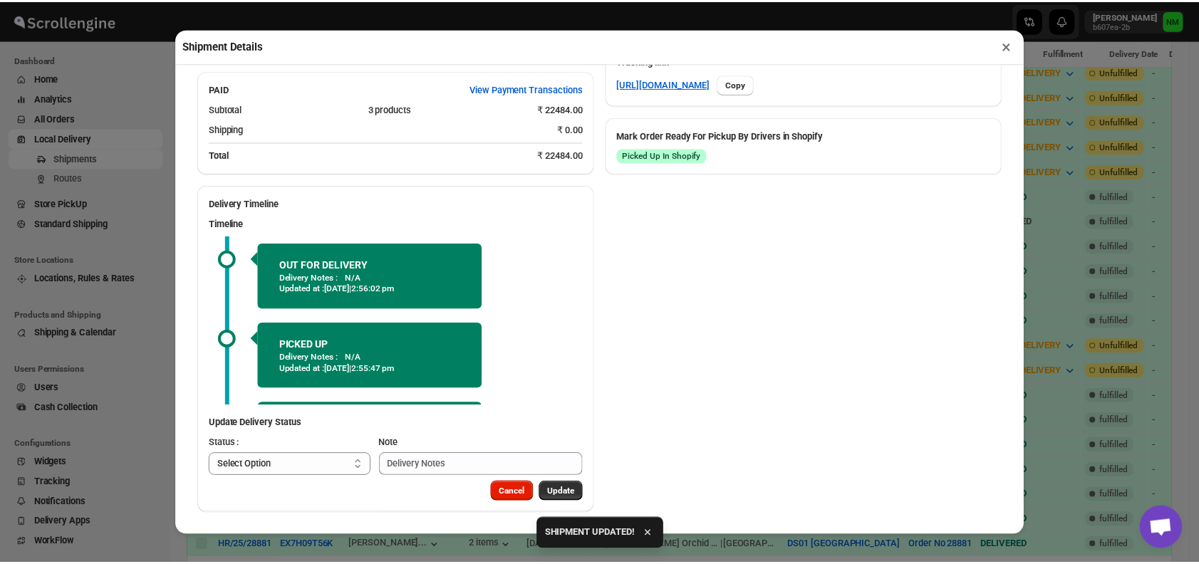
scroll to position [13, 0]
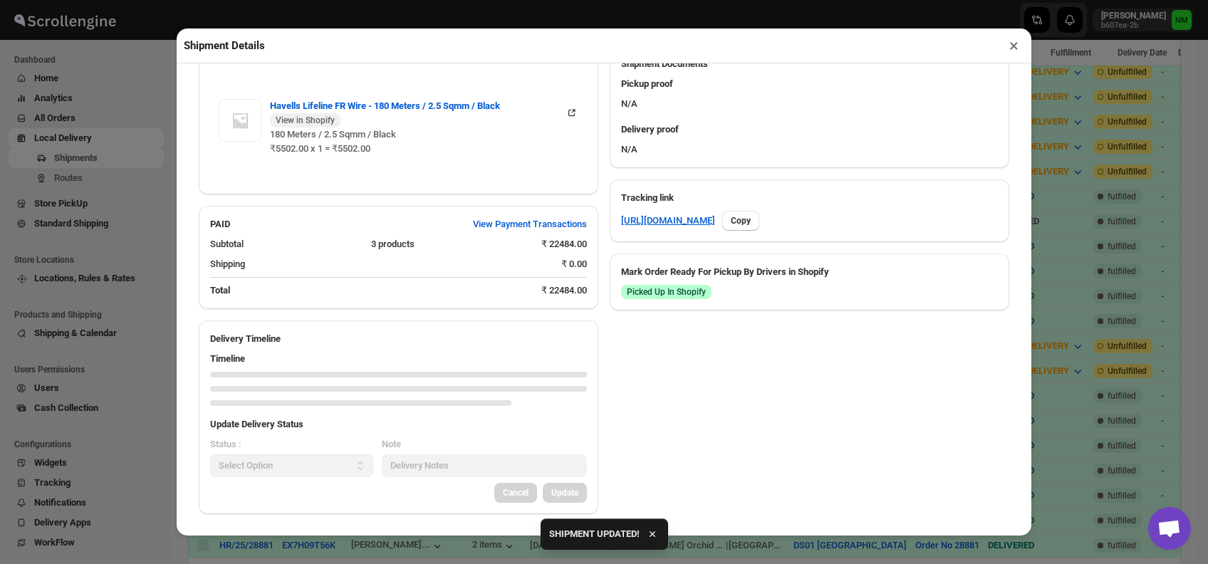
click at [1013, 48] on button "×" at bounding box center [1014, 46] width 21 height 20
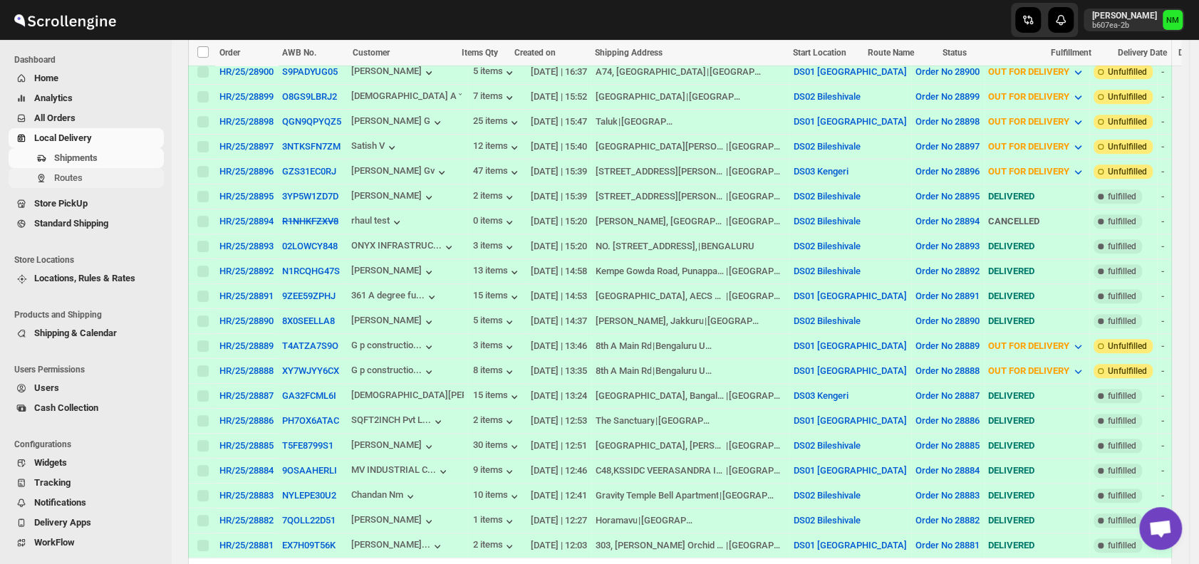
click at [108, 187] on button "Routes" at bounding box center [86, 178] width 155 height 20
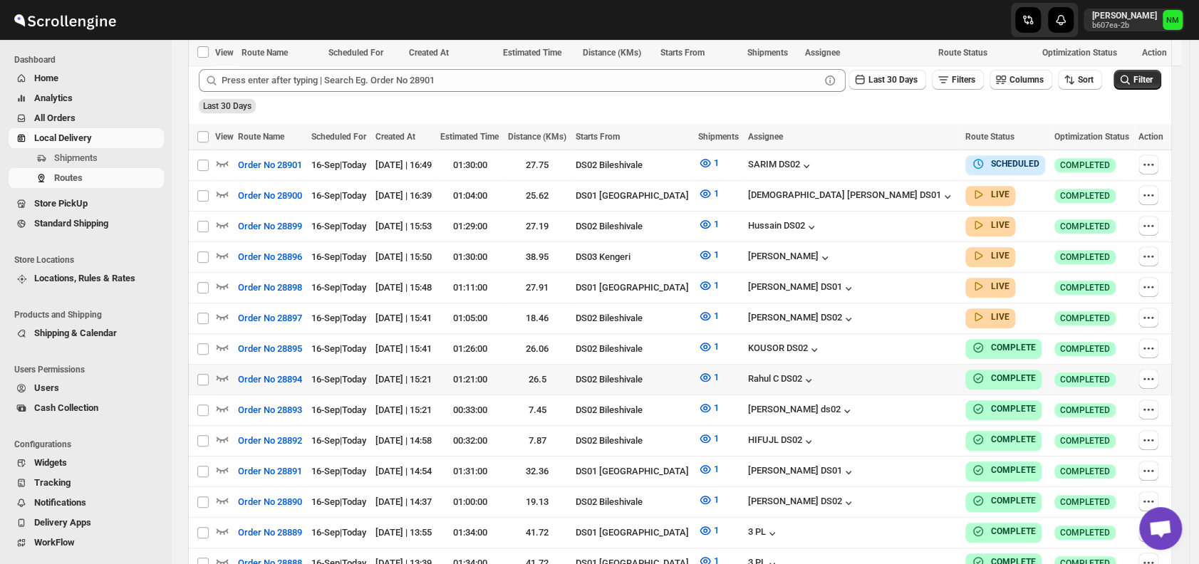
scroll to position [512, 0]
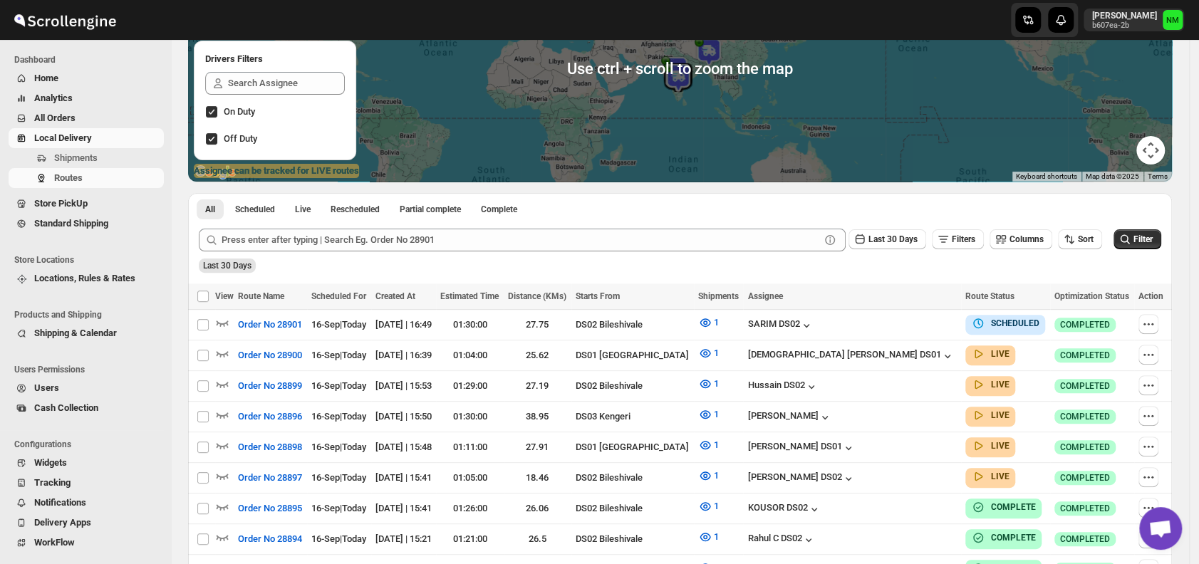
scroll to position [183, 0]
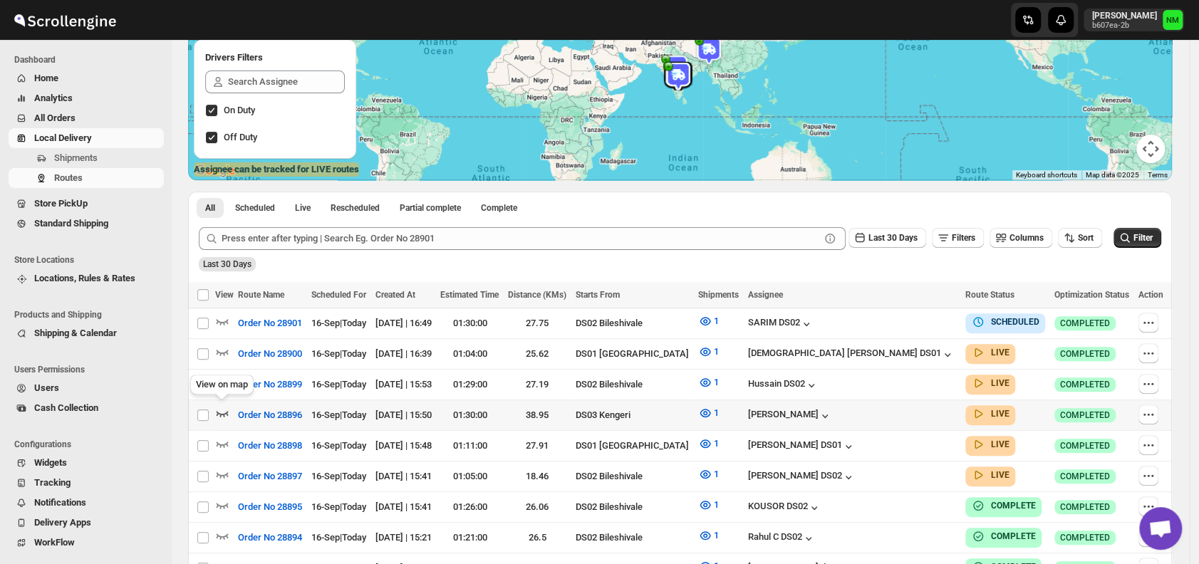
click at [227, 406] on icon "button" at bounding box center [222, 413] width 14 height 14
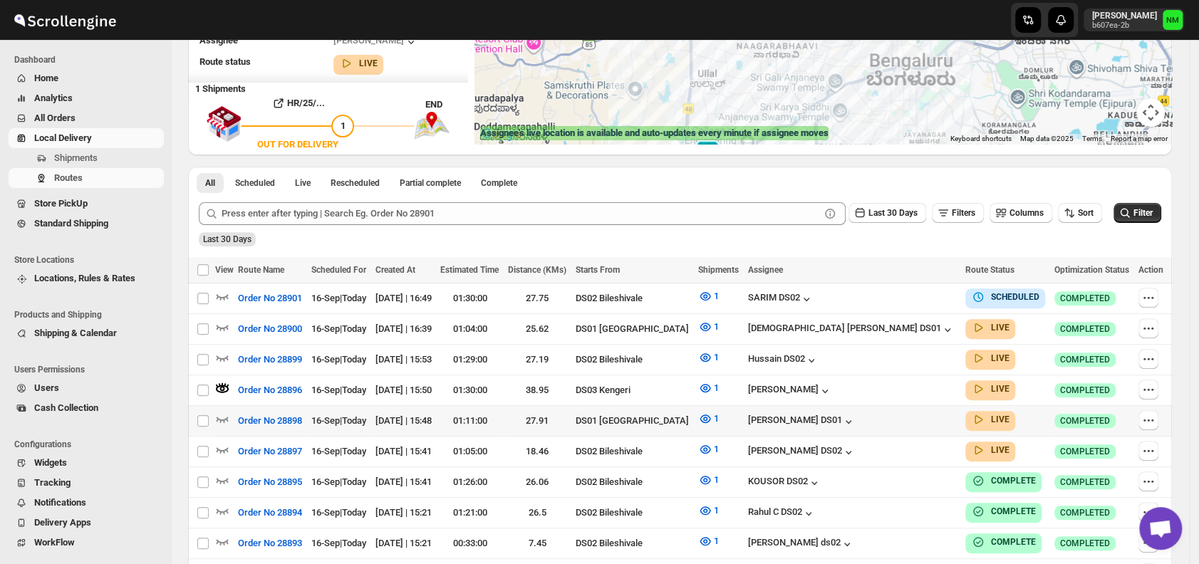
scroll to position [222, 0]
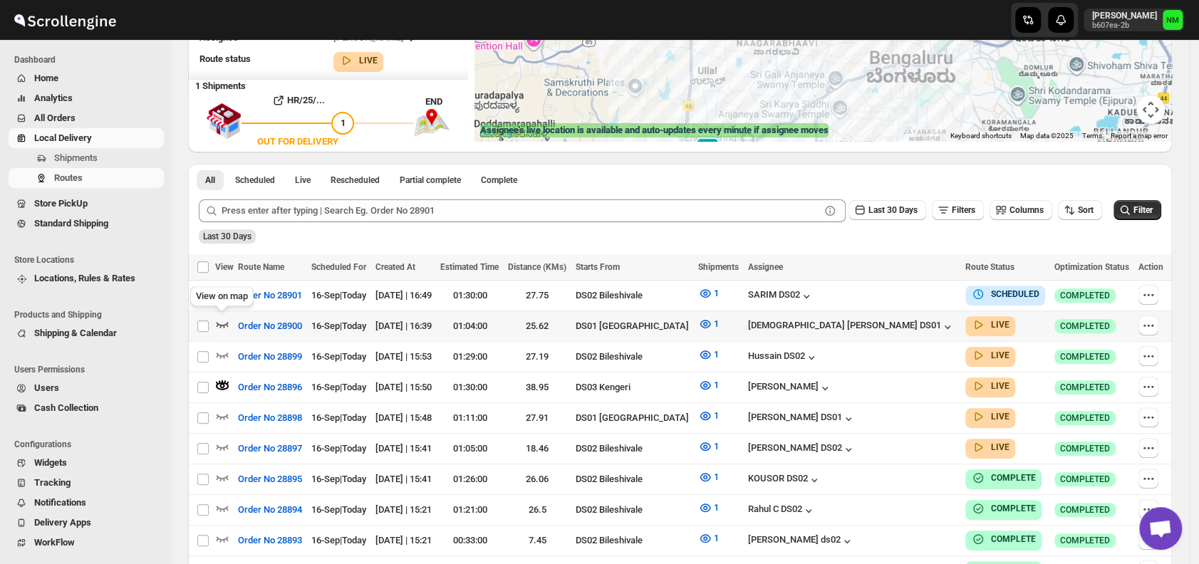
click at [224, 323] on icon "button" at bounding box center [223, 325] width 12 height 6
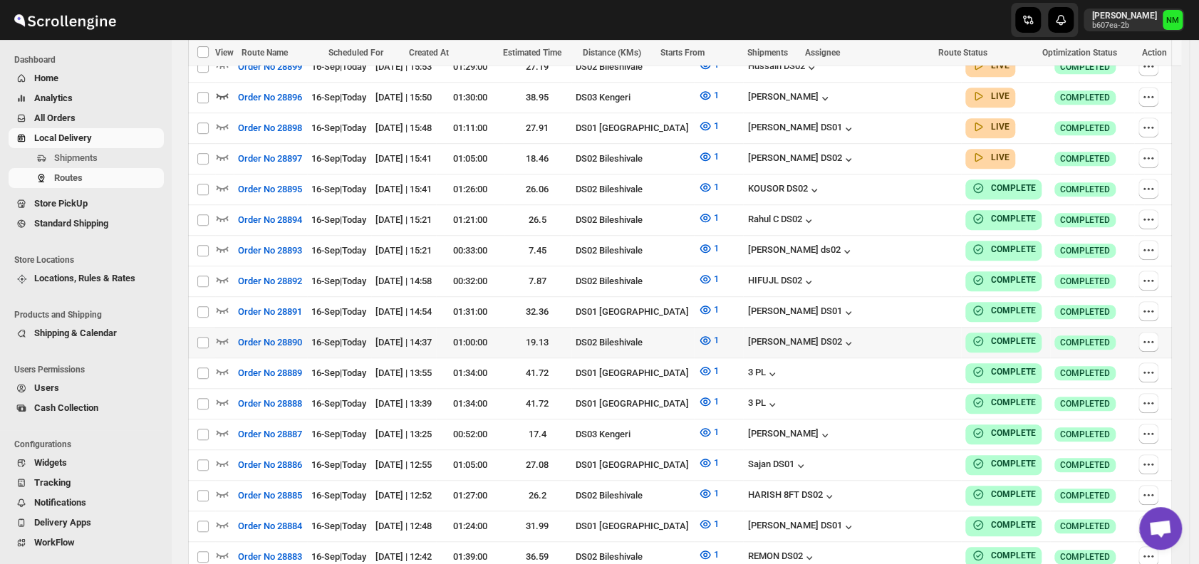
scroll to position [513, 0]
